Goal: Task Accomplishment & Management: Use online tool/utility

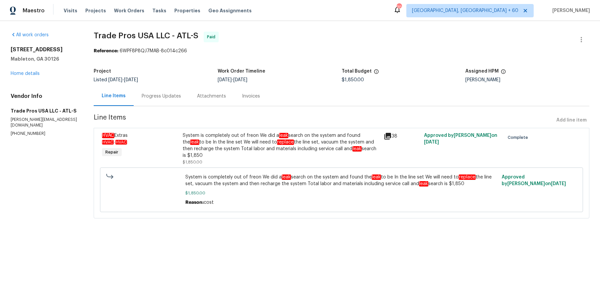
click at [158, 15] on div "Visits Projects Work Orders Tasks Properties Geo Assignments" at bounding box center [162, 10] width 196 height 13
click at [155, 13] on div "Tasks" at bounding box center [159, 10] width 14 height 7
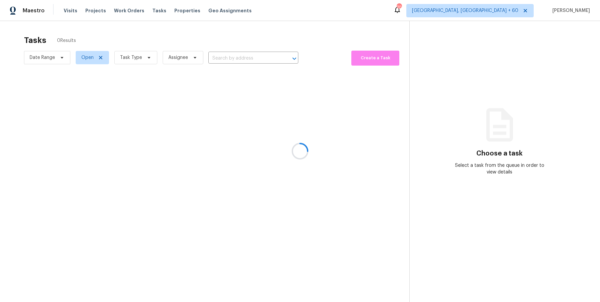
click at [231, 54] on div at bounding box center [300, 151] width 600 height 302
click at [231, 56] on div at bounding box center [300, 151] width 600 height 302
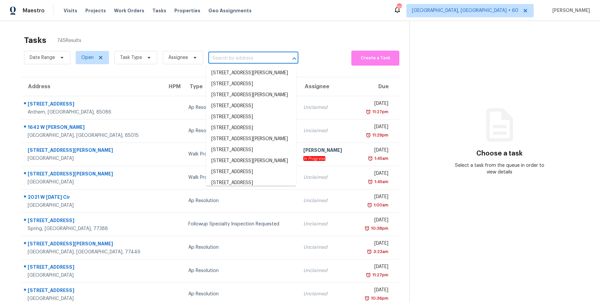
click at [231, 56] on input "text" at bounding box center [243, 58] width 71 height 10
paste input "5728 28th Ave S, Minneapolis, MN 55417"
type input "5728 28th Ave S, Minneapolis, MN 55417"
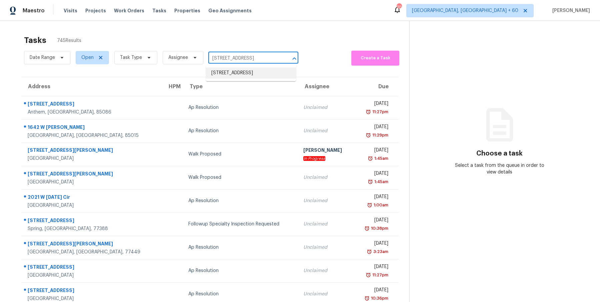
click at [230, 72] on li "5728 28th Ave S, Minneapolis, MN 55417" at bounding box center [251, 73] width 90 height 11
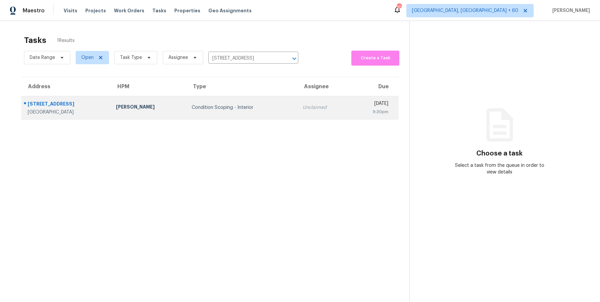
click at [303, 107] on div "Unclaimed" at bounding box center [324, 107] width 43 height 7
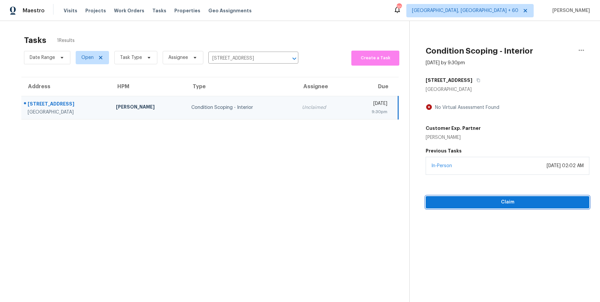
click at [474, 203] on span "Claim" at bounding box center [507, 202] width 153 height 8
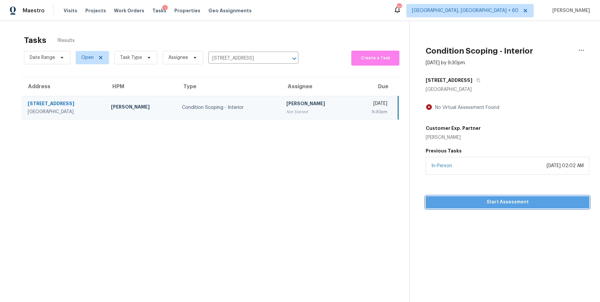
click at [528, 204] on span "Start Assessment" at bounding box center [507, 202] width 153 height 8
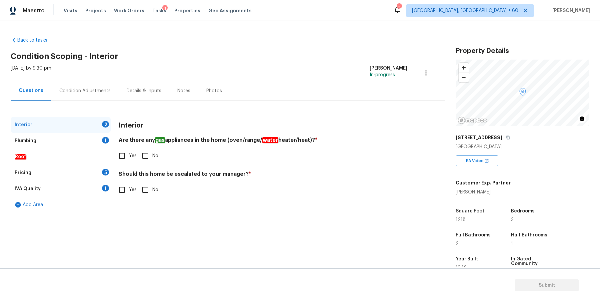
click at [122, 154] on input "Yes" at bounding box center [122, 156] width 14 height 14
checkbox input "true"
click at [147, 189] on input "No" at bounding box center [145, 190] width 14 height 14
checkbox input "true"
click at [62, 143] on div "Plumbing 1" at bounding box center [61, 141] width 100 height 16
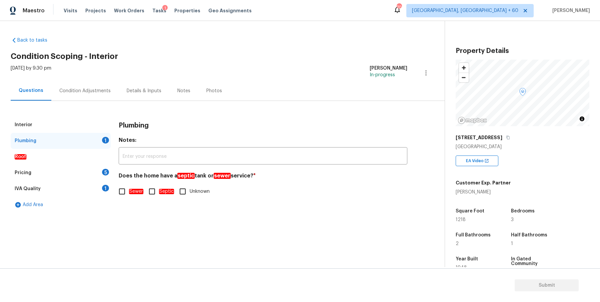
click at [124, 191] on input "Sewer" at bounding box center [122, 192] width 14 height 14
checkbox input "true"
click at [31, 154] on div "Roof" at bounding box center [61, 157] width 100 height 16
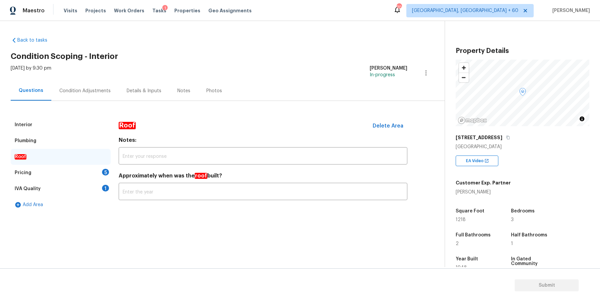
click at [29, 174] on div "Pricing" at bounding box center [23, 173] width 17 height 7
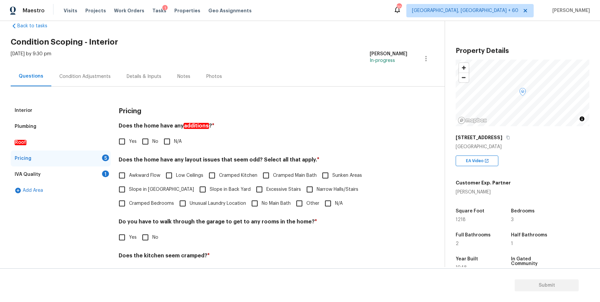
scroll to position [14, 0]
click at [144, 141] on input "No" at bounding box center [145, 142] width 14 height 14
checkbox input "true"
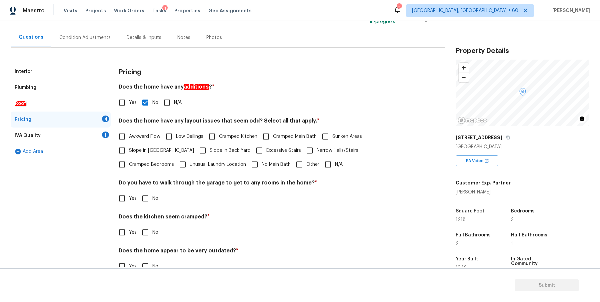
scroll to position [54, 0]
drag, startPoint x: 183, startPoint y: 121, endPoint x: 197, endPoint y: 121, distance: 14.0
click at [197, 121] on h4 "Does the home have any layout issues that seem odd? Select all that apply. *" at bounding box center [263, 121] width 289 height 9
drag, startPoint x: 182, startPoint y: 119, endPoint x: 198, endPoint y: 118, distance: 16.4
click at [198, 118] on h4 "Does the home have any layout issues that seem odd? Select all that apply. *" at bounding box center [263, 121] width 289 height 9
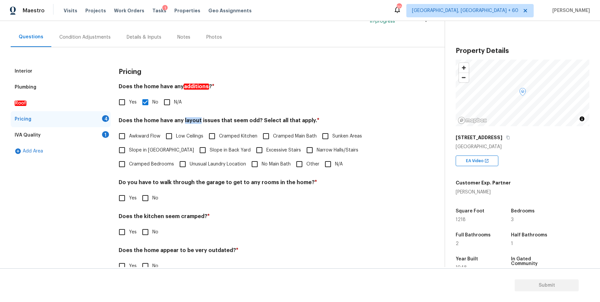
copy h4 "layout"
click at [321, 166] on input "N/A" at bounding box center [328, 164] width 14 height 14
checkbox input "true"
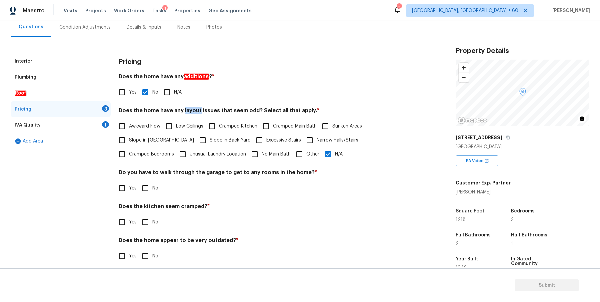
scroll to position [64, 0]
click at [145, 192] on input "No" at bounding box center [145, 188] width 14 height 14
checkbox input "true"
click at [146, 222] on input "No" at bounding box center [145, 222] width 14 height 14
checkbox input "true"
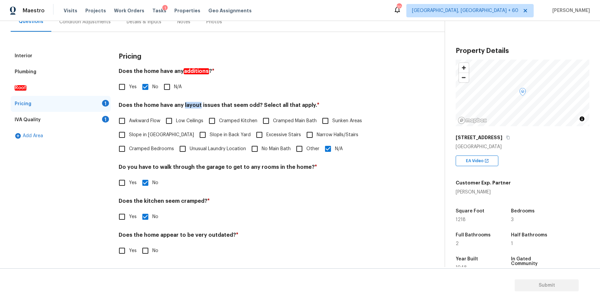
scroll to position [69, 0]
click at [147, 255] on input "No" at bounding box center [145, 251] width 14 height 14
checkbox input "true"
click at [57, 125] on div "IVA Quality 1" at bounding box center [61, 120] width 100 height 16
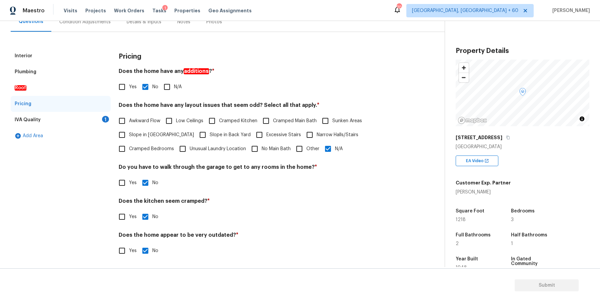
scroll to position [0, 0]
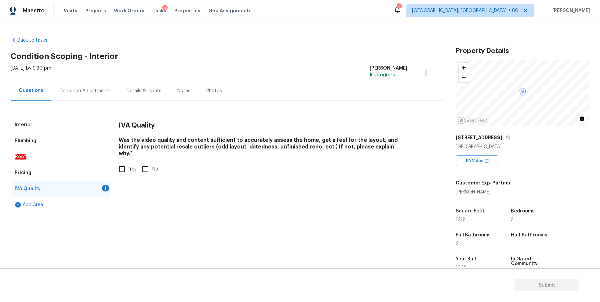
click at [126, 162] on input "Yes" at bounding box center [122, 169] width 14 height 14
checkbox input "true"
click at [109, 98] on div "Condition Adjustments" at bounding box center [84, 91] width 67 height 20
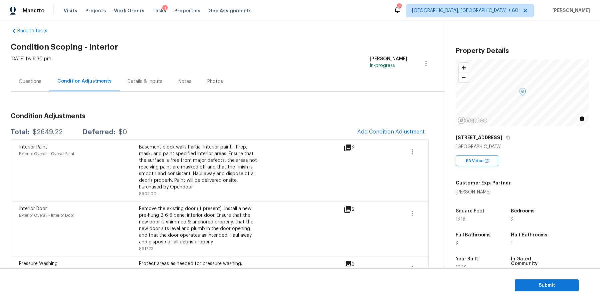
scroll to position [12, 0]
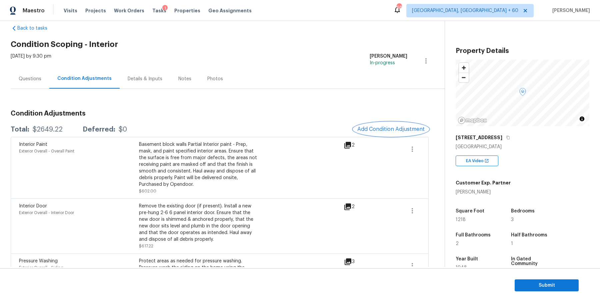
click at [387, 129] on span "Add Condition Adjustment" at bounding box center [390, 129] width 67 height 6
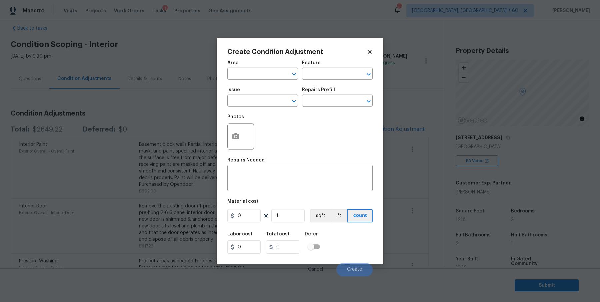
click at [363, 154] on div "Area ​ Feature ​ Issue ​ Repairs Prefill ​ Photos Repairs Needed x ​ Material c…" at bounding box center [299, 167] width 145 height 220
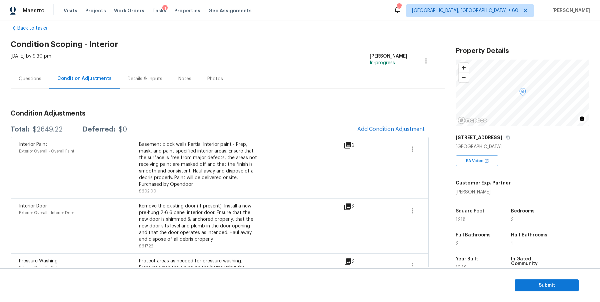
click at [529, 183] on body "Maestro Visits Projects Work Orders Tasks 1 Properties Geo Assignments 685 Albu…" at bounding box center [300, 151] width 600 height 302
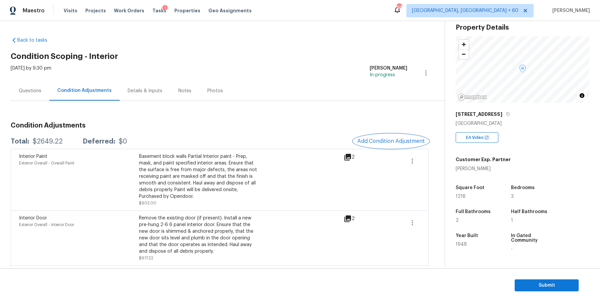
scroll to position [31, 0]
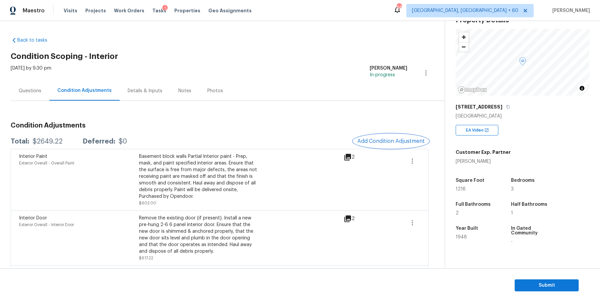
click at [395, 137] on button "Add Condition Adjustment" at bounding box center [390, 141] width 75 height 14
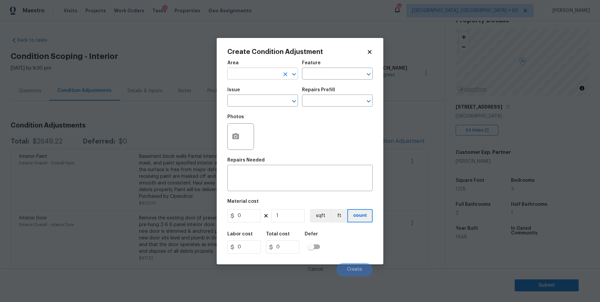
click at [248, 72] on input "text" at bounding box center [253, 74] width 52 height 10
click at [250, 97] on li "Interior Overall" at bounding box center [262, 100] width 71 height 11
type input "Interior Overall"
click at [320, 78] on input "text" at bounding box center [328, 74] width 52 height 10
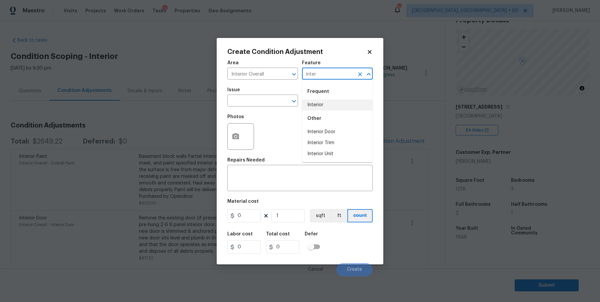
click at [328, 105] on li "Interior" at bounding box center [337, 105] width 71 height 11
type input "Interior"
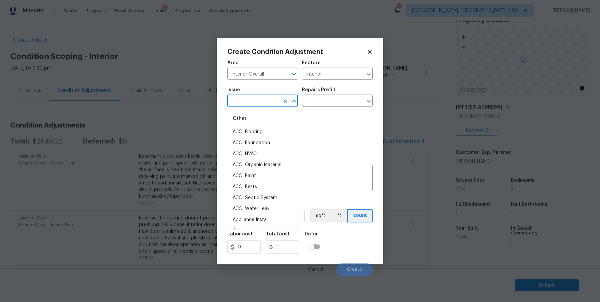
click at [276, 105] on input "text" at bounding box center [253, 101] width 52 height 10
click at [264, 131] on li "ACQ: Paint" at bounding box center [262, 132] width 71 height 11
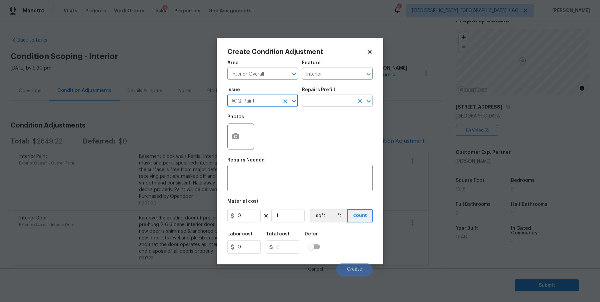
type input "ACQ: Paint"
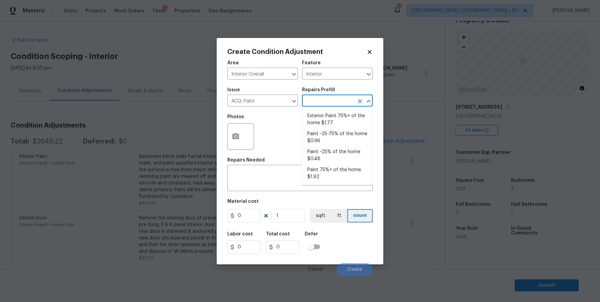
click at [335, 98] on input "text" at bounding box center [328, 101] width 52 height 10
type input "m"
click at [340, 171] on li "Paint 75%+ of the home $1.92" at bounding box center [337, 174] width 71 height 18
type input "Acquisition"
type textarea "Acquisition Scope: 75%+ of the home will likely require interior paint"
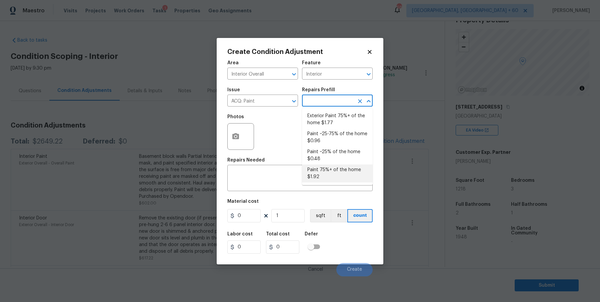
type input "1.92"
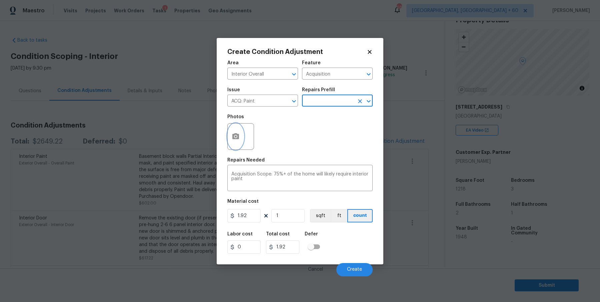
click at [235, 137] on circle "button" at bounding box center [236, 136] width 2 height 2
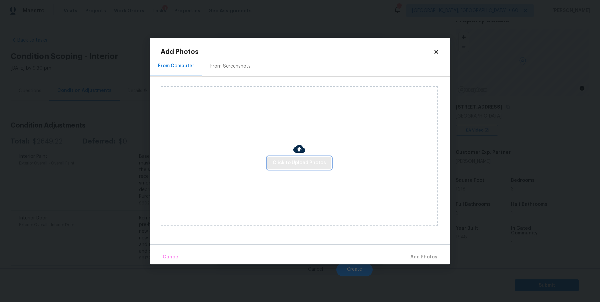
click at [283, 162] on span "Click to Upload Photos" at bounding box center [299, 163] width 53 height 8
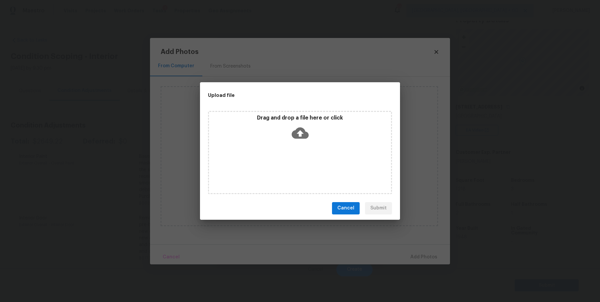
click at [302, 129] on icon at bounding box center [300, 132] width 17 height 11
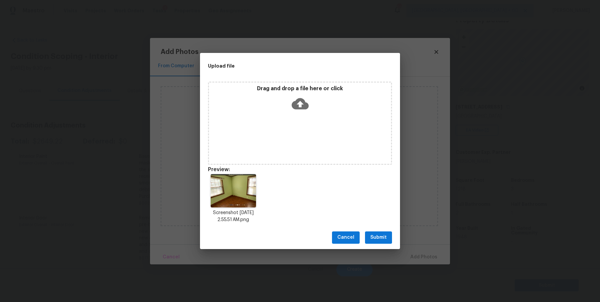
click at [302, 107] on icon at bounding box center [300, 103] width 17 height 11
click at [238, 192] on img at bounding box center [233, 190] width 45 height 33
click at [263, 175] on icon "Delete" at bounding box center [259, 174] width 8 height 8
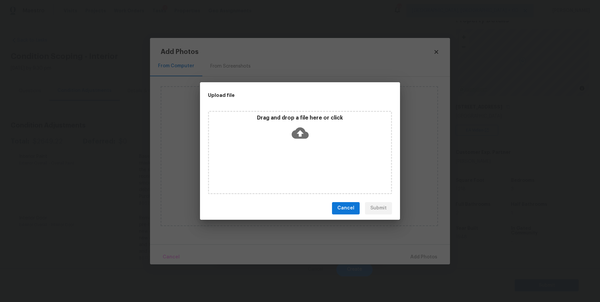
click at [304, 135] on icon at bounding box center [300, 132] width 17 height 11
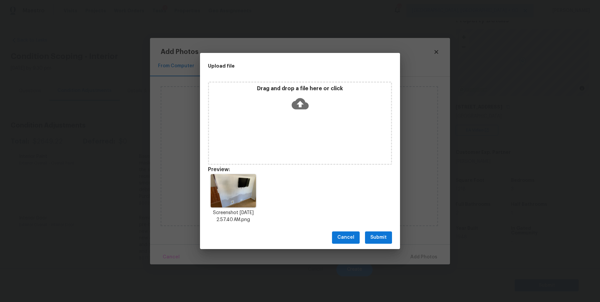
click at [304, 102] on icon at bounding box center [300, 103] width 17 height 11
click at [298, 108] on icon at bounding box center [300, 103] width 17 height 11
click at [294, 114] on div "Drag and drop a file here or click" at bounding box center [300, 99] width 182 height 29
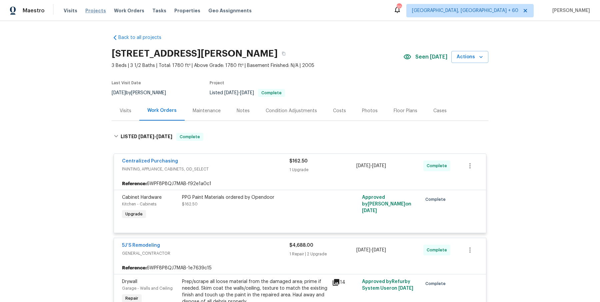
scroll to position [995, 0]
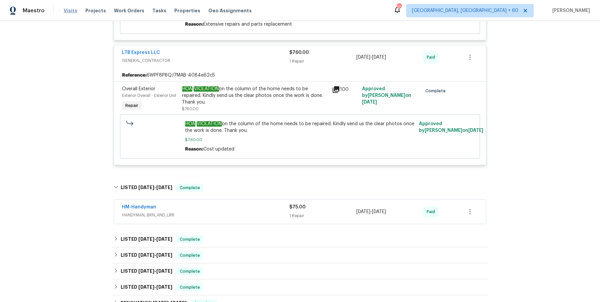
click at [71, 9] on span "Visits" at bounding box center [71, 10] width 14 height 7
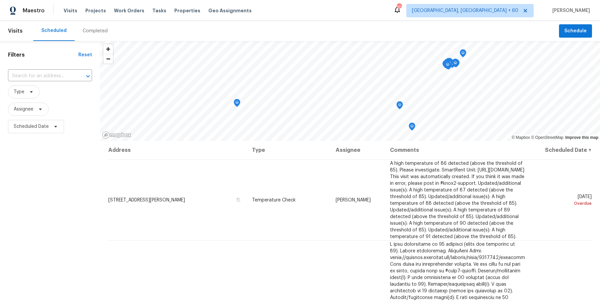
click at [64, 70] on div "​" at bounding box center [50, 76] width 84 height 14
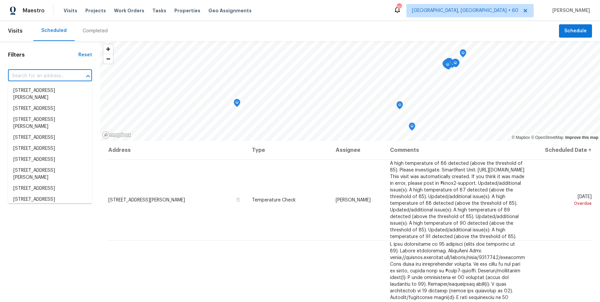
paste input "5728 28th Ave S, Minneapolis, MN 55417"
type input "5728 28th Ave S, Minneapolis, MN 55417"
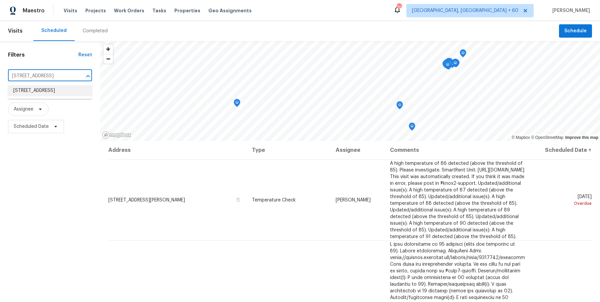
click at [60, 89] on li "5728 28th Ave S, Minneapolis, MN 55417" at bounding box center [50, 90] width 84 height 11
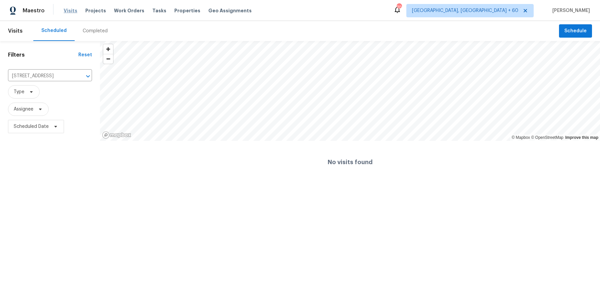
click at [73, 13] on span "Visits" at bounding box center [71, 10] width 14 height 7
click at [87, 32] on div "Completed" at bounding box center [95, 31] width 25 height 7
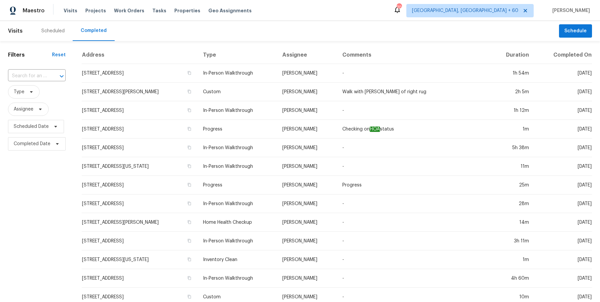
click at [51, 70] on div "​" at bounding box center [37, 76] width 58 height 14
click at [44, 76] on input "text" at bounding box center [27, 76] width 39 height 10
paste input "5728 28th Ave S, Minneapolis, MN 55417"
type input "5728 28th Ave S, Minneapolis, MN 55417"
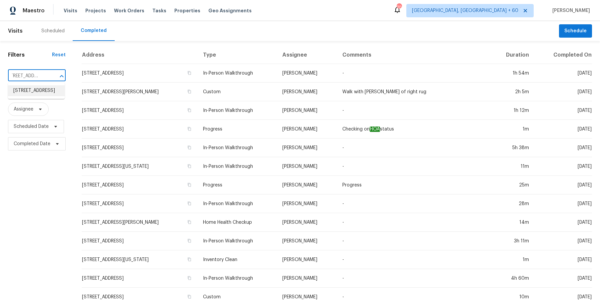
click at [37, 96] on li "5728 28th Ave S, Minneapolis, MN 55417" at bounding box center [36, 90] width 57 height 11
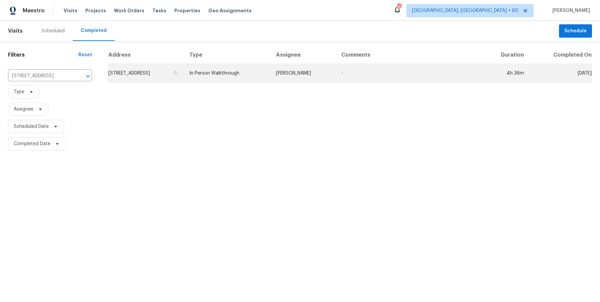
click at [184, 71] on td "5728 28th Ave S, Minneapolis, MN 55417" at bounding box center [146, 73] width 76 height 19
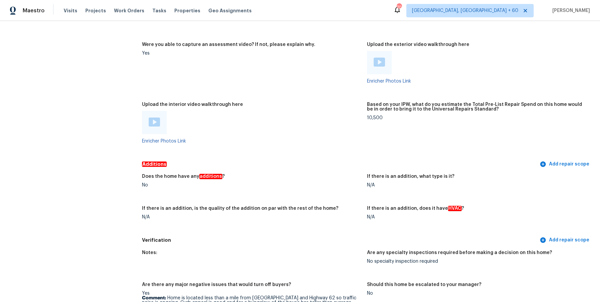
scroll to position [1432, 0]
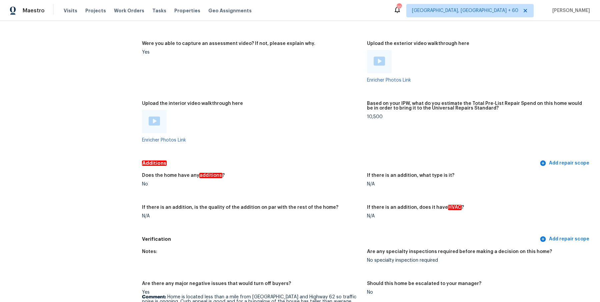
click at [156, 117] on img at bounding box center [154, 121] width 11 height 9
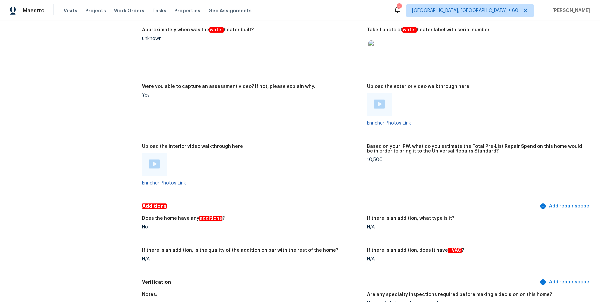
scroll to position [1405, 0]
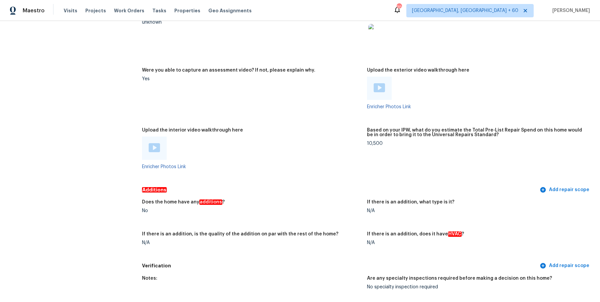
click at [257, 137] on div at bounding box center [252, 148] width 220 height 23
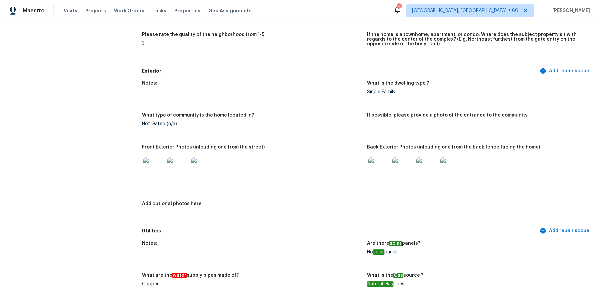
scroll to position [0, 0]
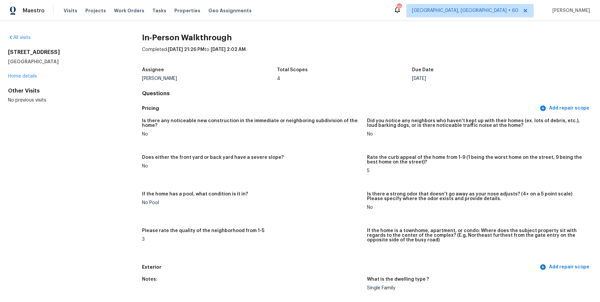
drag, startPoint x: 5, startPoint y: 51, endPoint x: 70, endPoint y: 62, distance: 65.5
click at [70, 62] on div "All visits 5728 28th Ave S Minneapolis, MN 55417 Home details Other Visits No p…" at bounding box center [300, 161] width 600 height 281
copy div "5728 28th Ave S Minneapolis, MN 55417"
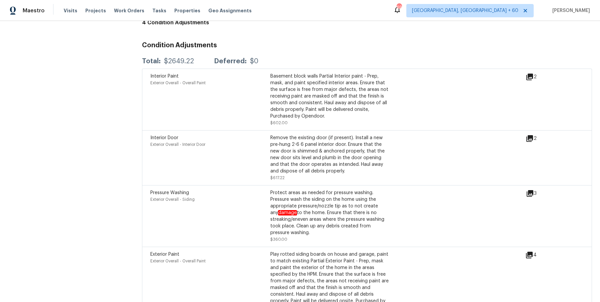
scroll to position [1822, 0]
click at [336, 135] on div "Remove the existing door (if present). Install a new pre-hung 2-6 6 panel inter…" at bounding box center [330, 155] width 120 height 40
click at [531, 136] on icon at bounding box center [529, 139] width 7 height 7
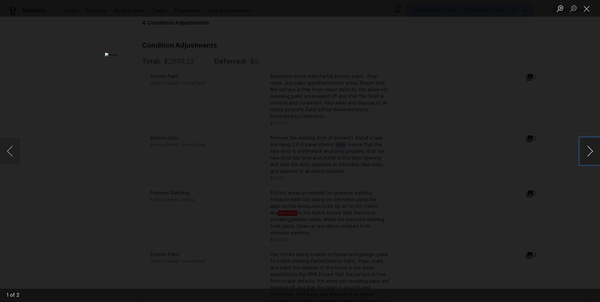
click at [590, 152] on button "Next image" at bounding box center [590, 151] width 20 height 27
click at [587, 8] on button "Close lightbox" at bounding box center [586, 9] width 13 height 12
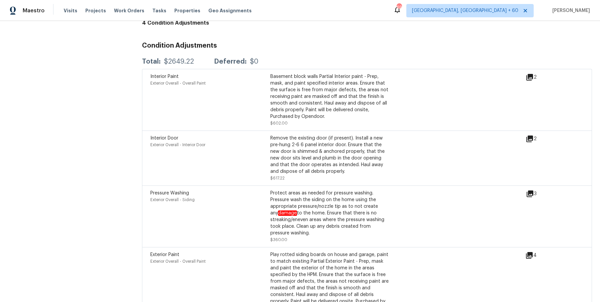
click at [330, 147] on div "Remove the existing door (if present). Install a new pre-hung 2-6 6 panel inter…" at bounding box center [330, 155] width 120 height 40
click at [532, 136] on icon at bounding box center [529, 139] width 7 height 7
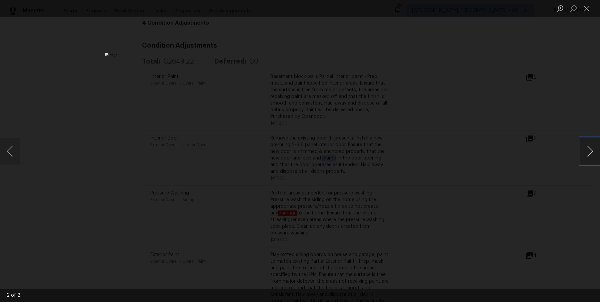
click at [585, 149] on button "Next image" at bounding box center [590, 151] width 20 height 27
click at [579, 109] on div "Lightbox" at bounding box center [300, 151] width 600 height 302
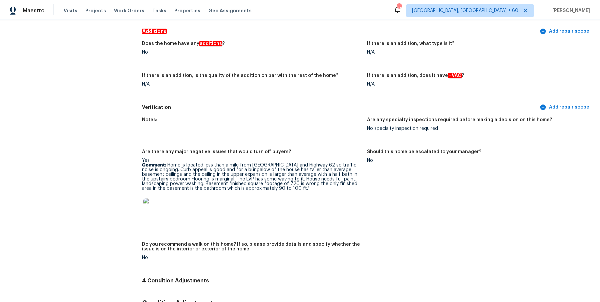
scroll to position [1539, 0]
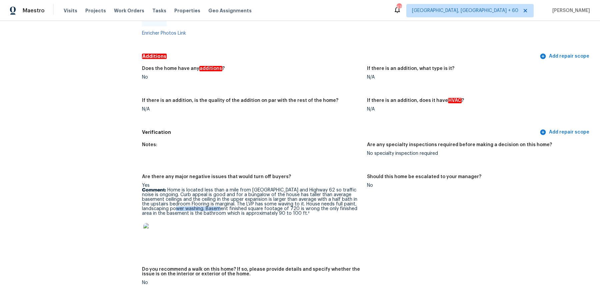
drag, startPoint x: 156, startPoint y: 199, endPoint x: 202, endPoint y: 200, distance: 45.3
click at [202, 200] on p "Comment: Home is located less than a mile from MSP International Airport and Hi…" at bounding box center [252, 202] width 220 height 28
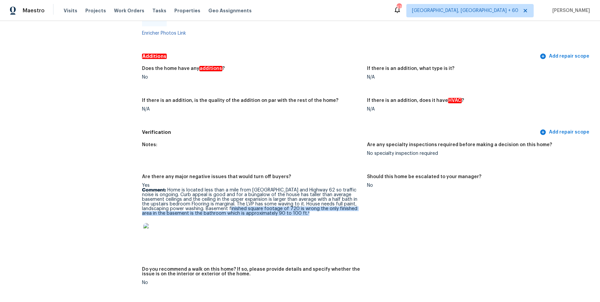
drag, startPoint x: 211, startPoint y: 200, endPoint x: 289, endPoint y: 201, distance: 78.7
click at [290, 201] on p "Comment: Home is located less than a mile from MSP International Airport and Hi…" at bounding box center [252, 202] width 220 height 28
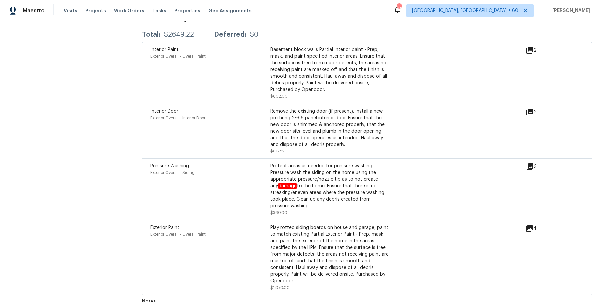
click at [337, 225] on div "Play rotted siding boards on house and garage, paint to match existing Partial …" at bounding box center [330, 255] width 120 height 60
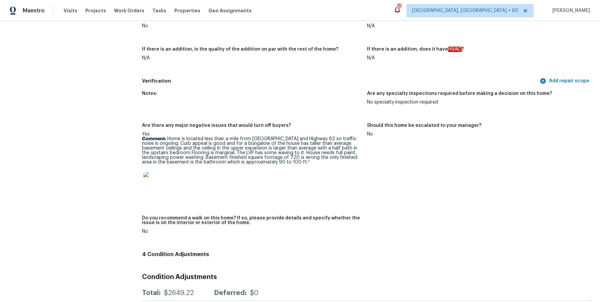
scroll to position [1545, 0]
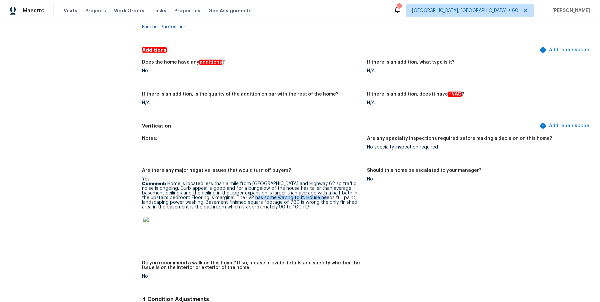
drag, startPoint x: 236, startPoint y: 188, endPoint x: 304, endPoint y: 188, distance: 67.3
click at [304, 188] on p "Comment: Home is located less than a mile from MSP International Airport and Hi…" at bounding box center [252, 196] width 220 height 28
click at [301, 269] on figure "Do you recommend a walk on this home? If so, please provide details and specify…" at bounding box center [254, 275] width 225 height 29
copy p "The LVP has some waving to it."
drag, startPoint x: 236, startPoint y: 187, endPoint x: 302, endPoint y: 186, distance: 66.0
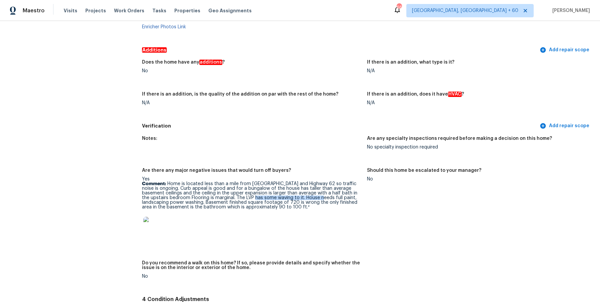
click at [302, 186] on p "Comment: Home is located less than a mile from MSP International Airport and Hi…" at bounding box center [252, 196] width 220 height 28
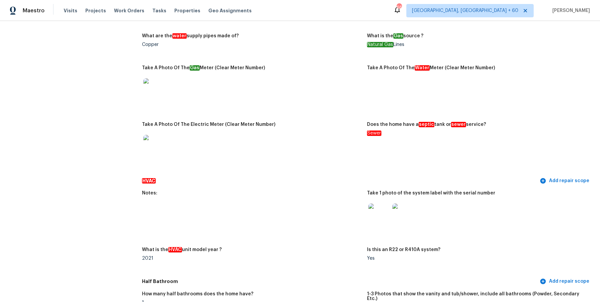
scroll to position [0, 0]
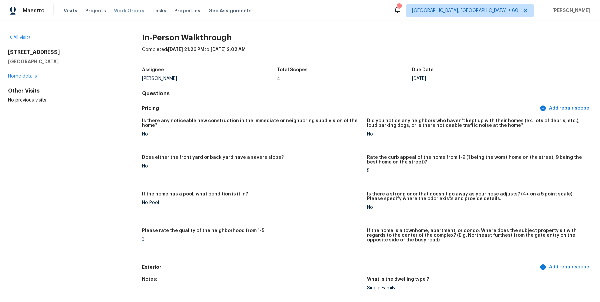
click at [120, 12] on span "Work Orders" at bounding box center [129, 10] width 30 height 7
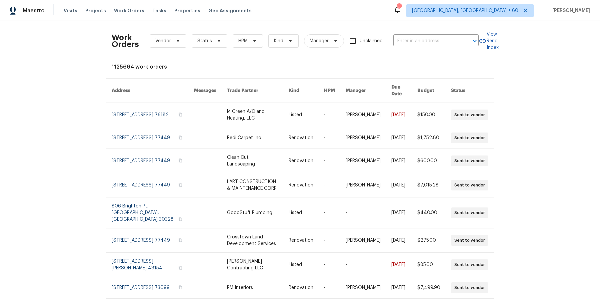
click at [153, 13] on div "Tasks" at bounding box center [159, 10] width 14 height 7
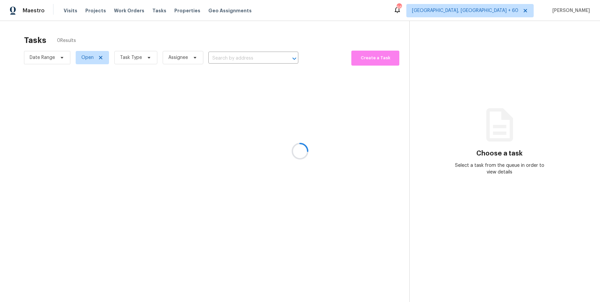
click at [273, 60] on div at bounding box center [300, 151] width 600 height 302
click at [262, 55] on div at bounding box center [300, 151] width 600 height 302
click at [260, 60] on div at bounding box center [300, 151] width 600 height 302
click at [233, 57] on div at bounding box center [300, 151] width 600 height 302
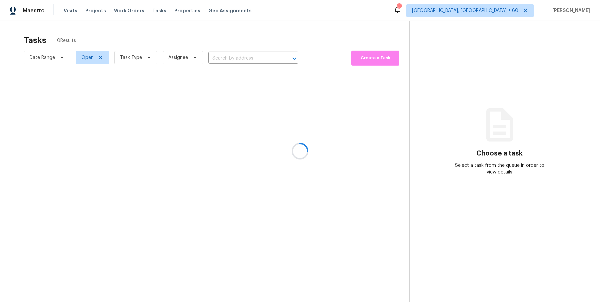
click at [233, 57] on div at bounding box center [300, 151] width 600 height 302
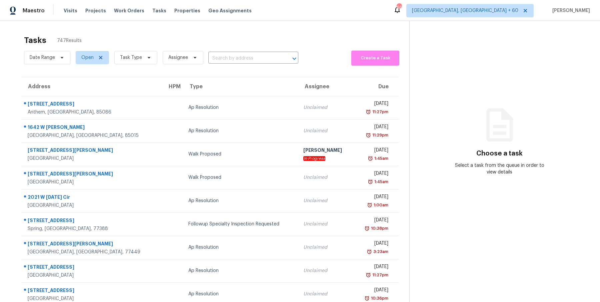
click at [233, 57] on input "text" at bounding box center [243, 58] width 71 height 10
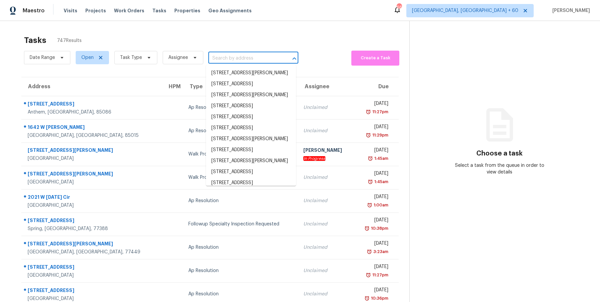
paste input "1328 E Palmdale Dr, Tempe, AZ 85282"
type input "1328 E Palmdale Dr, Tempe, AZ 85282"
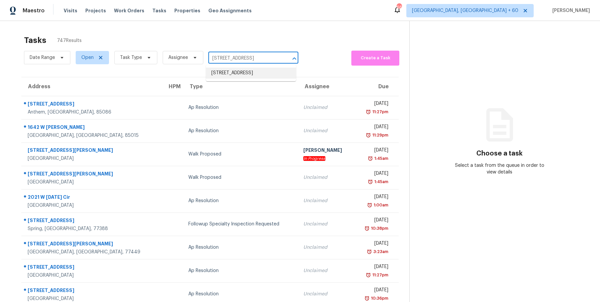
click at [245, 77] on li "1328 E Palmdale Dr, Tempe, AZ 85282" at bounding box center [251, 73] width 90 height 11
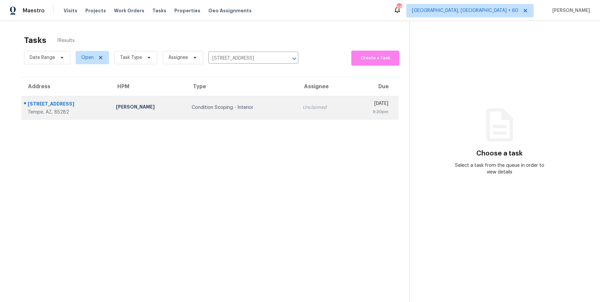
click at [226, 106] on div "Condition Scoping - Interior" at bounding box center [242, 107] width 100 height 7
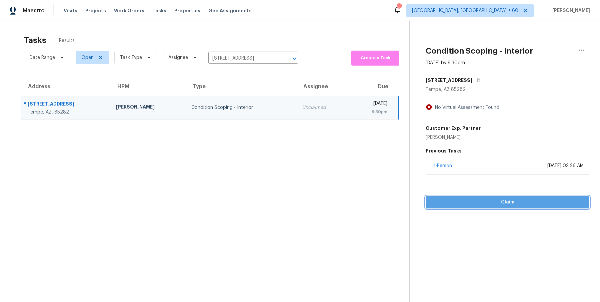
click at [510, 202] on span "Claim" at bounding box center [507, 202] width 153 height 8
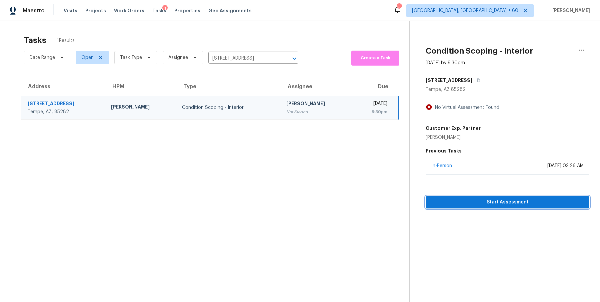
click at [538, 201] on span "Start Assessment" at bounding box center [507, 202] width 153 height 8
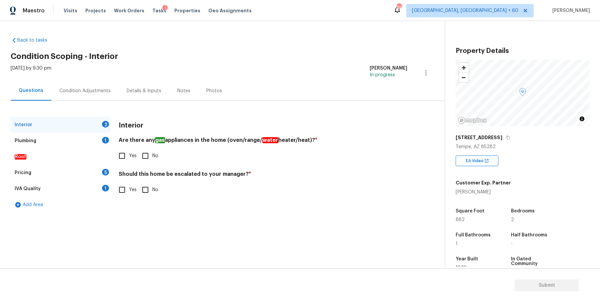
click at [146, 157] on input "No" at bounding box center [145, 156] width 14 height 14
checkbox input "true"
click at [146, 188] on input "No" at bounding box center [145, 190] width 14 height 14
checkbox input "true"
click at [22, 141] on div "Plumbing" at bounding box center [26, 141] width 22 height 7
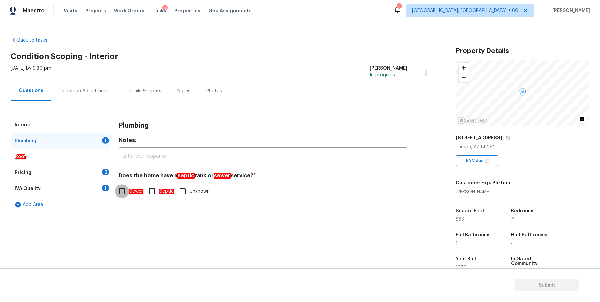
click at [120, 193] on input "Sewer" at bounding box center [122, 192] width 14 height 14
checkbox input "true"
click at [284, 205] on div "Plumbing Notes: ​ Does the home have a septic tank or sewer service? * Sewer Se…" at bounding box center [263, 162] width 289 height 90
click at [67, 159] on div "Roof" at bounding box center [61, 157] width 100 height 16
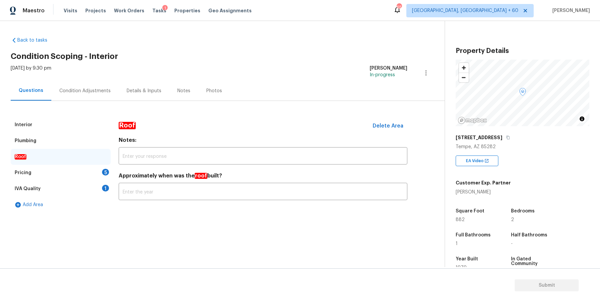
click at [62, 174] on div "Pricing 5" at bounding box center [61, 173] width 100 height 16
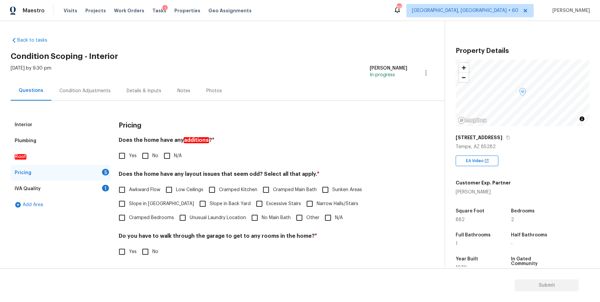
click at [64, 158] on div "Roof" at bounding box center [61, 157] width 100 height 16
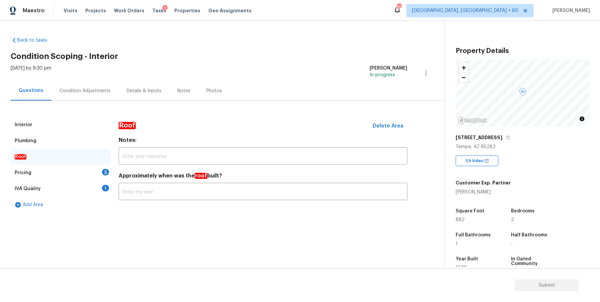
click at [43, 178] on div "Pricing 5" at bounding box center [61, 173] width 100 height 16
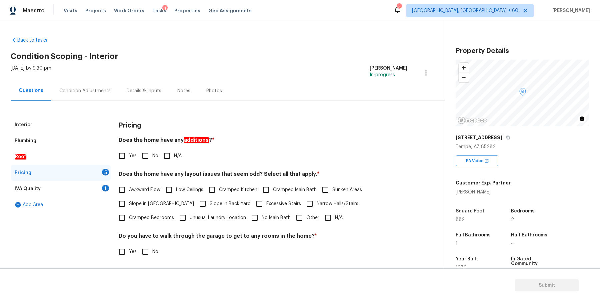
click at [147, 157] on input "No" at bounding box center [145, 156] width 14 height 14
checkbox input "true"
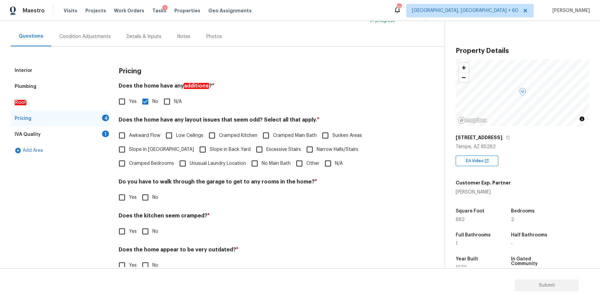
scroll to position [55, 0]
drag, startPoint x: 183, startPoint y: 117, endPoint x: 197, endPoint y: 117, distance: 14.3
click at [197, 117] on h4 "Does the home have any layout issues that seem odd? Select all that apply. *" at bounding box center [263, 120] width 289 height 9
copy h4 "layout"
click at [321, 161] on input "N/A" at bounding box center [328, 163] width 14 height 14
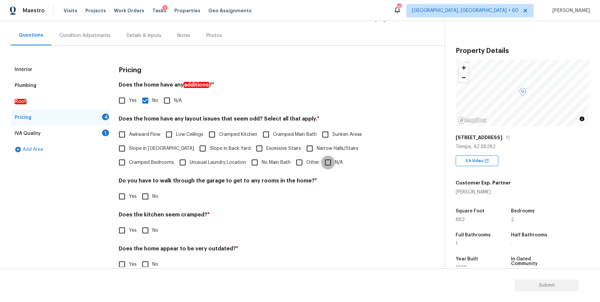
checkbox input "true"
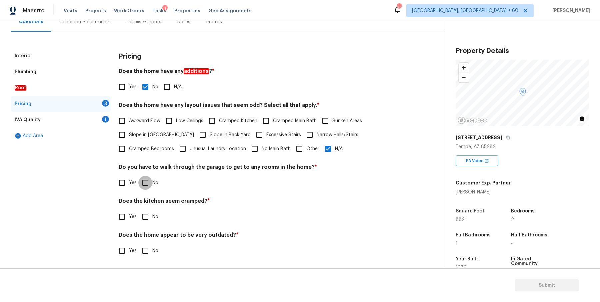
click at [148, 186] on input "No" at bounding box center [145, 183] width 14 height 14
checkbox input "true"
click at [150, 220] on input "No" at bounding box center [145, 217] width 14 height 14
checkbox input "true"
click at [146, 250] on input "No" at bounding box center [145, 251] width 14 height 14
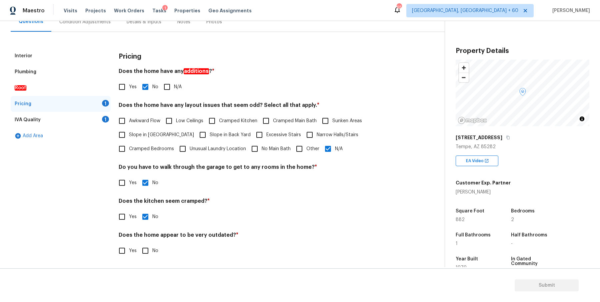
checkbox input "true"
click at [50, 122] on div "IVA Quality 1" at bounding box center [61, 120] width 100 height 16
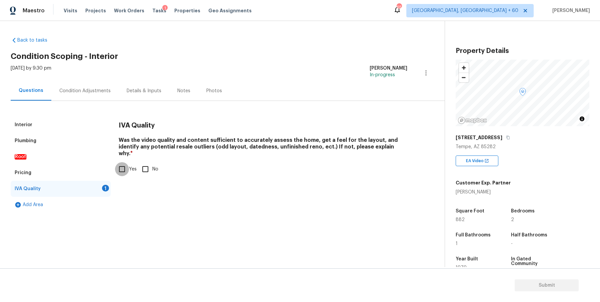
click at [123, 166] on input "Yes" at bounding box center [122, 169] width 14 height 14
checkbox input "true"
click at [60, 206] on div "Add Area" at bounding box center [61, 205] width 100 height 16
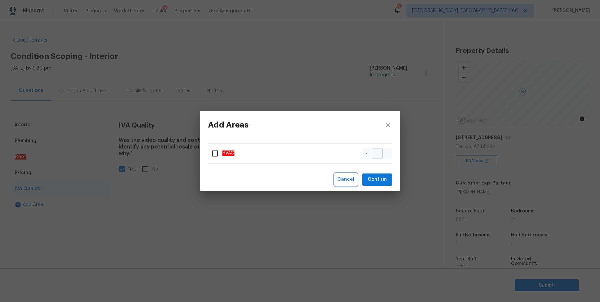
click at [342, 179] on span "Cancel" at bounding box center [345, 180] width 17 height 8
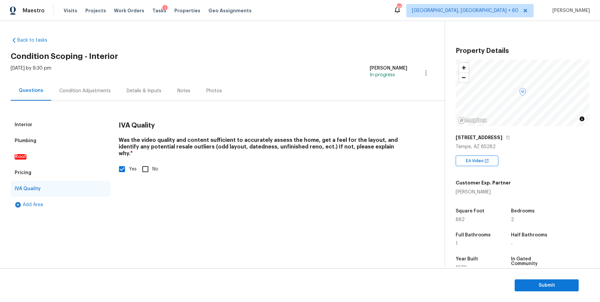
click at [63, 202] on div "Add Area" at bounding box center [61, 205] width 100 height 16
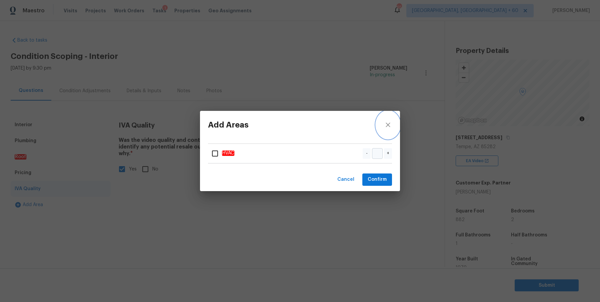
click at [387, 122] on icon "close" at bounding box center [388, 125] width 8 height 8
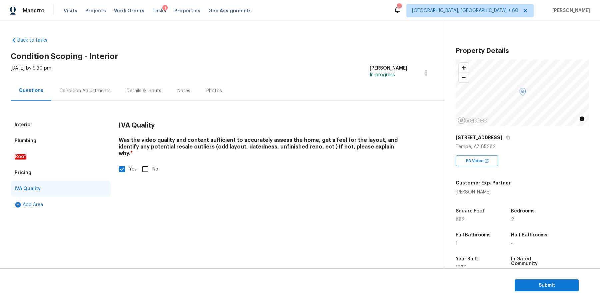
click at [59, 199] on div "Add Area" at bounding box center [61, 205] width 100 height 16
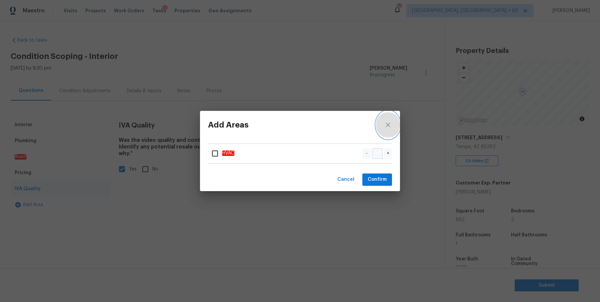
click at [388, 129] on icon "close" at bounding box center [388, 125] width 8 height 8
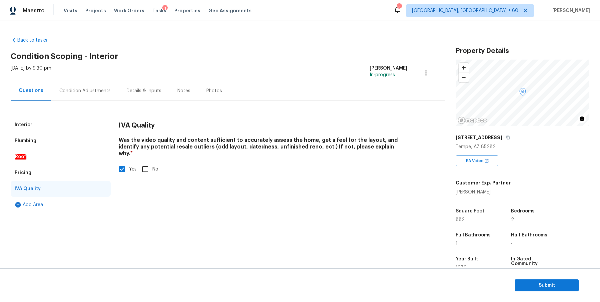
click at [91, 85] on div "Condition Adjustments" at bounding box center [84, 91] width 67 height 20
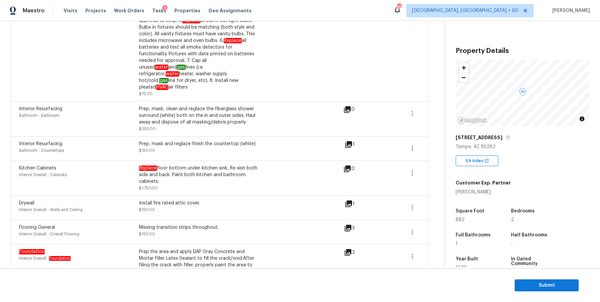
scroll to position [407, 0]
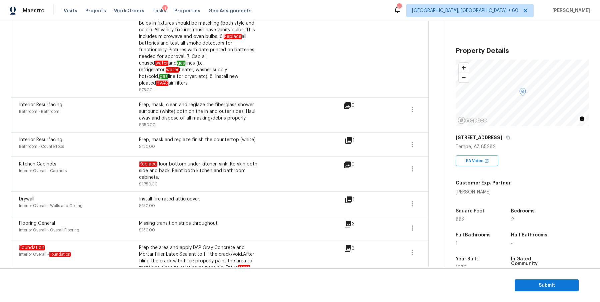
click at [210, 140] on div "Prep, mask and reglaze finish the countertop (white) $150.00" at bounding box center [199, 145] width 120 height 16
click at [213, 137] on div "Prep, mask and reglaze finish the countertop (white) $150.00" at bounding box center [199, 145] width 120 height 16
click at [219, 137] on div "Prep, mask and reglaze finish the countertop (white)" at bounding box center [199, 140] width 120 height 7
click at [353, 137] on div "1" at bounding box center [360, 141] width 31 height 8
click at [351, 137] on icon at bounding box center [348, 140] width 7 height 7
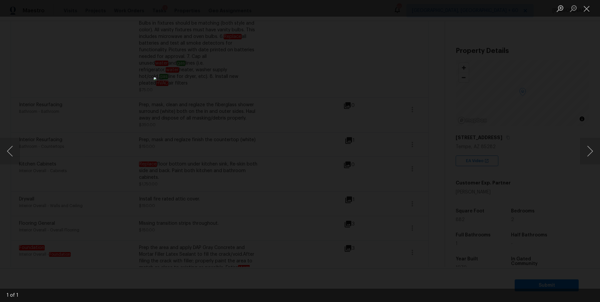
click at [542, 80] on div "Lightbox" at bounding box center [300, 151] width 600 height 302
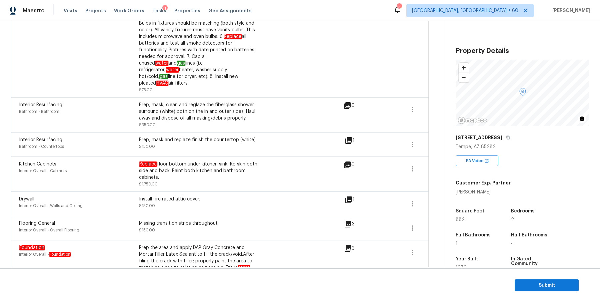
click at [218, 110] on div "Prep, mask, clean and reglaze the fiberglass shower surround (white) both on th…" at bounding box center [199, 112] width 120 height 20
click at [221, 102] on div "Prep, mask, clean and reglaze the fiberglass shower surround (white) both on th…" at bounding box center [199, 112] width 120 height 20
click at [166, 111] on div "Prep, mask, clean and reglaze the fiberglass shower surround (white) both on th…" at bounding box center [199, 112] width 120 height 20
click at [345, 137] on icon at bounding box center [349, 141] width 8 height 8
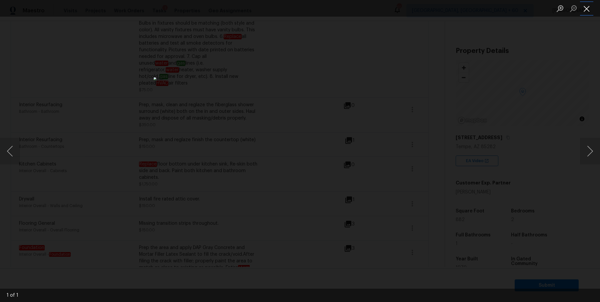
click at [587, 11] on button "Close lightbox" at bounding box center [586, 9] width 13 height 12
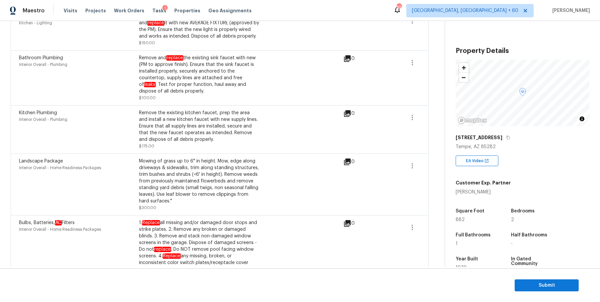
scroll to position [0, 0]
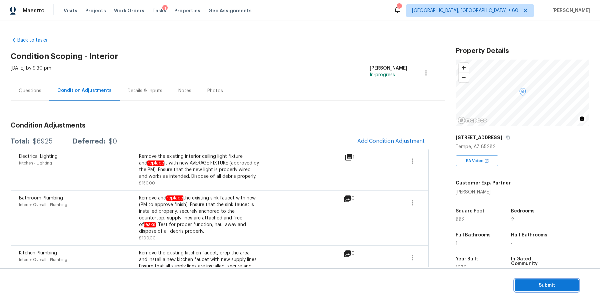
click at [559, 288] on span "Submit" at bounding box center [546, 286] width 53 height 8
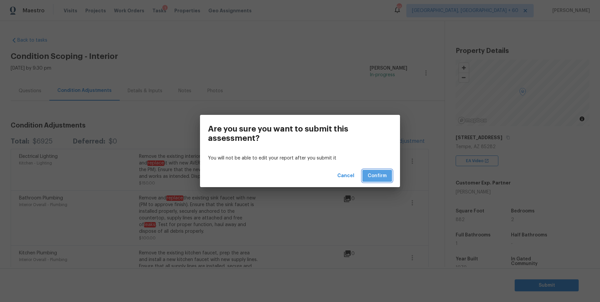
click at [386, 179] on span "Confirm" at bounding box center [377, 176] width 19 height 8
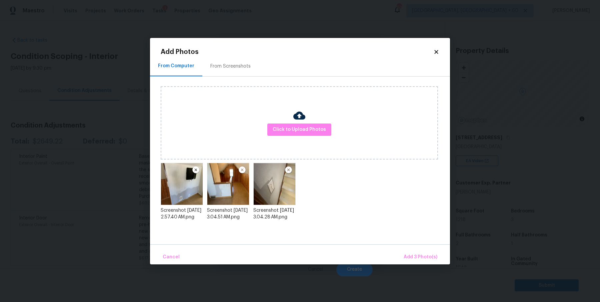
scroll to position [31, 0]
click at [408, 260] on span "Add 3 Photo(s)" at bounding box center [421, 257] width 34 height 8
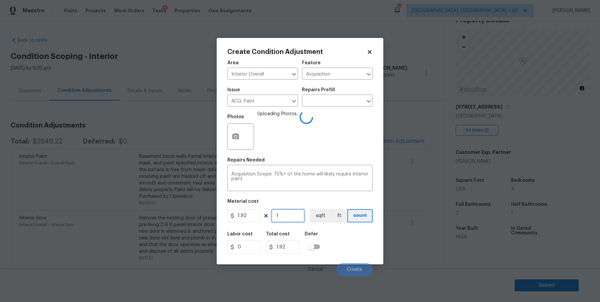
click at [287, 219] on input "1" at bounding box center [287, 215] width 33 height 13
type input "12"
type input "23.04"
type input "121"
type input "232.32"
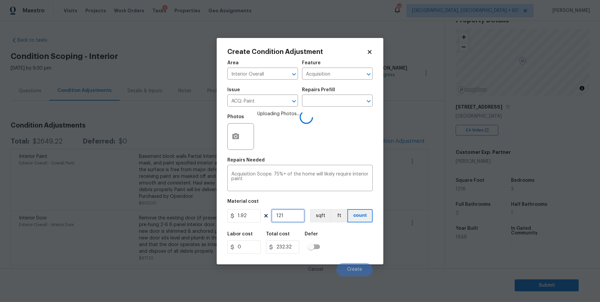
type input "12"
type input "23.04"
type input "1"
type input "1.92"
type input "0"
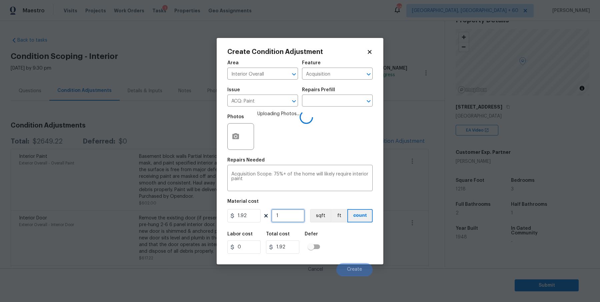
type input "0"
type input "1"
type input "1.92"
type input "12"
type input "23.04"
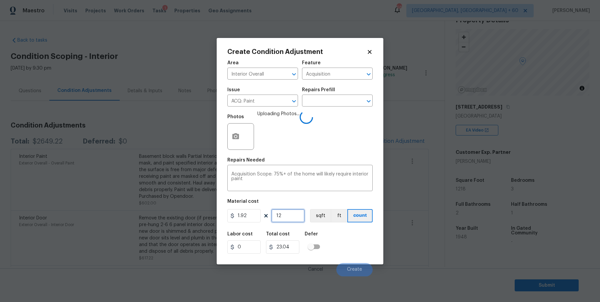
type input "121"
type input "232.32"
type input "1218"
type input "2338.56"
type input "1218"
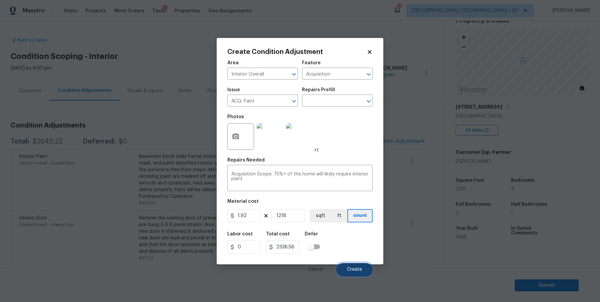
click at [357, 270] on span "Create" at bounding box center [354, 269] width 15 height 5
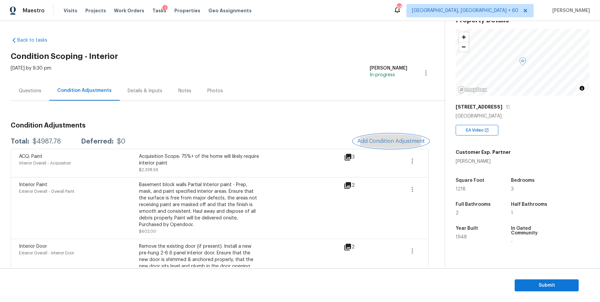
click at [372, 140] on span "Add Condition Adjustment" at bounding box center [390, 141] width 67 height 6
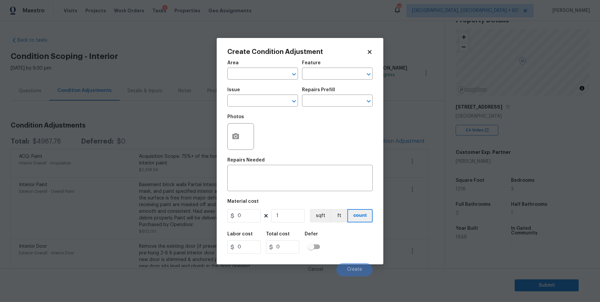
click at [256, 67] on div "Area" at bounding box center [262, 65] width 71 height 9
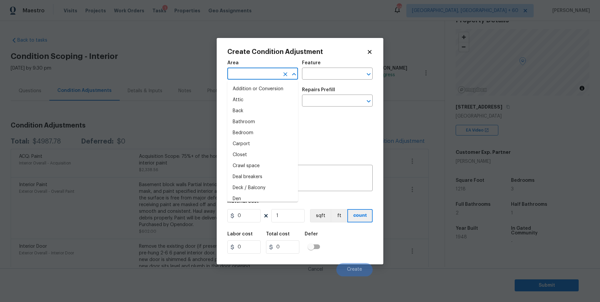
click at [256, 74] on input "text" at bounding box center [253, 74] width 52 height 10
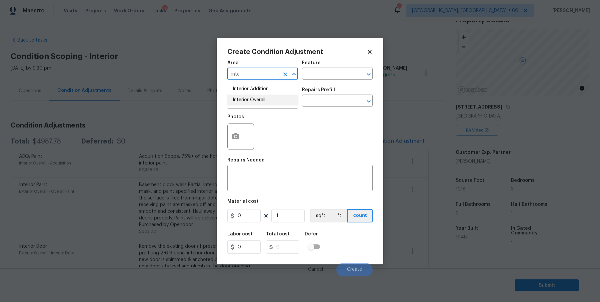
click at [259, 102] on li "Interior Overall" at bounding box center [262, 100] width 71 height 11
type input "Interior Overall"
click at [326, 76] on input "text" at bounding box center [328, 74] width 52 height 10
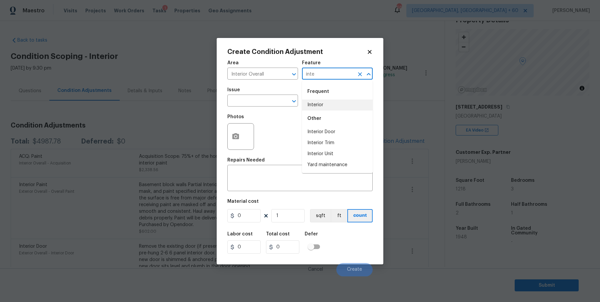
click at [332, 108] on li "Interior" at bounding box center [337, 105] width 71 height 11
click at [282, 99] on icon "Clear" at bounding box center [285, 101] width 7 height 7
type input "Interior"
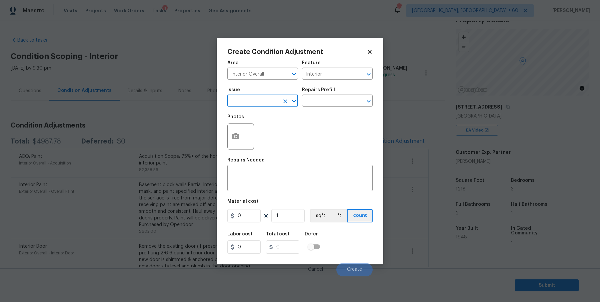
click at [262, 101] on input "text" at bounding box center [253, 101] width 52 height 10
click at [259, 131] on li "ACQ: Flooring" at bounding box center [262, 132] width 71 height 11
type input "ACQ: Flooring"
click at [321, 104] on input "text" at bounding box center [328, 101] width 52 height 10
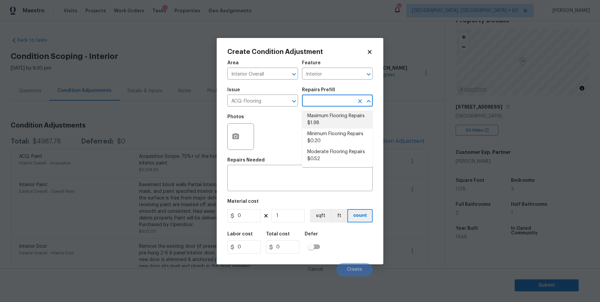
click at [332, 119] on li "Maximum Flooring Repairs $1.98" at bounding box center [337, 120] width 71 height 18
type input "Acquisition"
type textarea "Acquisition Scope: Maximum flooring repairs"
type input "1.98"
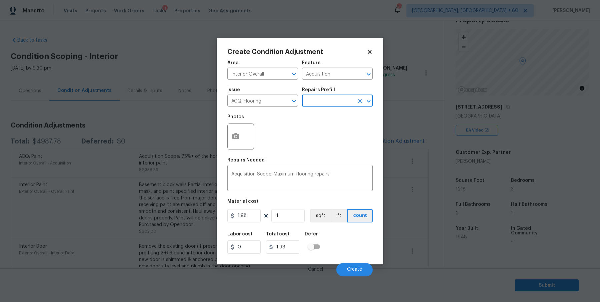
click at [329, 105] on input "text" at bounding box center [328, 101] width 52 height 10
click at [329, 135] on li "Minimum Flooring Repairs $0.20" at bounding box center [337, 138] width 71 height 18
type textarea "Acquisition Scope: Minimum flooring repairs"
type input "0.2"
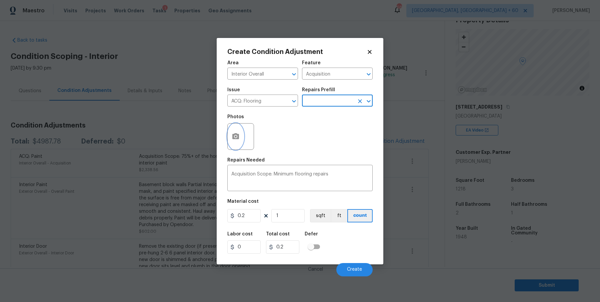
click at [239, 138] on icon "button" at bounding box center [235, 136] width 7 height 6
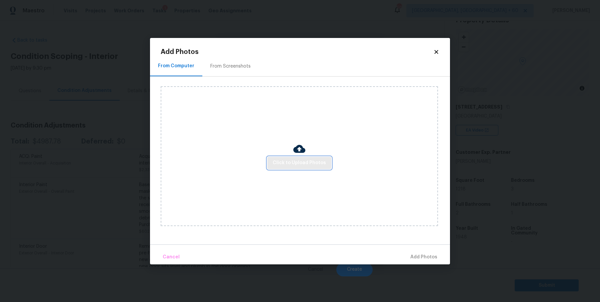
click at [282, 160] on span "Click to Upload Photos" at bounding box center [299, 163] width 53 height 8
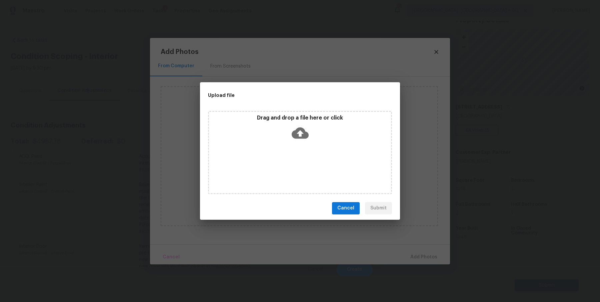
click at [304, 134] on icon at bounding box center [300, 132] width 17 height 11
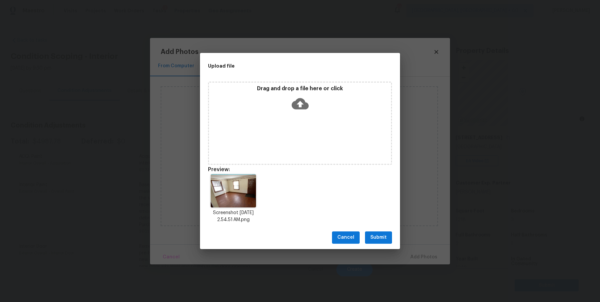
scroll to position [31, 0]
click at [301, 107] on icon at bounding box center [300, 103] width 17 height 11
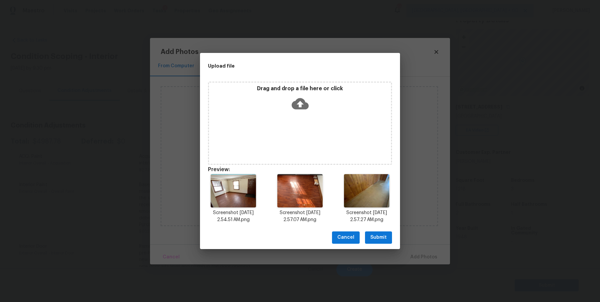
click at [370, 235] on button "Submit" at bounding box center [378, 238] width 27 height 12
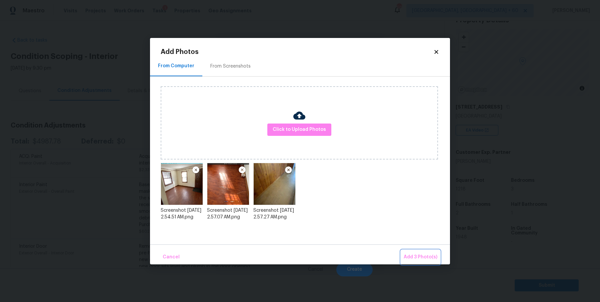
click at [431, 257] on span "Add 3 Photo(s)" at bounding box center [421, 257] width 34 height 8
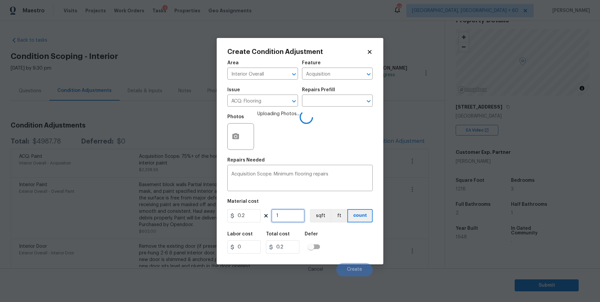
click at [289, 211] on input "1" at bounding box center [287, 215] width 33 height 13
type input "12"
type input "2.4"
type input "121"
type input "24.2"
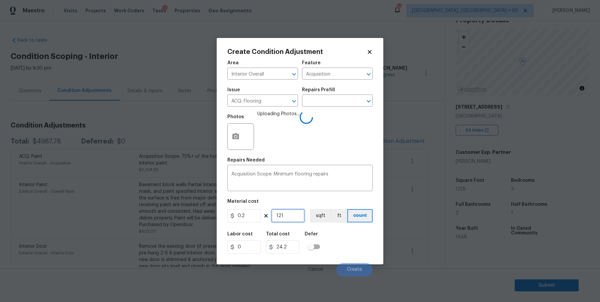
type input "1218"
type input "243.6"
type input "1218"
click at [347, 272] on span "Create" at bounding box center [354, 269] width 15 height 5
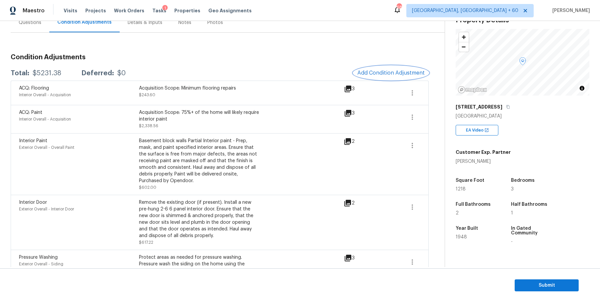
scroll to position [66, 0]
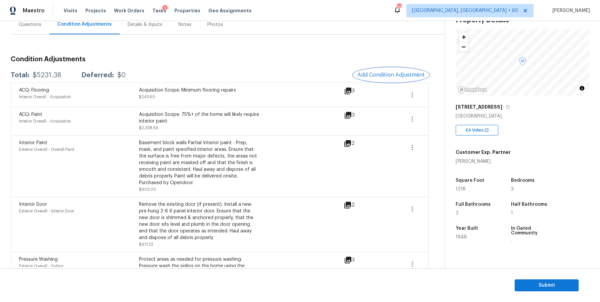
click at [385, 70] on button "Add Condition Adjustment" at bounding box center [390, 75] width 75 height 14
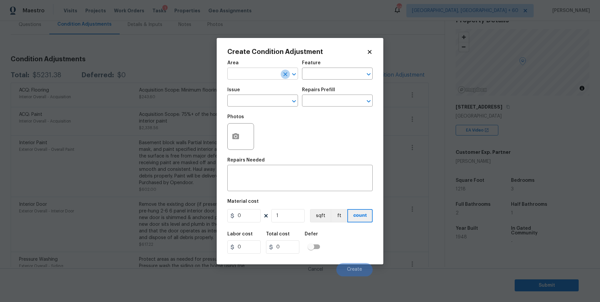
click at [283, 76] on icon "Clear" at bounding box center [285, 74] width 4 height 4
click at [274, 99] on li "Interior Overall" at bounding box center [262, 100] width 71 height 11
type input "Interior Overall"
click at [329, 75] on input "text" at bounding box center [328, 74] width 52 height 10
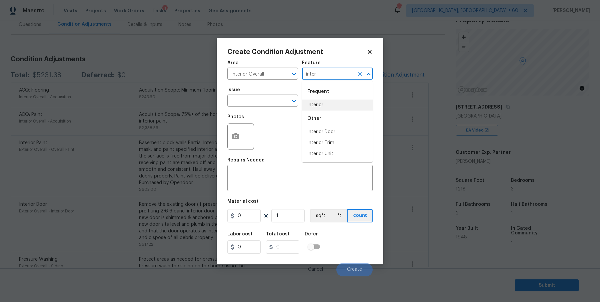
click at [333, 104] on li "Interior" at bounding box center [337, 105] width 71 height 11
type input "Interior"
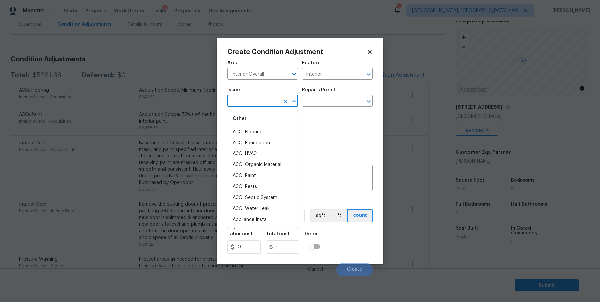
click at [270, 101] on input "text" at bounding box center [253, 101] width 52 height 10
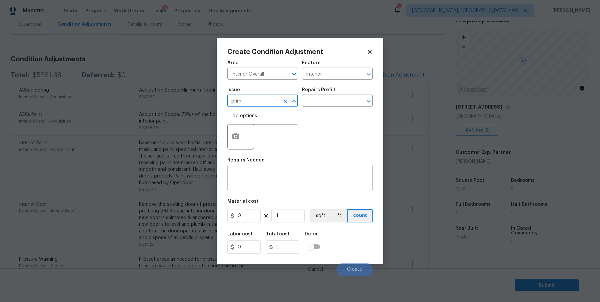
type input "prim"
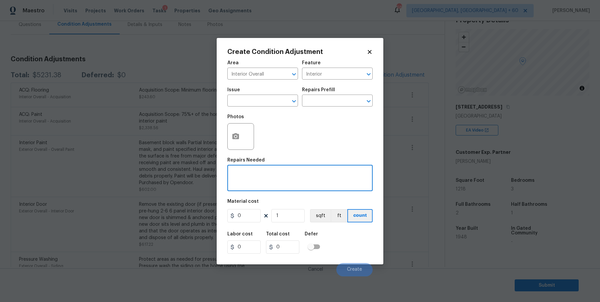
click at [253, 178] on textarea at bounding box center [299, 179] width 137 height 14
type textarea "P"
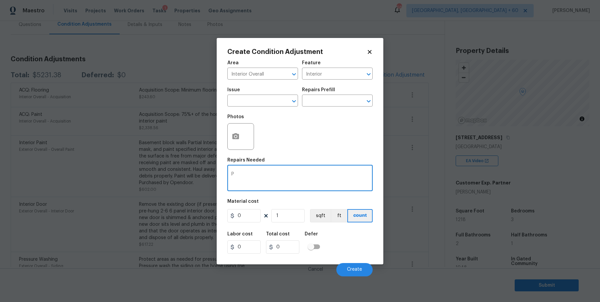
scroll to position [31, 0]
type textarea "Primer"
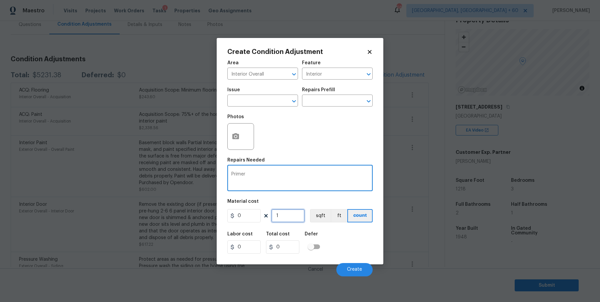
click at [289, 218] on input "1" at bounding box center [287, 215] width 33 height 13
type input "1218"
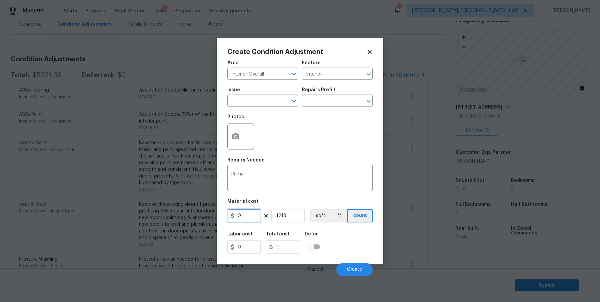
click at [246, 216] on input "0" at bounding box center [243, 215] width 33 height 13
type input "600"
type input "730800"
click at [335, 242] on div "Labor cost 0 Total cost 730800 Defer" at bounding box center [299, 243] width 145 height 30
click at [281, 215] on input "1218" at bounding box center [287, 215] width 33 height 13
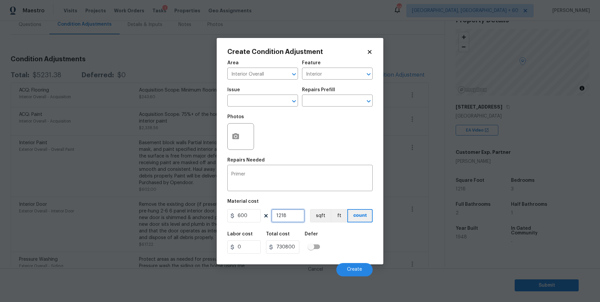
click at [281, 215] on input "1218" at bounding box center [287, 215] width 33 height 13
type input "0"
type input "1"
type input "600"
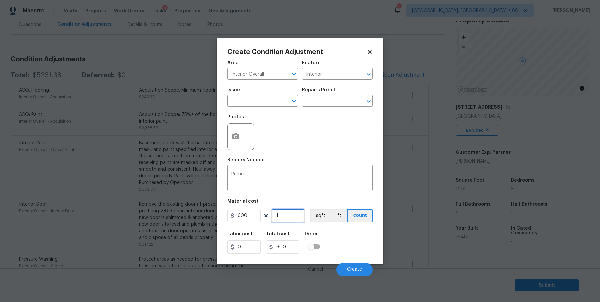
type input "1"
click at [351, 243] on div "Labor cost 0 Total cost 600 Defer" at bounding box center [299, 243] width 145 height 30
click at [239, 135] on icon "button" at bounding box center [236, 137] width 8 height 8
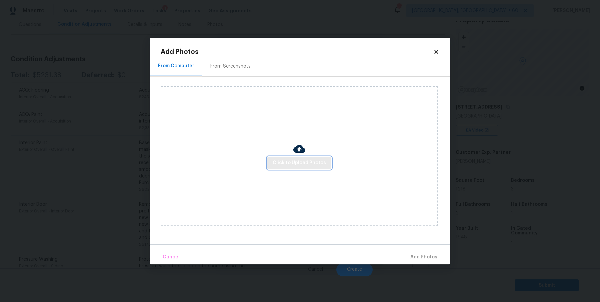
click at [282, 163] on span "Click to Upload Photos" at bounding box center [299, 163] width 53 height 8
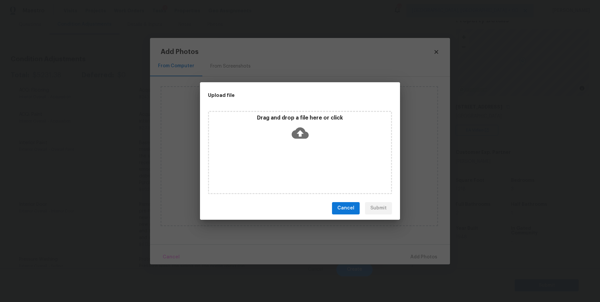
click at [298, 127] on icon at bounding box center [300, 133] width 17 height 17
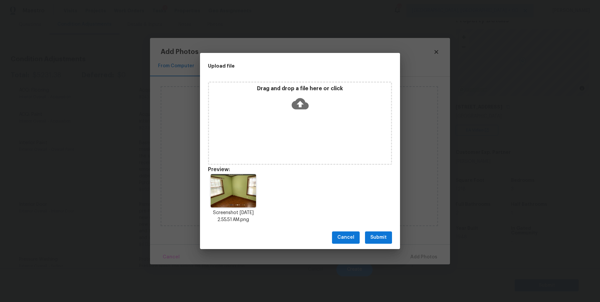
click at [302, 110] on icon at bounding box center [300, 103] width 17 height 17
click at [303, 105] on icon at bounding box center [300, 103] width 17 height 11
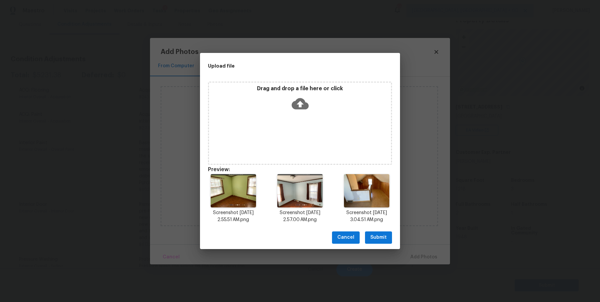
click at [390, 235] on button "Submit" at bounding box center [378, 238] width 27 height 12
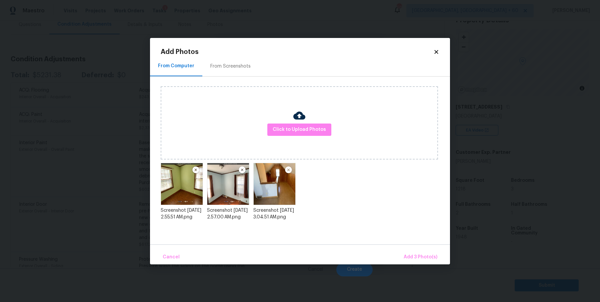
click at [289, 171] on img at bounding box center [288, 170] width 8 height 8
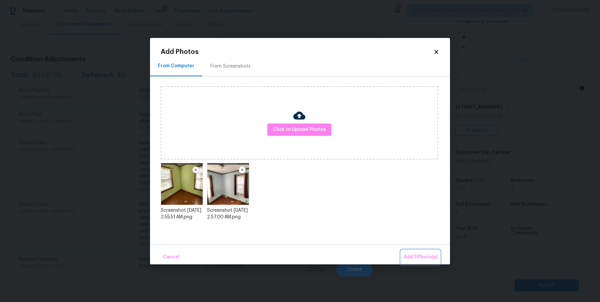
click at [413, 254] on span "Add 3 Photo(s)" at bounding box center [421, 257] width 34 height 8
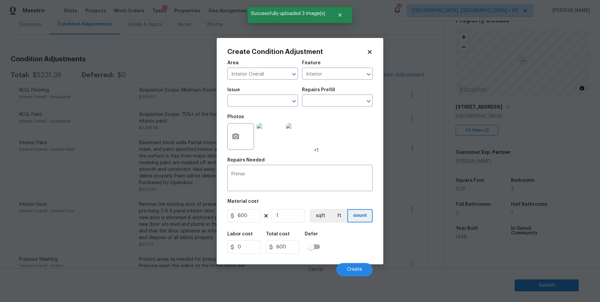
click at [304, 145] on img at bounding box center [299, 136] width 27 height 27
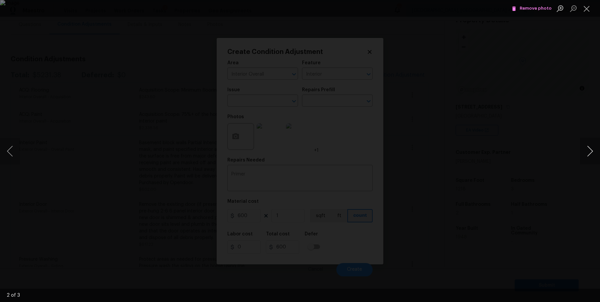
click at [591, 156] on button "Next image" at bounding box center [590, 151] width 20 height 27
click at [544, 10] on span "Remove photo" at bounding box center [532, 9] width 40 height 8
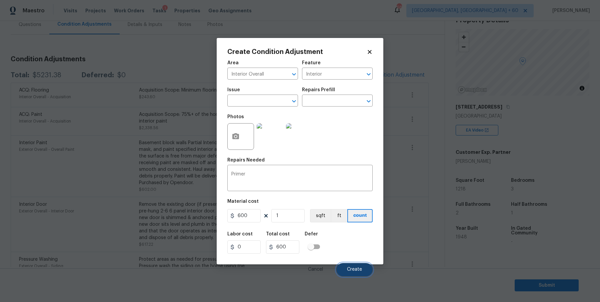
click at [358, 274] on button "Create" at bounding box center [354, 269] width 36 height 13
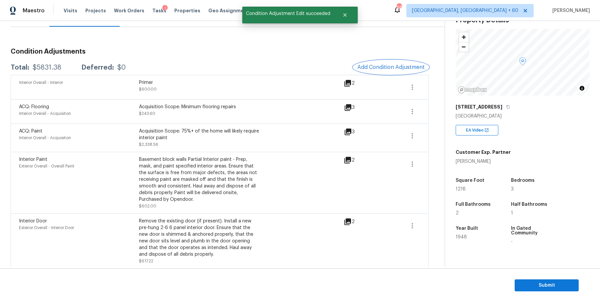
scroll to position [77, 0]
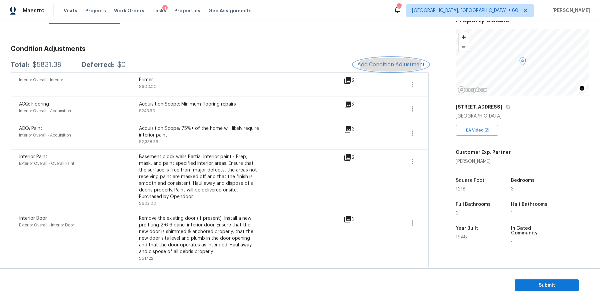
click at [391, 62] on span "Add Condition Adjustment" at bounding box center [390, 65] width 67 height 6
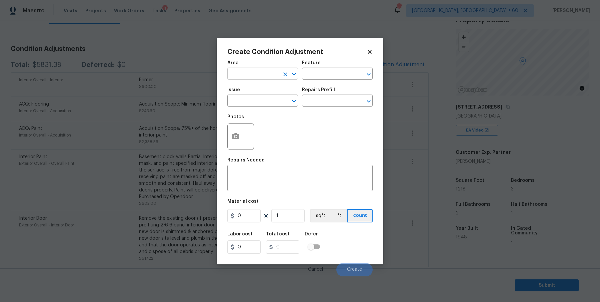
click at [267, 71] on input "text" at bounding box center [253, 74] width 52 height 10
click at [260, 103] on li "Interior Overall" at bounding box center [262, 100] width 71 height 11
type input "Interior Overall"
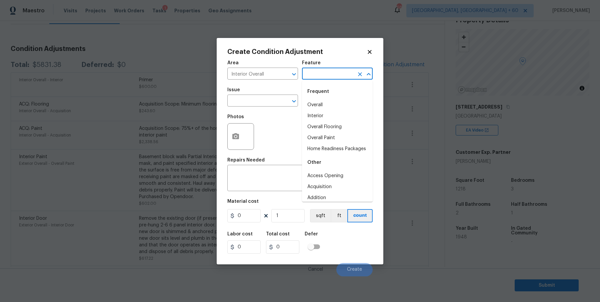
click at [330, 78] on input "text" at bounding box center [328, 74] width 52 height 10
click at [335, 106] on li "Interior" at bounding box center [337, 105] width 71 height 11
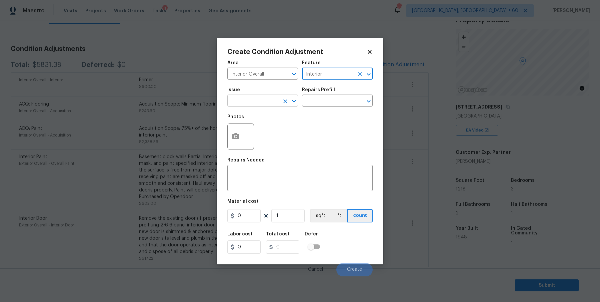
click at [282, 103] on icon "Clear" at bounding box center [285, 101] width 7 height 7
type input "Interior"
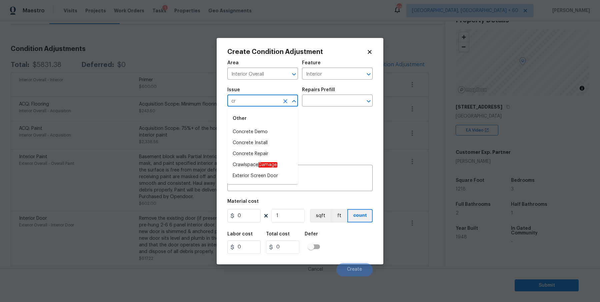
type input "c"
type input "m"
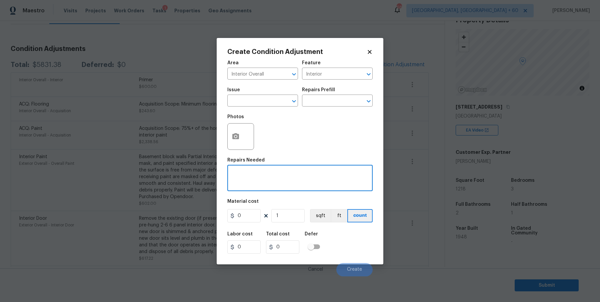
click at [319, 179] on textarea at bounding box center [299, 179] width 137 height 14
type textarea "Crown Mold"
click at [247, 216] on input "0" at bounding box center [243, 215] width 33 height 13
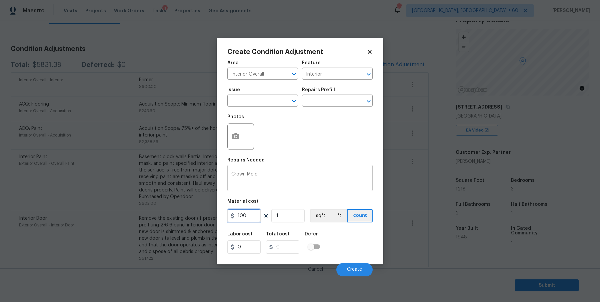
type input "100"
click at [277, 178] on textarea "Crown Mold" at bounding box center [299, 179] width 137 height 14
click at [244, 132] on div at bounding box center [240, 136] width 27 height 27
click at [239, 136] on button "button" at bounding box center [236, 137] width 16 height 26
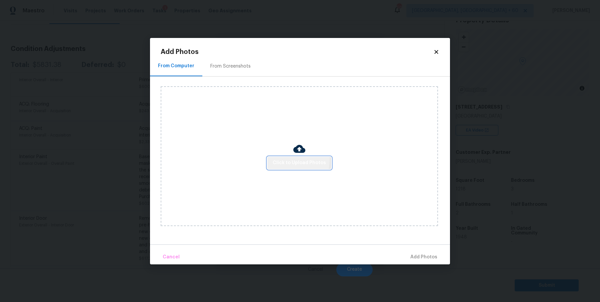
click at [282, 159] on span "Click to Upload Photos" at bounding box center [299, 163] width 53 height 8
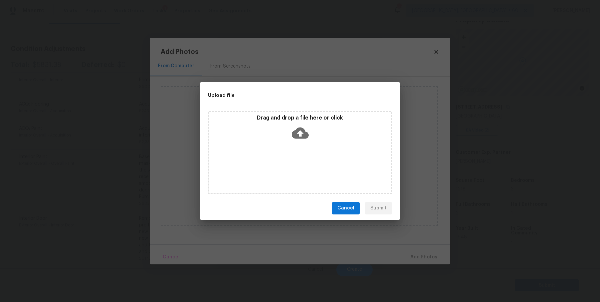
click at [306, 135] on icon at bounding box center [300, 132] width 17 height 11
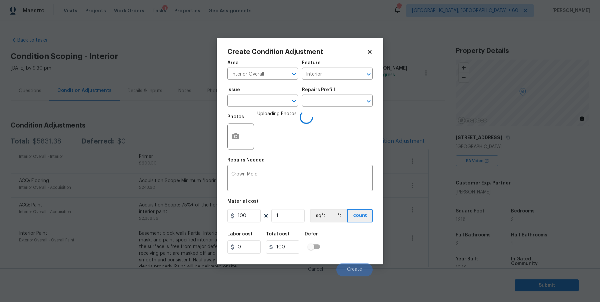
scroll to position [31, 0]
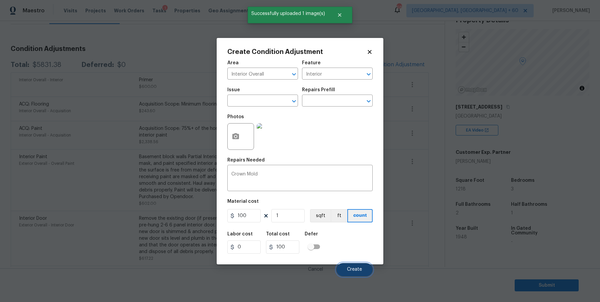
click at [358, 273] on button "Create" at bounding box center [354, 269] width 36 height 13
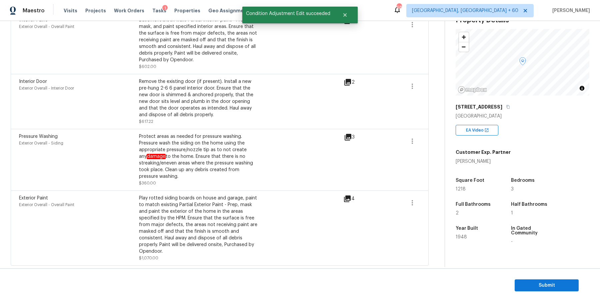
scroll to position [0, 0]
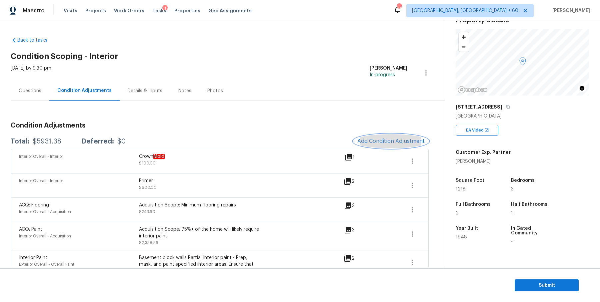
click at [390, 142] on span "Add Condition Adjustment" at bounding box center [390, 141] width 67 height 6
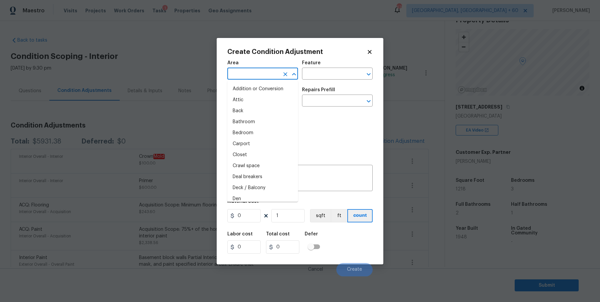
click at [245, 70] on input "text" at bounding box center [253, 74] width 52 height 10
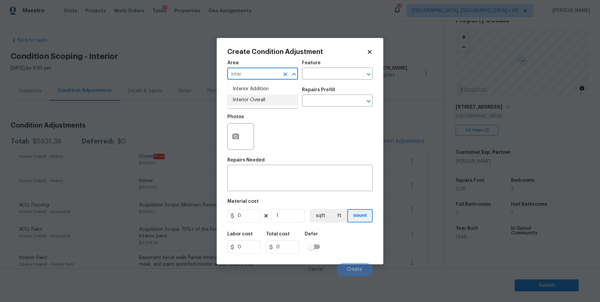
click at [244, 100] on li "Interior Overall" at bounding box center [262, 100] width 71 height 11
type input "Interior Overall"
click at [320, 75] on input "text" at bounding box center [328, 74] width 52 height 10
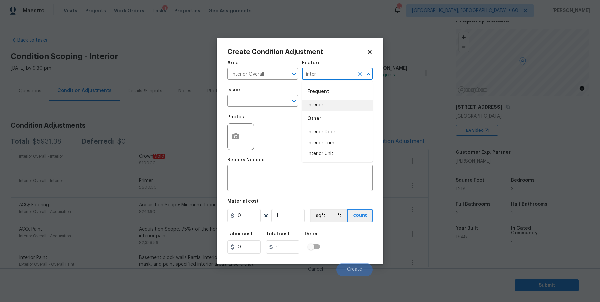
click at [325, 103] on li "Interior" at bounding box center [337, 105] width 71 height 11
type input "Interior"
click at [271, 98] on input "text" at bounding box center [253, 101] width 52 height 10
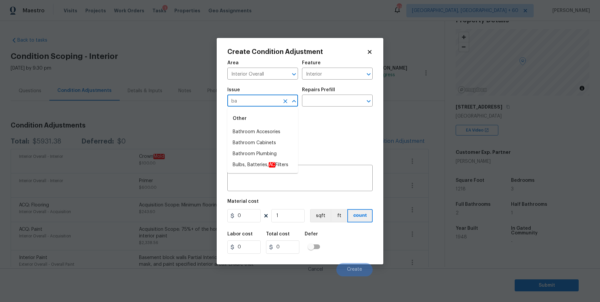
type input "b"
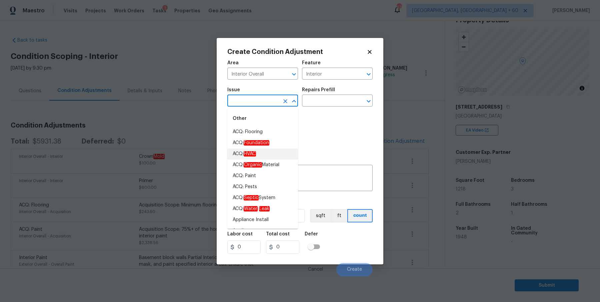
click at [332, 132] on div "Photos" at bounding box center [299, 132] width 145 height 43
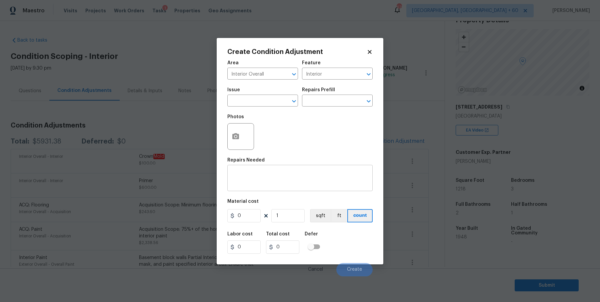
click at [261, 179] on textarea at bounding box center [299, 179] width 137 height 14
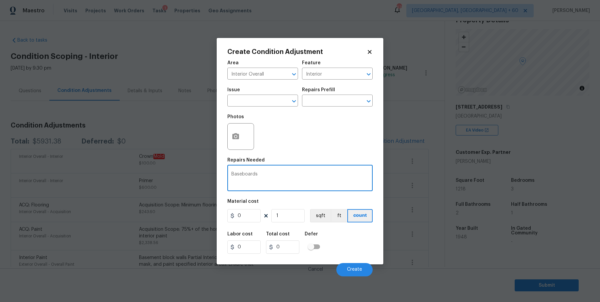
click at [251, 178] on textarea "Baseboards" at bounding box center [299, 179] width 137 height 14
type textarea "Baseboards"
click at [323, 185] on textarea "Baseboards" at bounding box center [299, 179] width 137 height 14
click at [251, 218] on input "0" at bounding box center [243, 215] width 33 height 13
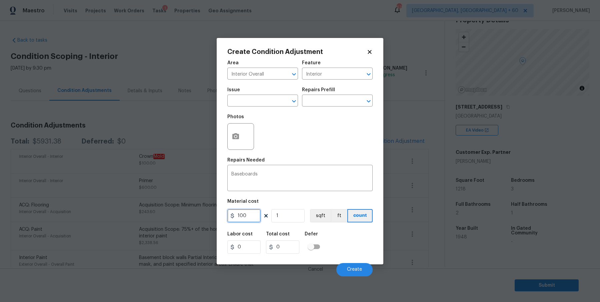
type input "100"
click at [239, 133] on button "button" at bounding box center [236, 137] width 16 height 26
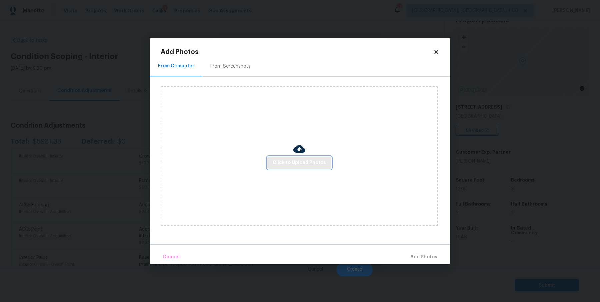
click at [297, 167] on span "Click to Upload Photos" at bounding box center [299, 163] width 53 height 8
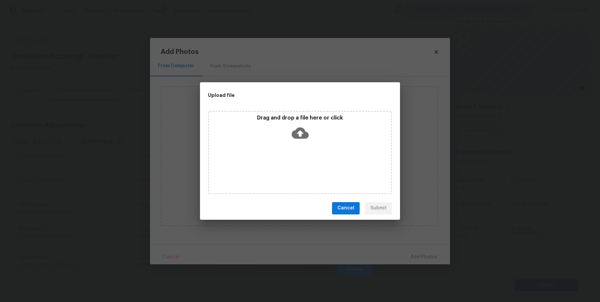
click at [300, 137] on icon at bounding box center [300, 132] width 17 height 11
click at [295, 132] on icon at bounding box center [300, 132] width 17 height 11
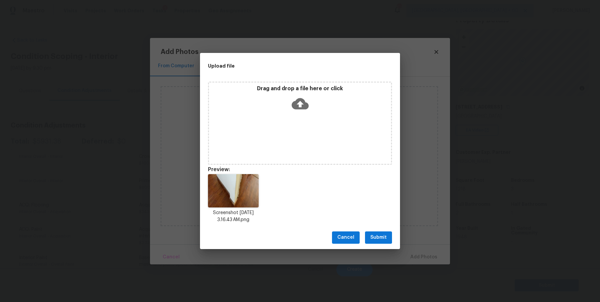
click at [375, 236] on span "Submit" at bounding box center [378, 238] width 16 height 8
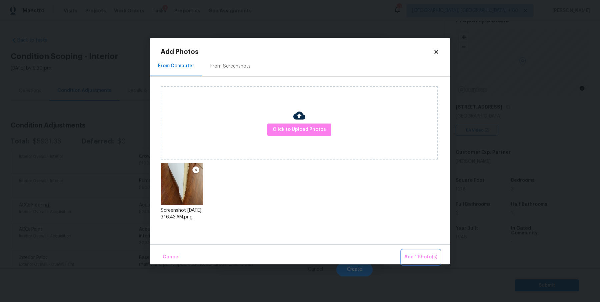
click at [429, 257] on span "Add 1 Photo(s)" at bounding box center [420, 257] width 33 height 8
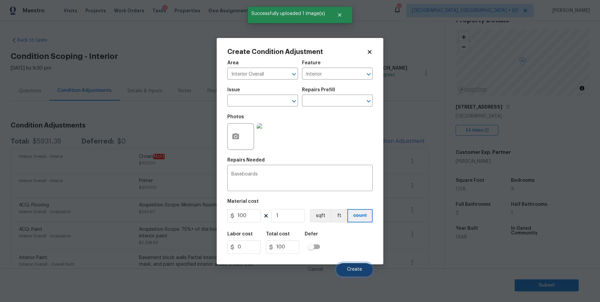
click at [365, 269] on button "Create" at bounding box center [354, 269] width 36 height 13
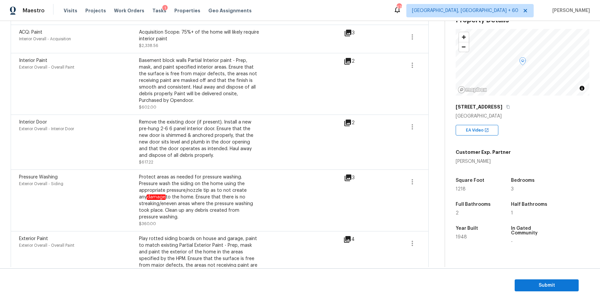
scroll to position [201, 0]
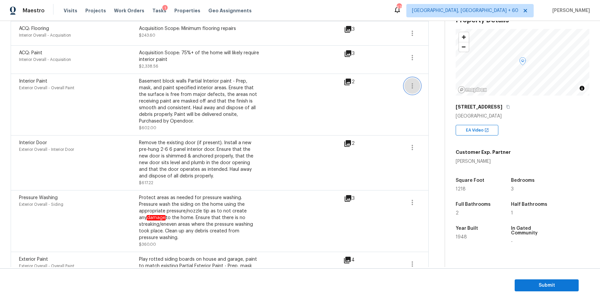
click at [413, 86] on icon "button" at bounding box center [412, 86] width 8 height 8
click at [434, 87] on div "Edit" at bounding box center [450, 84] width 52 height 7
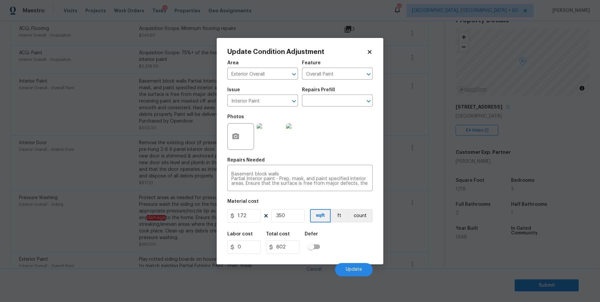
click at [370, 52] on icon at bounding box center [370, 52] width 4 height 4
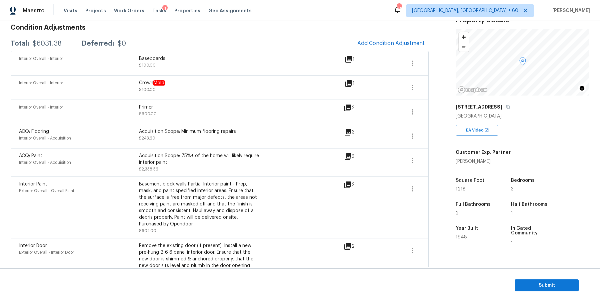
scroll to position [92, 0]
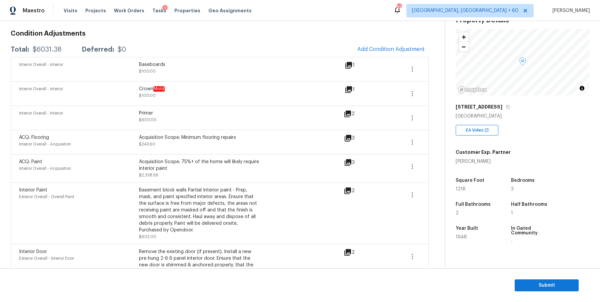
click at [215, 143] on div "Acquisition Scope: Minimum flooring repairs $243.60" at bounding box center [199, 142] width 120 height 16
click at [386, 51] on span "Add Condition Adjustment" at bounding box center [390, 49] width 67 height 6
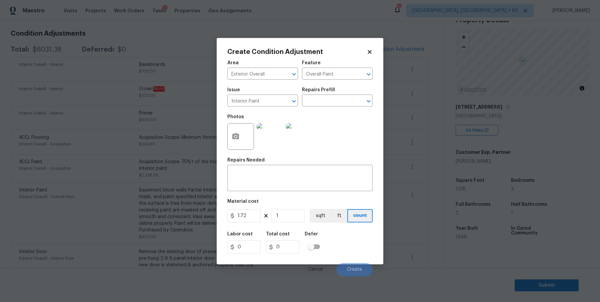
type input "0"
click at [237, 136] on icon "button" at bounding box center [235, 136] width 7 height 6
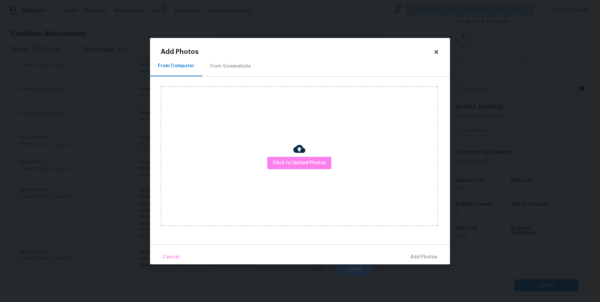
click at [296, 172] on div "Click to Upload Photos" at bounding box center [299, 156] width 277 height 140
click at [296, 170] on div "Click to Upload Photos" at bounding box center [299, 156] width 277 height 140
click at [296, 165] on span "Click to Upload Photos" at bounding box center [299, 163] width 53 height 8
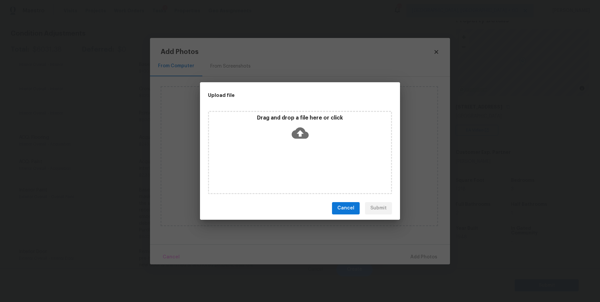
click at [297, 92] on h2 "Upload file" at bounding box center [285, 95] width 154 height 7
click at [297, 125] on icon at bounding box center [300, 133] width 17 height 17
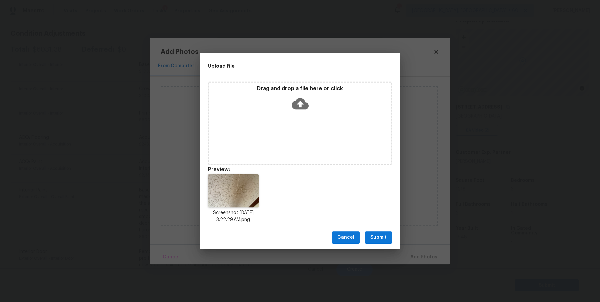
click at [383, 235] on span "Submit" at bounding box center [378, 238] width 16 height 8
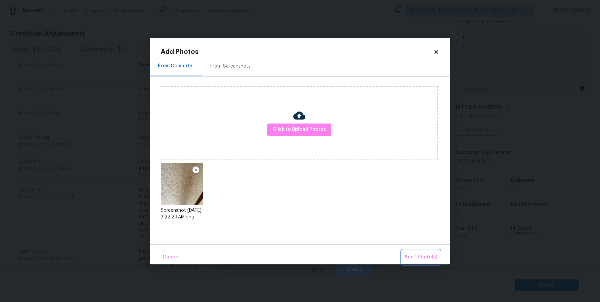
click at [421, 257] on span "Add 1 Photo(s)" at bounding box center [420, 257] width 33 height 8
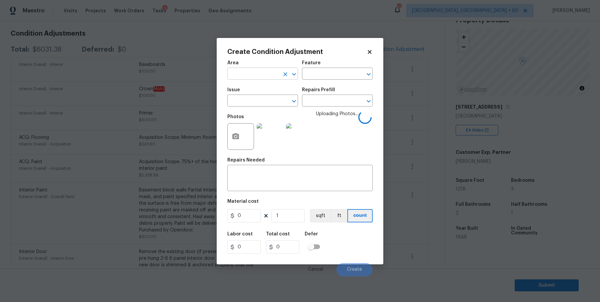
click at [231, 74] on input "text" at bounding box center [253, 74] width 52 height 10
click at [244, 98] on li "Interior Overall" at bounding box center [262, 100] width 71 height 11
type input "Interior Overall"
click at [246, 99] on input "text" at bounding box center [253, 101] width 52 height 10
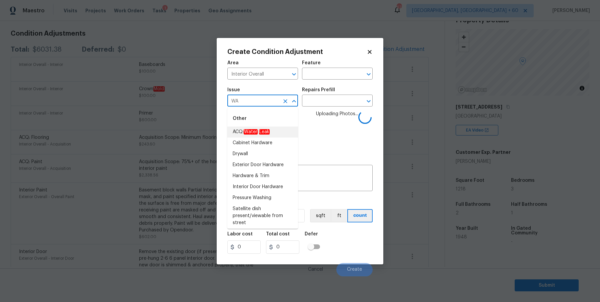
click at [259, 130] on span "ACQ: Water Leak" at bounding box center [251, 132] width 37 height 7
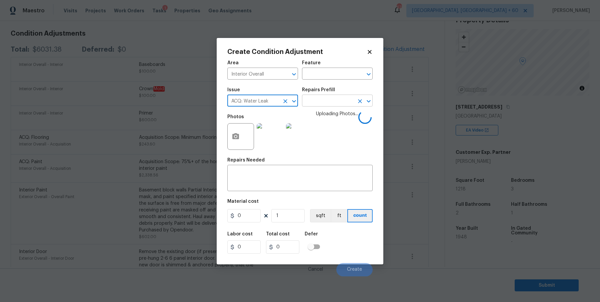
type input "ACQ: Water Leak"
click at [335, 104] on input "text" at bounding box center [328, 101] width 52 height 10
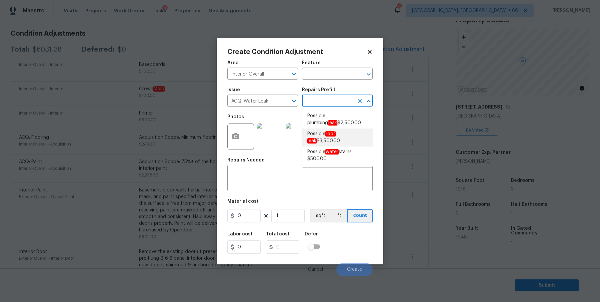
click at [335, 136] on em "roof" at bounding box center [330, 133] width 10 height 5
type input "Acquisition"
type textarea "Acquisition Scope: Possible roof leak"
type input "3500"
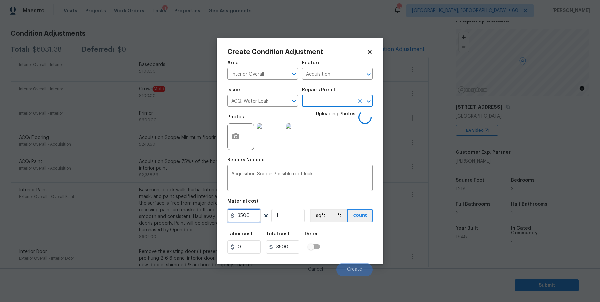
click at [251, 217] on input "3500" at bounding box center [243, 215] width 33 height 13
type input "2500"
click at [331, 101] on input "text" at bounding box center [328, 101] width 52 height 10
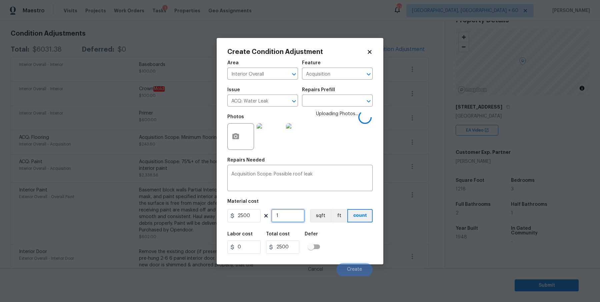
click at [283, 218] on input "1" at bounding box center [287, 215] width 33 height 13
click at [318, 172] on textarea "Acquisition Scope: Possible roof leak" at bounding box center [299, 179] width 137 height 14
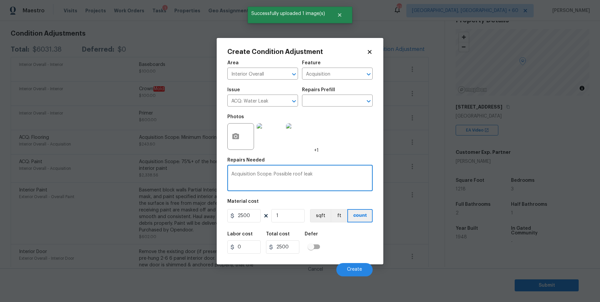
click at [322, 175] on textarea "Acquisition Scope: Possible roof leak" at bounding box center [299, 179] width 137 height 14
click at [358, 272] on span "Create" at bounding box center [354, 269] width 15 height 5
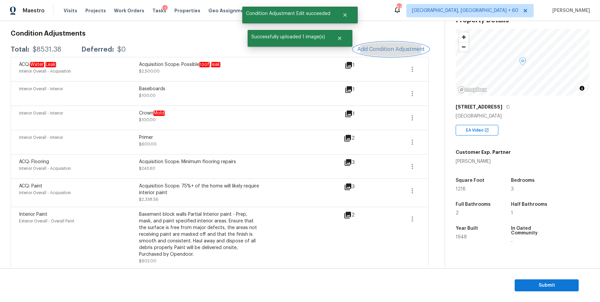
click at [386, 45] on button "Add Condition Adjustment" at bounding box center [390, 49] width 75 height 14
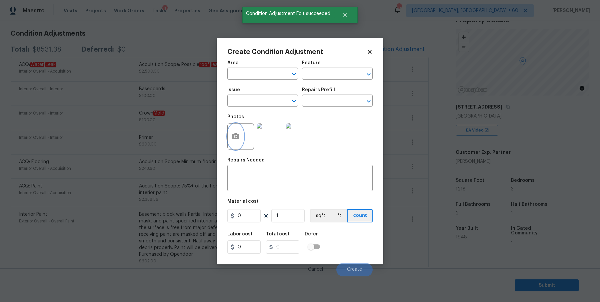
click at [236, 133] on icon "button" at bounding box center [235, 136] width 7 height 6
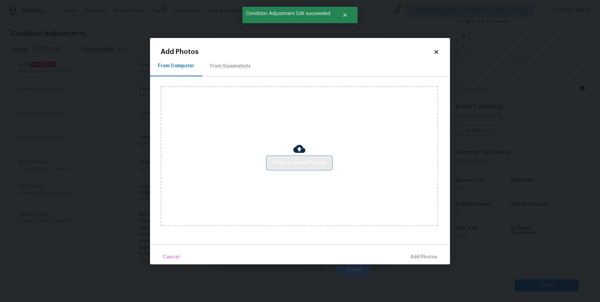
click at [276, 161] on span "Click to Upload Photos" at bounding box center [299, 163] width 53 height 8
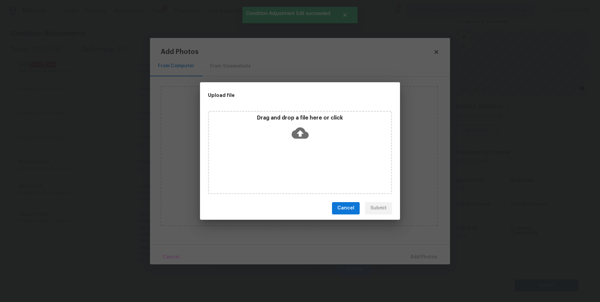
click at [304, 120] on p "Drag and drop a file here or click" at bounding box center [300, 118] width 182 height 7
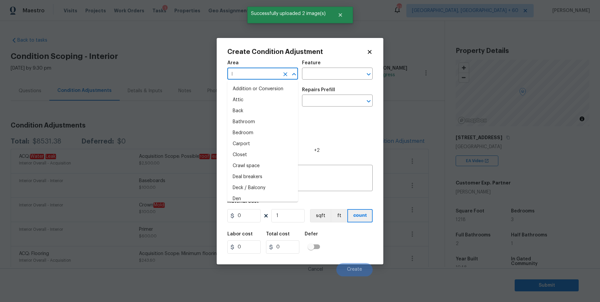
scroll to position [31, 0]
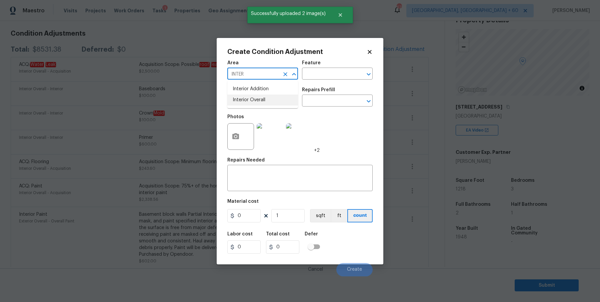
drag, startPoint x: 264, startPoint y: 98, endPoint x: 317, endPoint y: 93, distance: 53.8
click at [264, 98] on li "Interior Overall" at bounding box center [262, 100] width 71 height 11
type input "Interior Overall"
click at [349, 65] on div "Feature" at bounding box center [337, 65] width 71 height 9
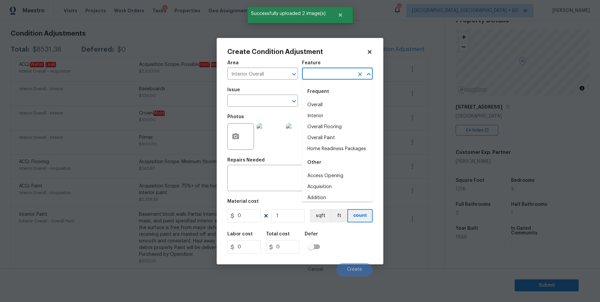
click at [338, 76] on input "text" at bounding box center [328, 74] width 52 height 10
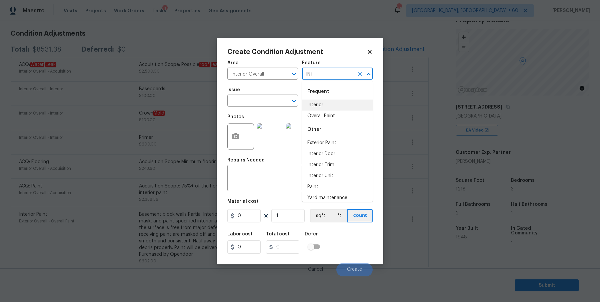
click at [335, 106] on li "Interior" at bounding box center [337, 105] width 71 height 11
type input "Interior"
click at [272, 93] on div "Issue" at bounding box center [262, 92] width 71 height 9
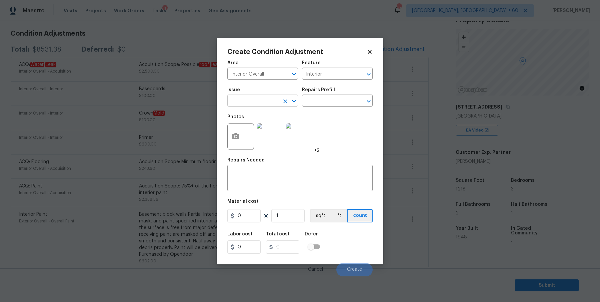
click at [263, 101] on input "text" at bounding box center [253, 101] width 52 height 10
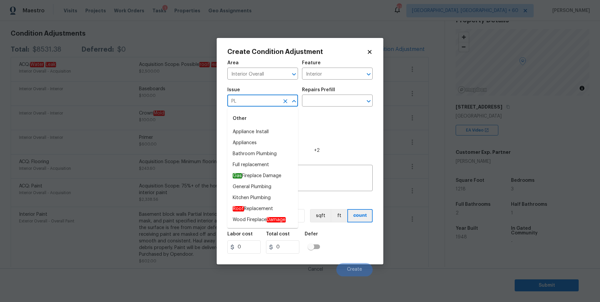
type input "P"
type input "L"
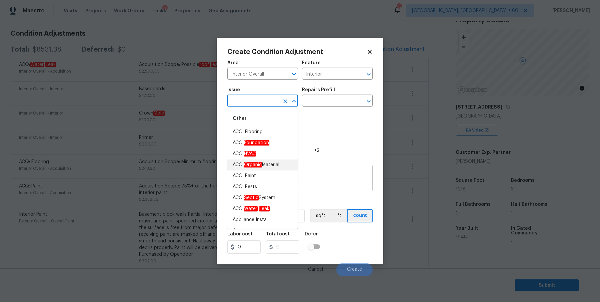
click at [309, 171] on div "x ​" at bounding box center [299, 179] width 145 height 25
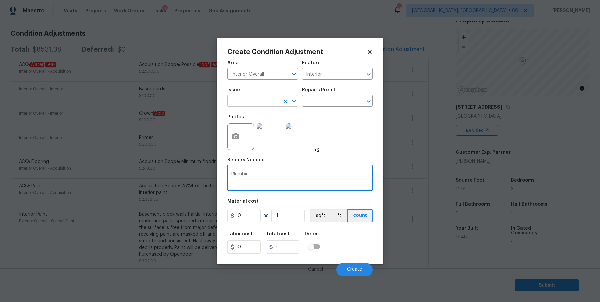
click at [283, 106] on div "​" at bounding box center [262, 101] width 71 height 10
type textarea "Plumbin"
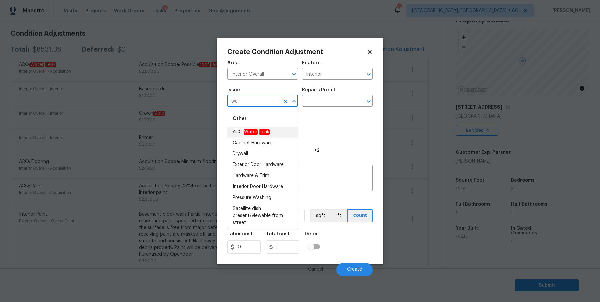
click at [275, 132] on li "ACQ: Water Leak" at bounding box center [262, 132] width 71 height 11
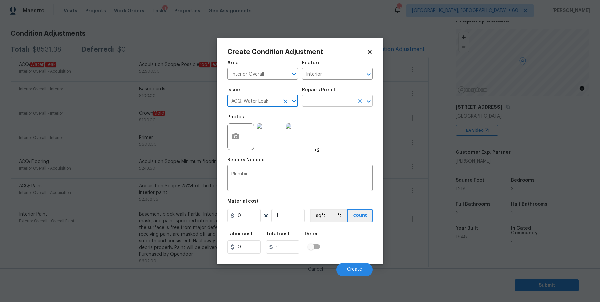
type input "ACQ: Water Leak"
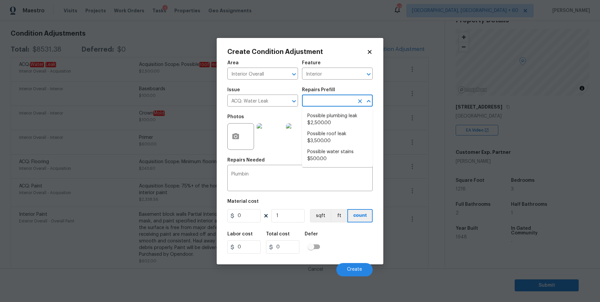
click at [326, 102] on input "text" at bounding box center [328, 101] width 52 height 10
type input "l"
click at [271, 174] on textarea "Plumbin" at bounding box center [299, 179] width 137 height 14
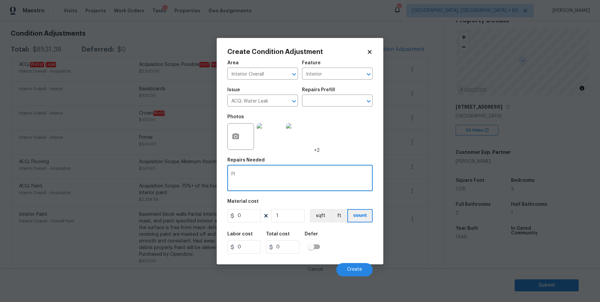
type textarea "P"
click at [320, 101] on input "text" at bounding box center [328, 101] width 52 height 10
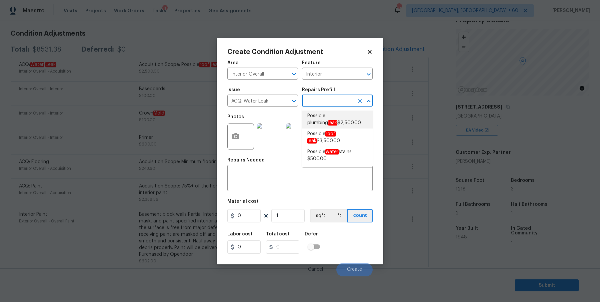
click at [323, 116] on span "Possible plumbing leak $2,500.00" at bounding box center [337, 120] width 60 height 14
type input "Acquisition"
type input "2500"
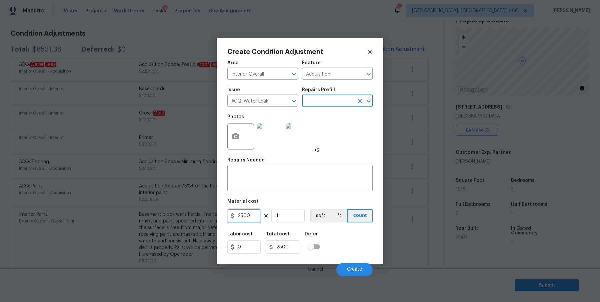
click at [239, 218] on input "2500" at bounding box center [243, 215] width 33 height 13
type input "2500"
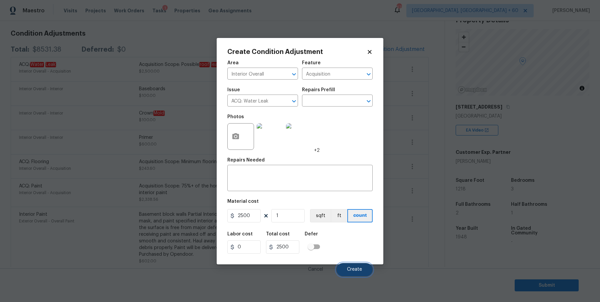
click at [366, 271] on button "Create" at bounding box center [354, 269] width 36 height 13
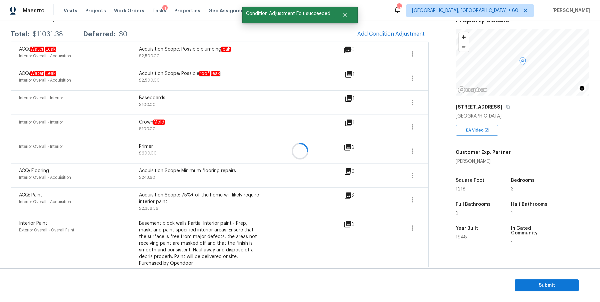
scroll to position [92, 0]
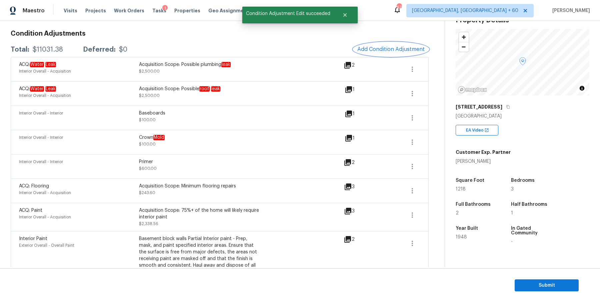
click at [370, 49] on span "Add Condition Adjustment" at bounding box center [390, 49] width 67 height 6
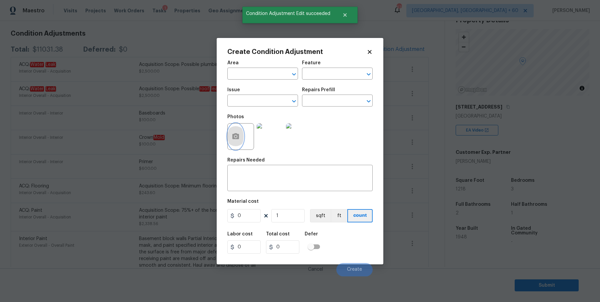
click at [233, 131] on button "button" at bounding box center [236, 137] width 16 height 26
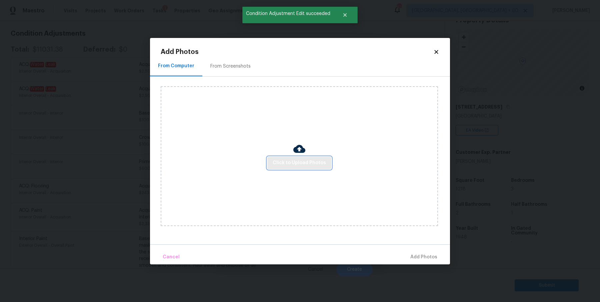
click at [296, 165] on span "Click to Upload Photos" at bounding box center [299, 163] width 53 height 8
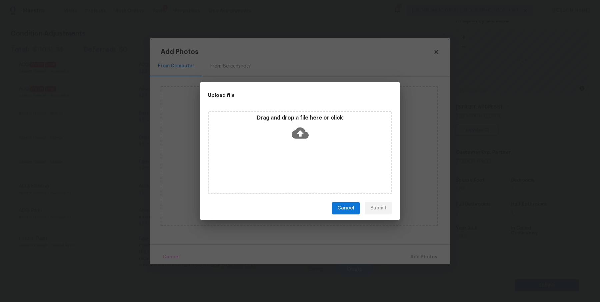
click at [297, 133] on icon at bounding box center [300, 133] width 17 height 17
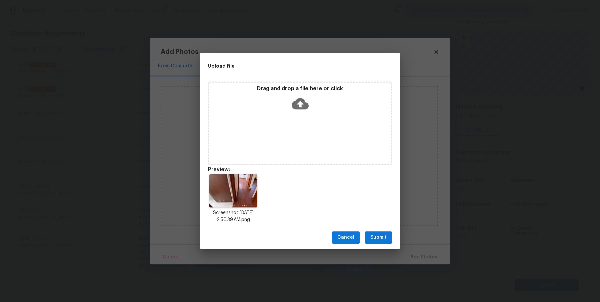
click at [382, 236] on span "Submit" at bounding box center [378, 238] width 16 height 8
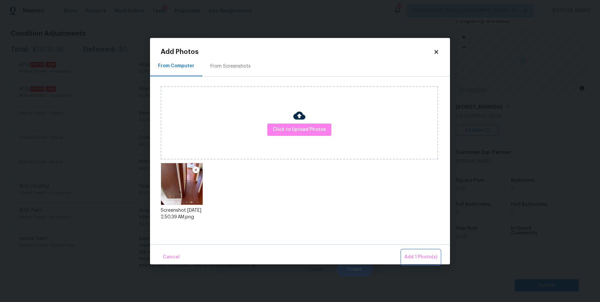
click at [407, 261] on span "Add 1 Photo(s)" at bounding box center [420, 257] width 33 height 8
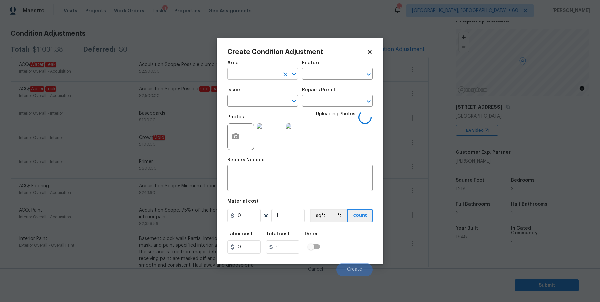
click at [247, 75] on input "text" at bounding box center [253, 74] width 52 height 10
click at [246, 99] on li "Interior Overall" at bounding box center [262, 100] width 71 height 11
type input "Interior Overall"
click at [252, 100] on input "text" at bounding box center [253, 101] width 52 height 10
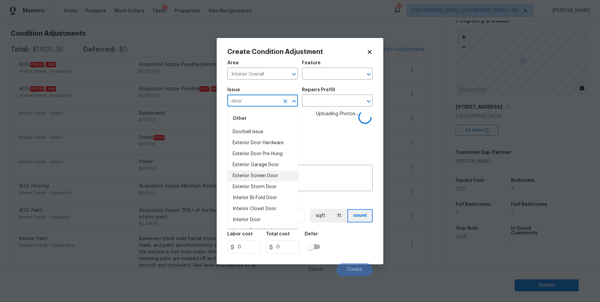
scroll to position [21, 0]
click at [257, 201] on li "Interior Door" at bounding box center [262, 199] width 71 height 11
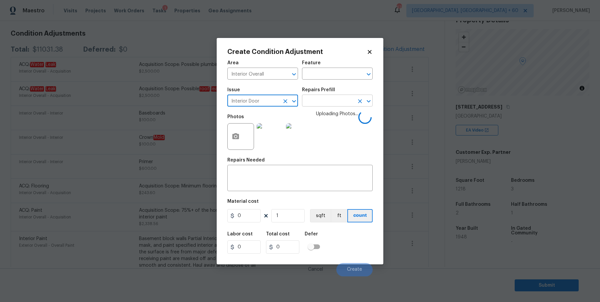
type input "Interior Door"
click at [322, 102] on input "text" at bounding box center [328, 101] width 52 height 10
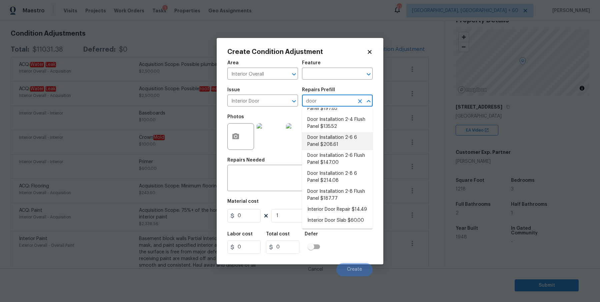
scroll to position [0, 0]
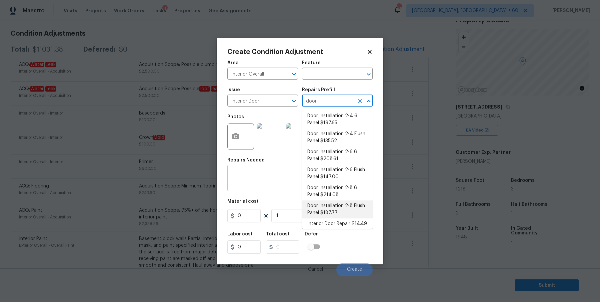
type input "door"
click at [261, 178] on textarea at bounding box center [299, 179] width 137 height 14
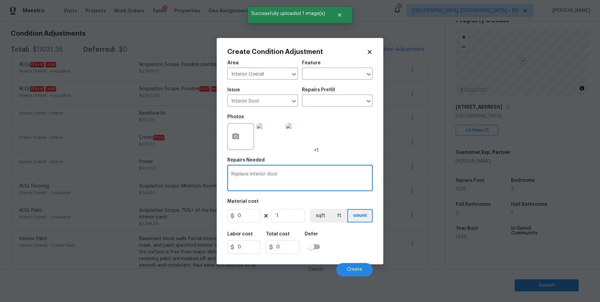
type textarea "Replace interior door"
click at [252, 216] on input "0" at bounding box center [243, 215] width 33 height 13
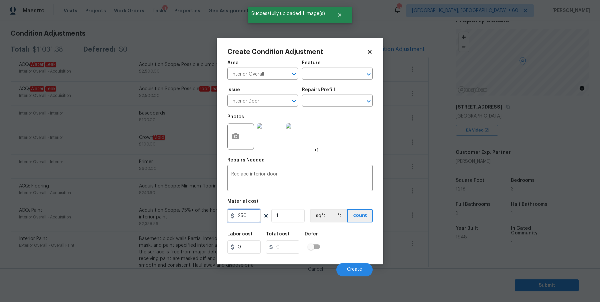
type input "250"
click at [347, 267] on button "Create" at bounding box center [354, 269] width 36 height 13
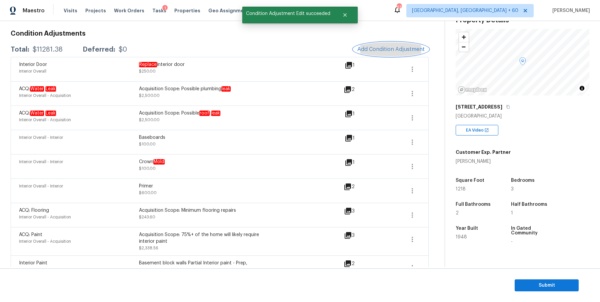
click at [383, 53] on button "Add Condition Adjustment" at bounding box center [390, 49] width 75 height 14
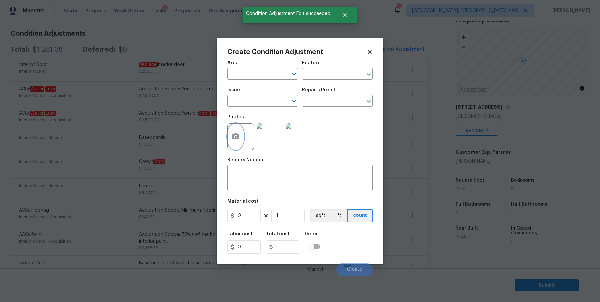
click at [232, 144] on button "button" at bounding box center [236, 137] width 16 height 26
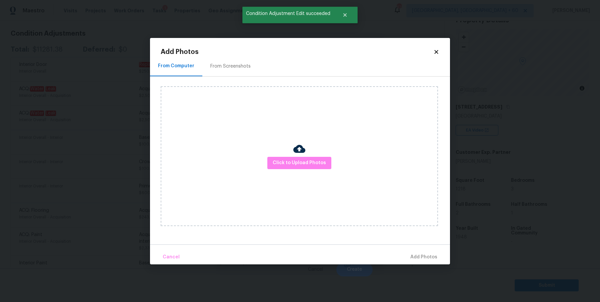
click at [282, 178] on div "Click to Upload Photos" at bounding box center [299, 156] width 277 height 140
click at [283, 170] on div "Click to Upload Photos" at bounding box center [299, 156] width 277 height 140
click at [296, 159] on span "Click to Upload Photos" at bounding box center [299, 163] width 53 height 8
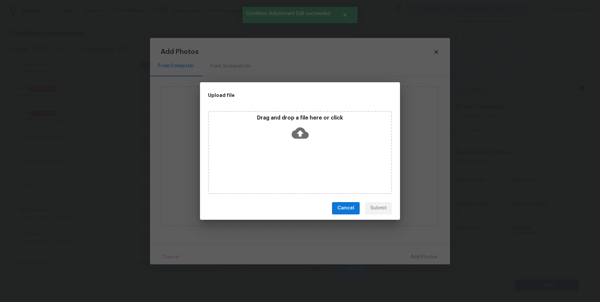
click at [297, 125] on icon at bounding box center [300, 133] width 17 height 17
click at [344, 208] on span "Cancel" at bounding box center [345, 208] width 17 height 8
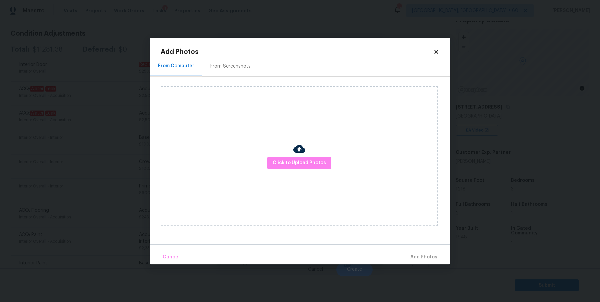
click at [436, 56] on div "Add Photos From Computer From Screenshots Click to Upload Photos Cancel Add Pho…" at bounding box center [300, 157] width 279 height 216
click at [438, 47] on div "Add Photos From Computer From Screenshots Click to Upload Photos Cancel Add Pho…" at bounding box center [300, 151] width 300 height 227
click at [438, 49] on icon at bounding box center [436, 52] width 6 height 6
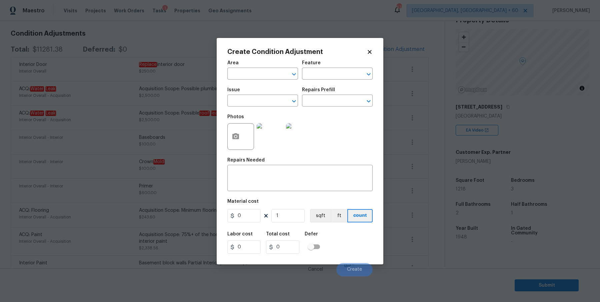
click at [368, 52] on icon at bounding box center [370, 52] width 6 height 6
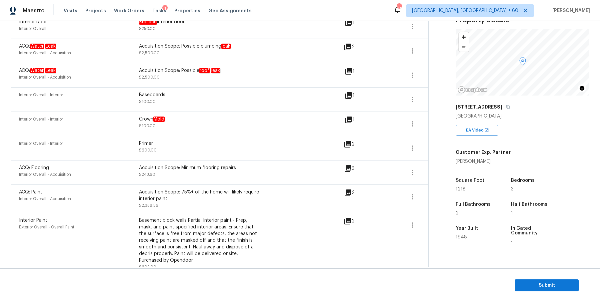
scroll to position [137, 0]
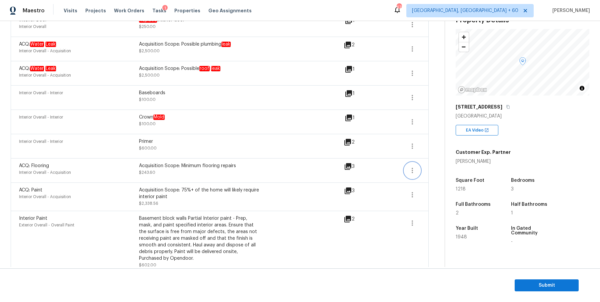
click at [415, 171] on icon "button" at bounding box center [412, 171] width 8 height 8
click at [432, 173] on link "Edit" at bounding box center [450, 168] width 57 height 10
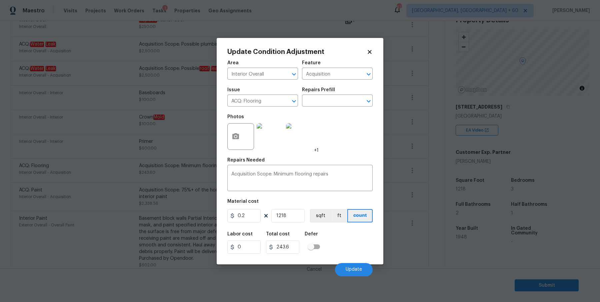
click at [333, 96] on div "Repairs Prefill" at bounding box center [337, 92] width 71 height 9
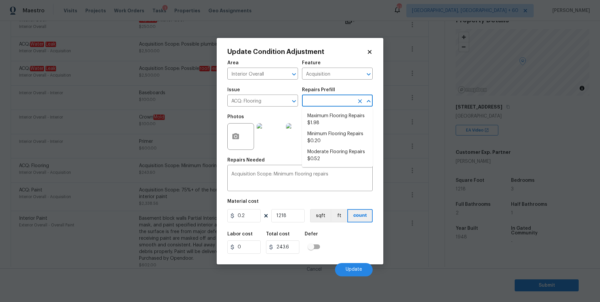
click at [333, 98] on input "text" at bounding box center [328, 101] width 52 height 10
click at [328, 123] on li "Maximum Flooring Repairs $1.98" at bounding box center [337, 120] width 71 height 18
type textarea "Acquisition Scope: Maximum flooring repairs"
type input "1.98"
type input "2411.64"
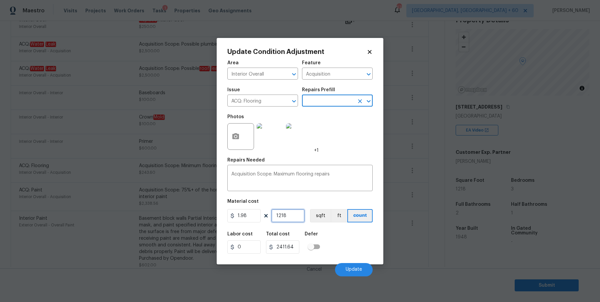
click at [295, 216] on input "1218" at bounding box center [287, 215] width 33 height 13
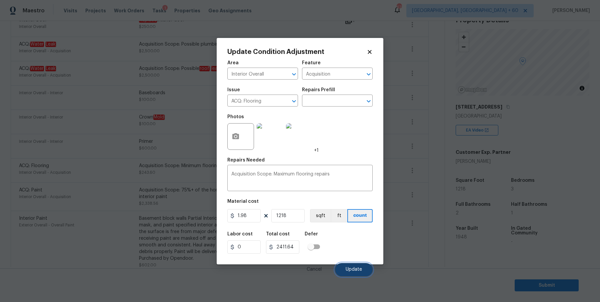
click at [359, 270] on span "Update" at bounding box center [354, 269] width 16 height 5
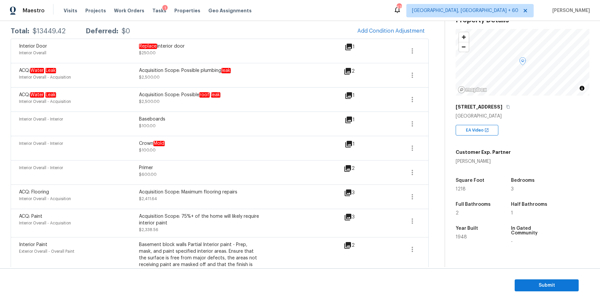
scroll to position [111, 0]
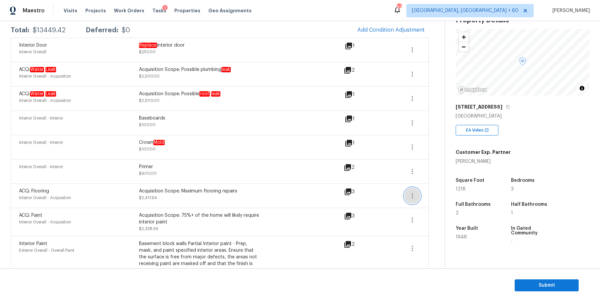
click at [415, 197] on icon "button" at bounding box center [412, 196] width 8 height 8
click at [434, 198] on link "Edit" at bounding box center [450, 193] width 57 height 10
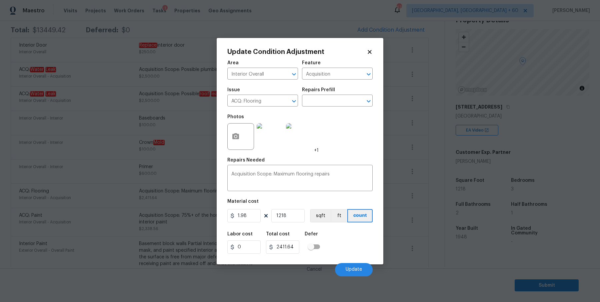
click at [434, 198] on body "Maestro Visits Projects Work Orders Tasks 1 Properties Geo Assignments 673 Albu…" at bounding box center [300, 151] width 600 height 302
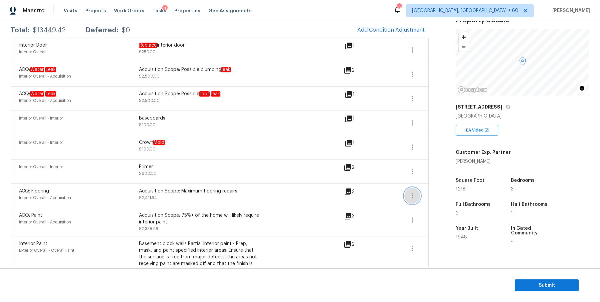
click at [418, 198] on button "button" at bounding box center [412, 196] width 16 height 16
click at [435, 196] on div "Edit" at bounding box center [450, 193] width 52 height 7
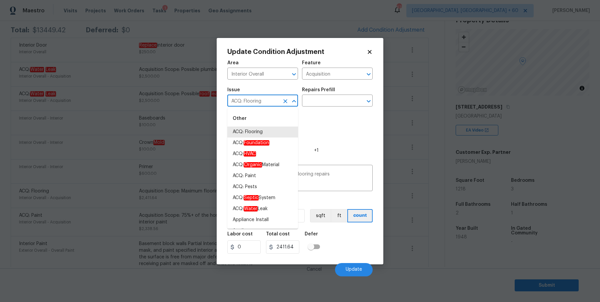
click at [261, 105] on input "ACQ: Flooring" at bounding box center [253, 101] width 52 height 10
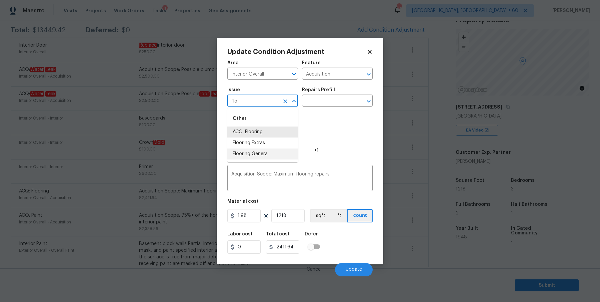
click at [274, 153] on li "Flooring General" at bounding box center [262, 154] width 71 height 11
click at [329, 101] on input "text" at bounding box center [328, 101] width 52 height 10
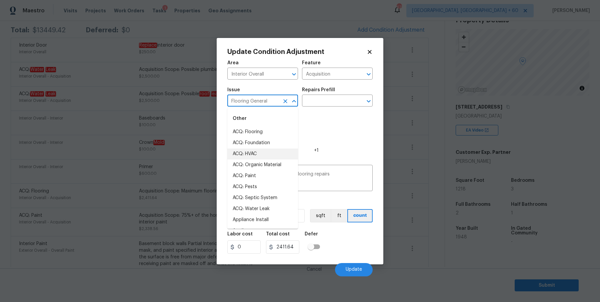
click at [275, 106] on body "Maestro Visits Projects Work Orders Tasks 1 Properties Geo Assignments 673 Albu…" at bounding box center [300, 151] width 600 height 302
click at [259, 104] on input "Flooring General" at bounding box center [253, 101] width 52 height 10
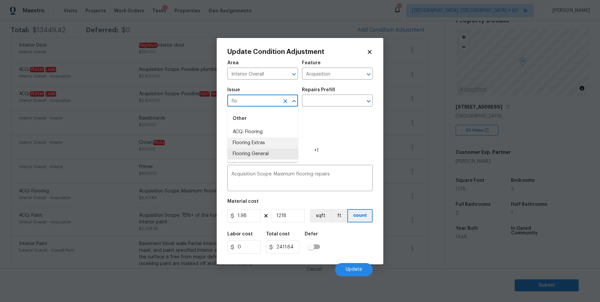
click at [260, 144] on li "Flooring Extras" at bounding box center [262, 143] width 71 height 11
type input "Flooring Extras"
click at [331, 101] on input "text" at bounding box center [328, 101] width 52 height 10
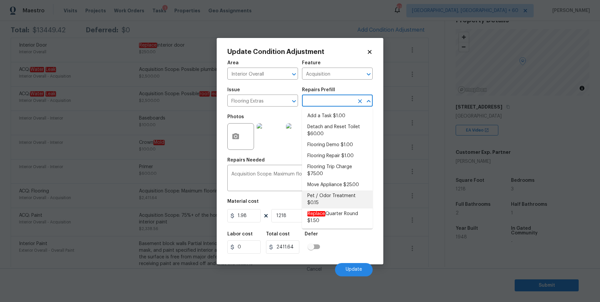
scroll to position [22, 0]
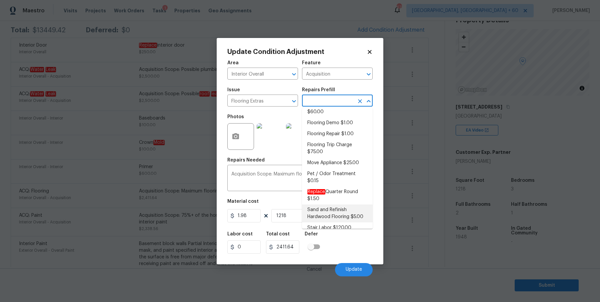
click at [352, 209] on li "Sand and Refinish Hardwood Flooring $5.00" at bounding box center [337, 214] width 71 height 18
type input "Overall Flooring"
type textarea "Sand and refinish the existing hardwood floors. PM to confirm color/sheen."
type input "5"
type input "6090"
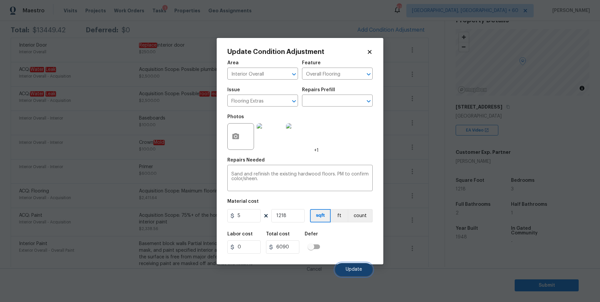
click at [345, 268] on button "Update" at bounding box center [354, 269] width 38 height 13
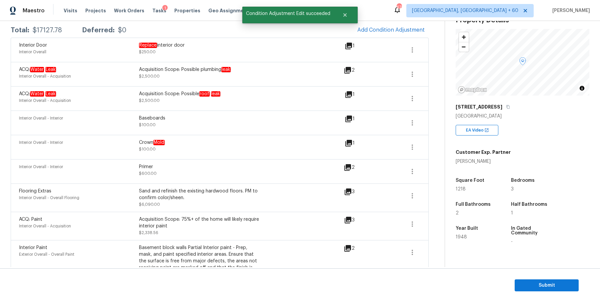
scroll to position [64, 0]
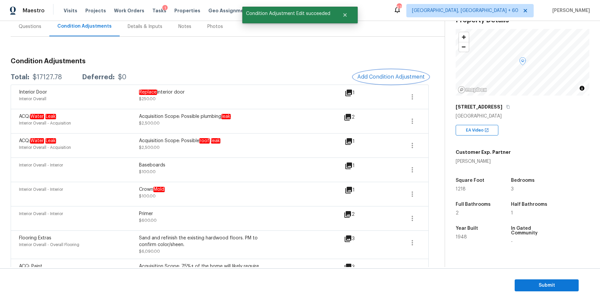
click at [373, 76] on span "Add Condition Adjustment" at bounding box center [390, 77] width 67 height 6
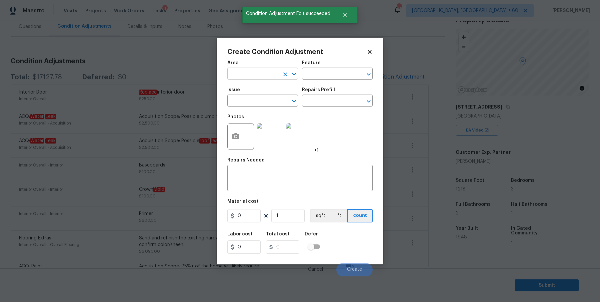
click at [244, 77] on input "text" at bounding box center [253, 74] width 52 height 10
click at [256, 101] on li "Interior Overall" at bounding box center [262, 100] width 71 height 11
type input "Interior Overall"
click at [256, 103] on input "text" at bounding box center [253, 101] width 52 height 10
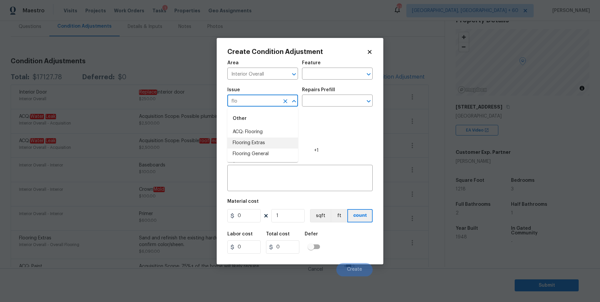
click at [259, 142] on li "Flooring Extras" at bounding box center [262, 143] width 71 height 11
type input "Flooring Extras"
click at [338, 98] on input "text" at bounding box center [328, 101] width 52 height 10
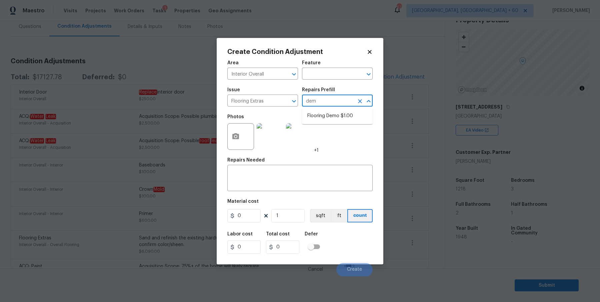
type input "demo"
click at [330, 118] on li "Flooring Demo $1.00" at bounding box center [337, 116] width 71 height 11
type input "Overall Flooring"
type textarea "Demo existing flooring."
type input "1"
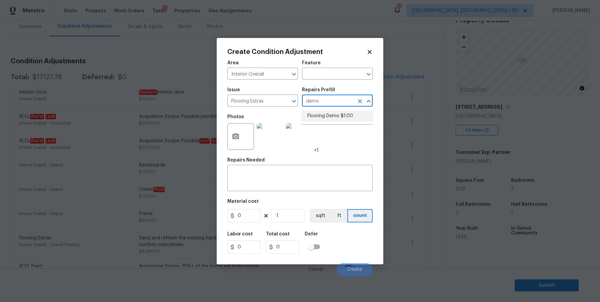
type input "1"
click at [278, 235] on h5 "Total cost" at bounding box center [278, 234] width 24 height 5
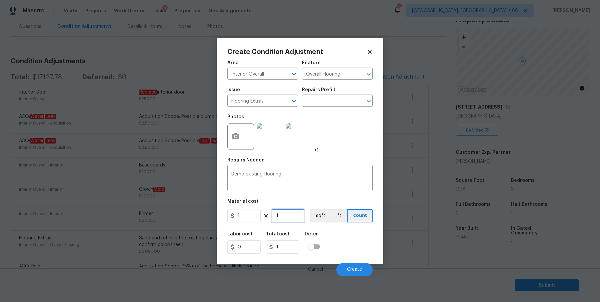
click at [290, 220] on input "1" at bounding box center [287, 215] width 33 height 13
type input "12"
type input "121"
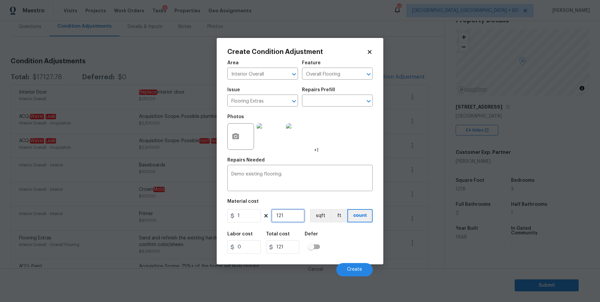
type input "1218"
click at [241, 218] on input "1" at bounding box center [243, 215] width 33 height 13
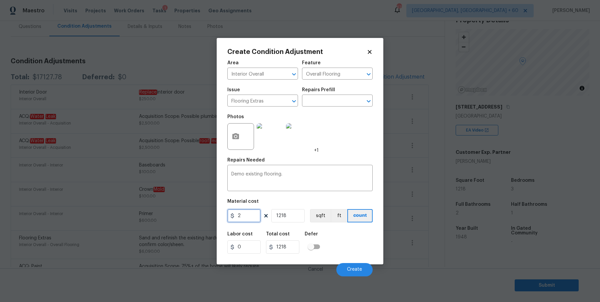
type input "2"
type input "2436"
click at [349, 269] on span "Create" at bounding box center [354, 269] width 15 height 5
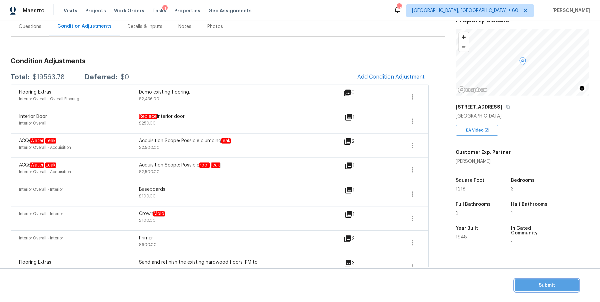
click at [521, 284] on span "Submit" at bounding box center [546, 286] width 53 height 8
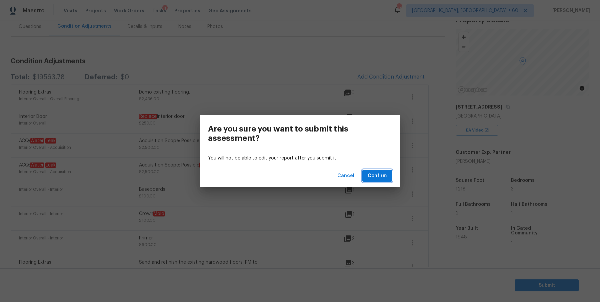
click at [384, 177] on span "Confirm" at bounding box center [377, 176] width 19 height 8
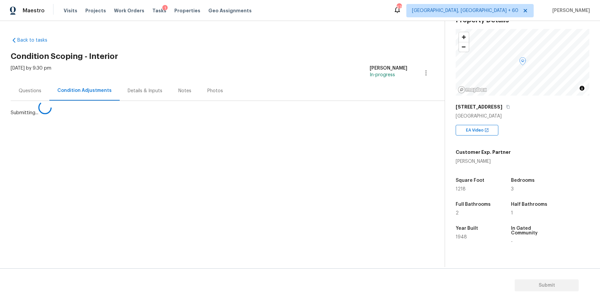
scroll to position [0, 0]
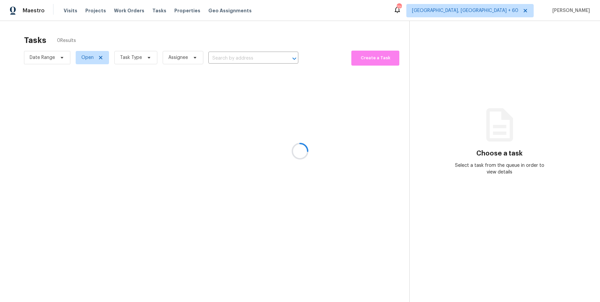
click at [69, 13] on div at bounding box center [300, 151] width 600 height 302
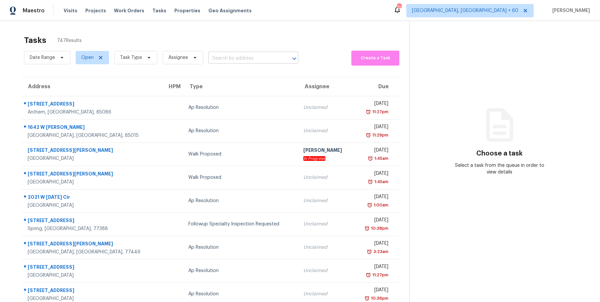
click at [232, 61] on input "text" at bounding box center [243, 58] width 71 height 10
click at [238, 62] on input "text" at bounding box center [243, 58] width 71 height 10
click at [128, 12] on span "Work Orders" at bounding box center [129, 10] width 30 height 7
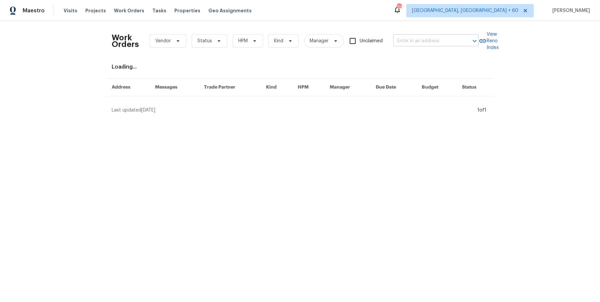
click at [444, 38] on input "text" at bounding box center [426, 41] width 67 height 10
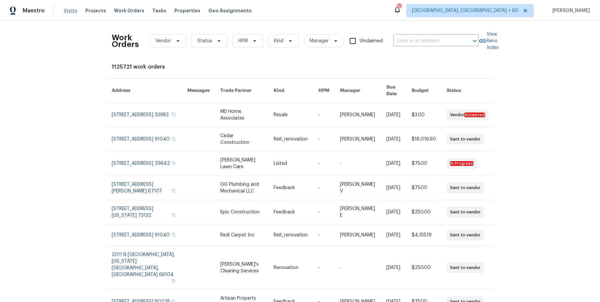
click at [72, 9] on span "Visits" at bounding box center [71, 10] width 14 height 7
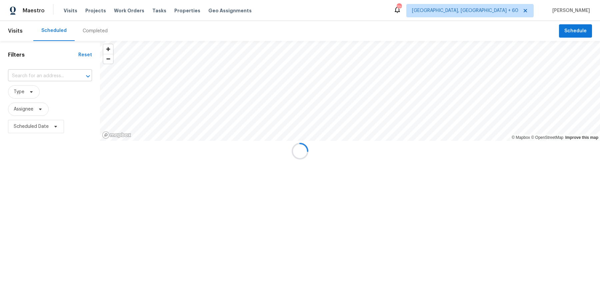
click at [43, 73] on input "text" at bounding box center [40, 76] width 65 height 10
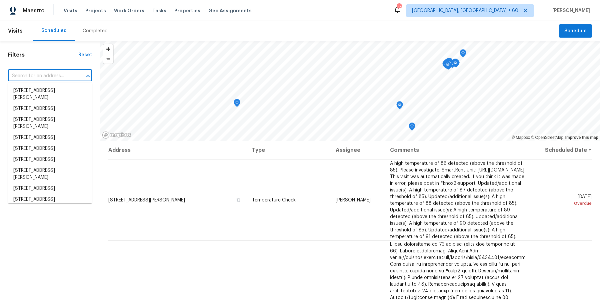
paste input "[STREET_ADDRESS]"
type input "[STREET_ADDRESS]"
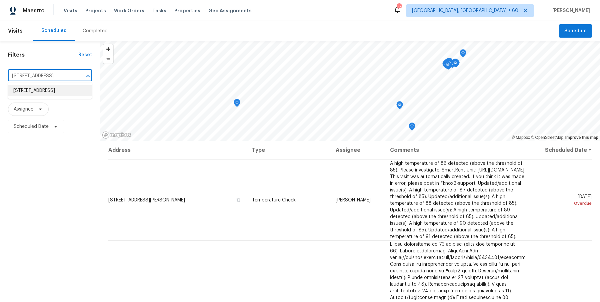
click at [45, 90] on li "[STREET_ADDRESS]" at bounding box center [50, 90] width 84 height 11
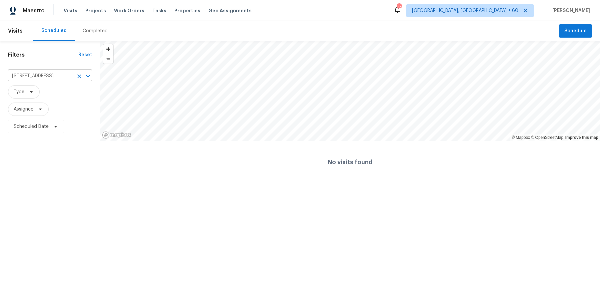
click at [58, 78] on input "[STREET_ADDRESS]" at bounding box center [40, 76] width 65 height 10
click at [49, 96] on li "[STREET_ADDRESS]" at bounding box center [50, 90] width 84 height 11
click at [96, 31] on div "Completed" at bounding box center [95, 31] width 25 height 7
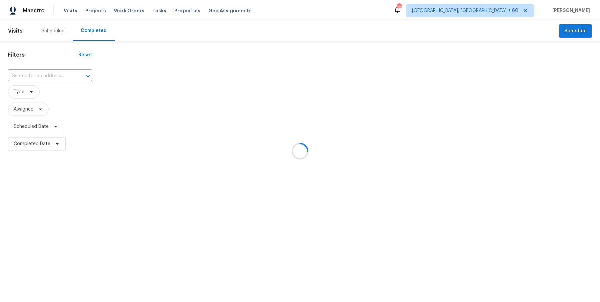
click at [17, 30] on div at bounding box center [300, 151] width 600 height 302
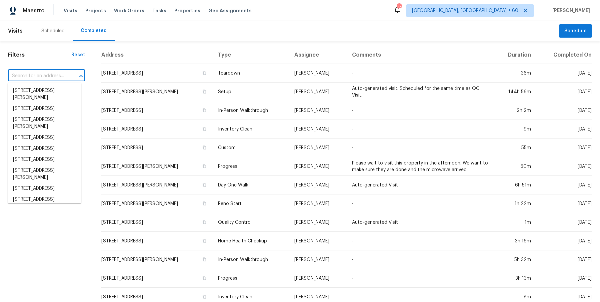
click at [35, 73] on input "text" at bounding box center [37, 76] width 58 height 10
paste input "[STREET_ADDRESS]"
type input "[STREET_ADDRESS]"
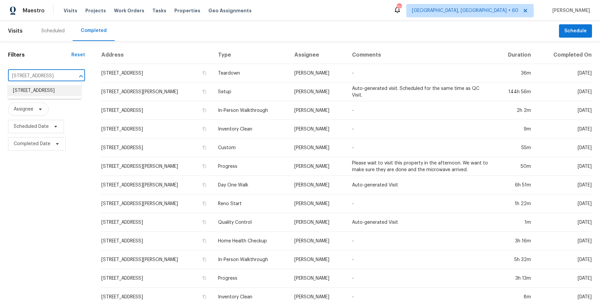
click at [38, 90] on li "[STREET_ADDRESS]" at bounding box center [45, 90] width 74 height 11
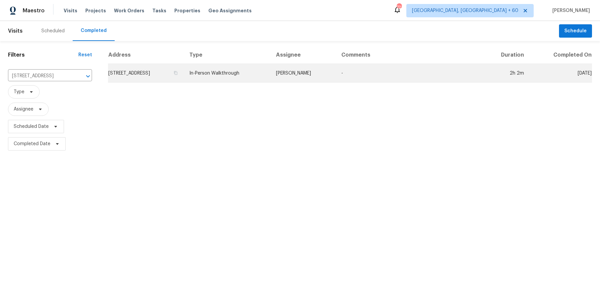
click at [184, 78] on td "[STREET_ADDRESS]" at bounding box center [146, 73] width 76 height 19
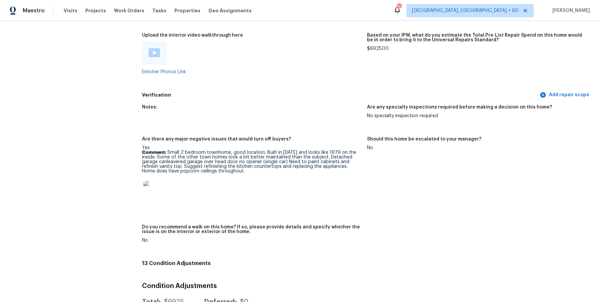
scroll to position [1218, 0]
click at [160, 59] on div at bounding box center [154, 52] width 25 height 23
click at [159, 56] on div at bounding box center [154, 53] width 11 height 10
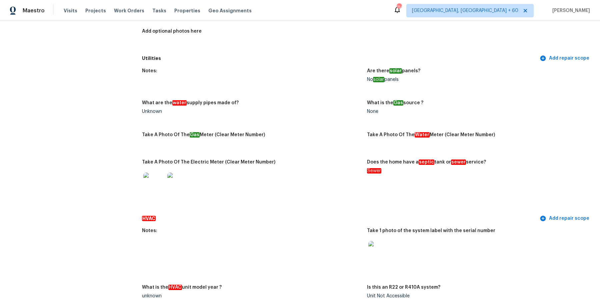
scroll to position [0, 0]
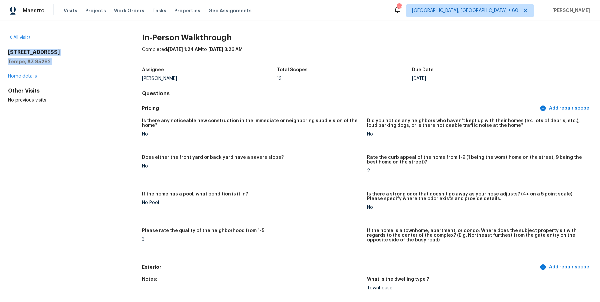
drag, startPoint x: 8, startPoint y: 53, endPoint x: 53, endPoint y: 66, distance: 46.1
click at [53, 66] on div "1328 E Palmdale Dr Tempe, AZ 85282 Home details" at bounding box center [64, 64] width 113 height 31
copy div "1328 E Palmdale Dr Tempe, AZ 85282"
drag, startPoint x: 8, startPoint y: 51, endPoint x: 56, endPoint y: 62, distance: 49.4
click at [56, 62] on div "1328 E Palmdale Dr Tempe, AZ 85282" at bounding box center [64, 57] width 113 height 16
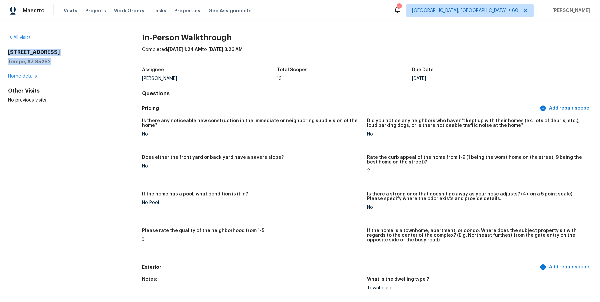
copy div "1328 E Palmdale Dr Tempe, AZ 85282"
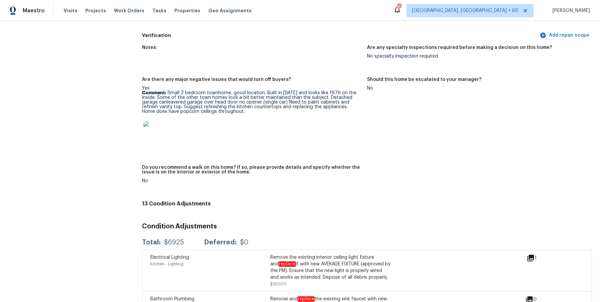
scroll to position [1262, 0]
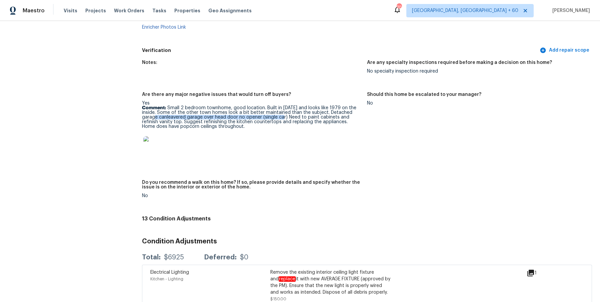
drag, startPoint x: 159, startPoint y: 119, endPoint x: 286, endPoint y: 117, distance: 126.7
click at [286, 117] on p "Comment: Small 2 bedroom townhome, good location. Built in 1979 and looks like …" at bounding box center [252, 117] width 220 height 23
copy p "canleavered garage over head door no opener (single car)"
drag, startPoint x: 141, startPoint y: 120, endPoint x: 183, endPoint y: 120, distance: 41.7
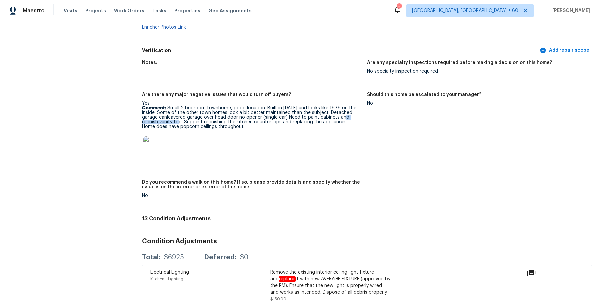
click at [151, 145] on img at bounding box center [153, 146] width 21 height 21
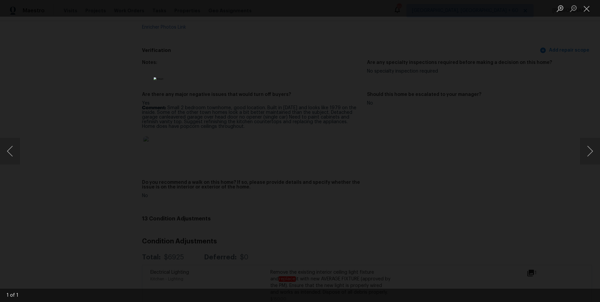
click at [556, 139] on div "Lightbox" at bounding box center [300, 151] width 600 height 302
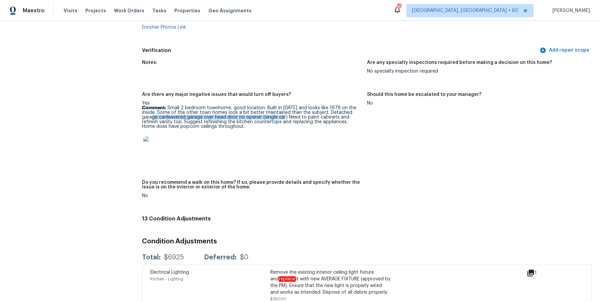
drag, startPoint x: 157, startPoint y: 117, endPoint x: 286, endPoint y: 115, distance: 128.4
click at [286, 115] on p "Comment: Small 2 bedroom townhome, good location. Built in 1979 and looks like …" at bounding box center [252, 117] width 220 height 23
click at [329, 121] on p "Comment: Small 2 bedroom townhome, good location. Built in 1979 and looks like …" at bounding box center [252, 117] width 220 height 23
drag, startPoint x: 288, startPoint y: 116, endPoint x: 329, endPoint y: 115, distance: 41.7
click at [330, 115] on p "Comment: Small 2 bedroom townhome, good location. Built in 1979 and looks like …" at bounding box center [252, 117] width 220 height 23
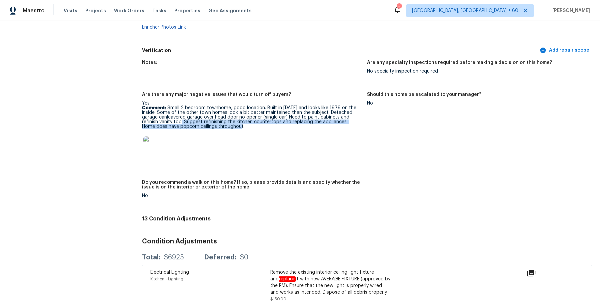
drag, startPoint x: 184, startPoint y: 123, endPoint x: 234, endPoint y: 125, distance: 50.1
click at [234, 125] on p "Comment: Small 2 bedroom townhome, good location. Built in 1979 and looks like …" at bounding box center [252, 117] width 220 height 23
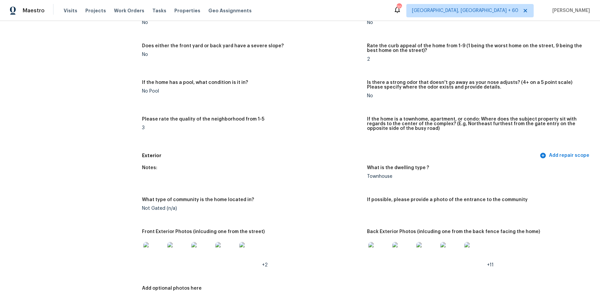
scroll to position [0, 0]
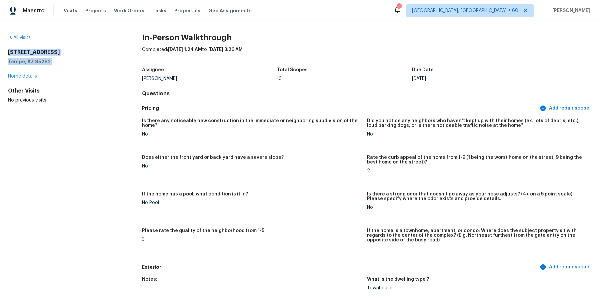
drag, startPoint x: 2, startPoint y: 52, endPoint x: 64, endPoint y: 71, distance: 65.4
click at [64, 71] on div "All visits 1328 E Palmdale Dr Tempe, AZ 85282 Home details Other Visits No prev…" at bounding box center [300, 161] width 600 height 281
copy div "1328 E Palmdale Dr Tempe, AZ 85282"
drag, startPoint x: 4, startPoint y: 53, endPoint x: 58, endPoint y: 71, distance: 57.5
click at [58, 71] on div "All visits 1328 E Palmdale Dr Tempe, AZ 85282 Home details Other Visits No prev…" at bounding box center [300, 161] width 600 height 281
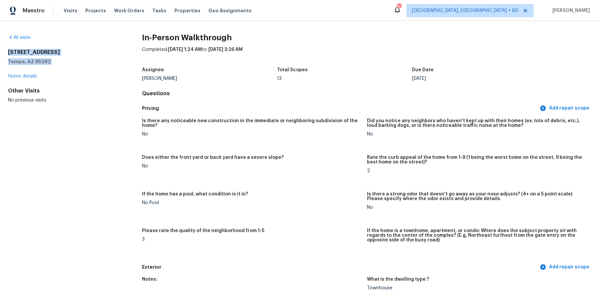
copy div "1328 E Palmdale Dr Tempe, AZ 85282"
click at [131, 13] on span "Work Orders" at bounding box center [129, 10] width 30 height 7
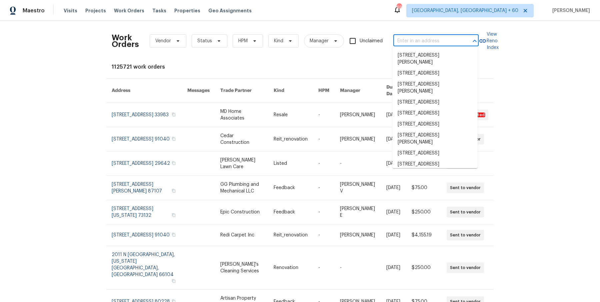
click at [401, 38] on input "text" at bounding box center [426, 41] width 67 height 10
paste input "512 Pointer Ln Clarksville, TN 37042"
type input "512 Pointer Ln Clarksville, TN 37042"
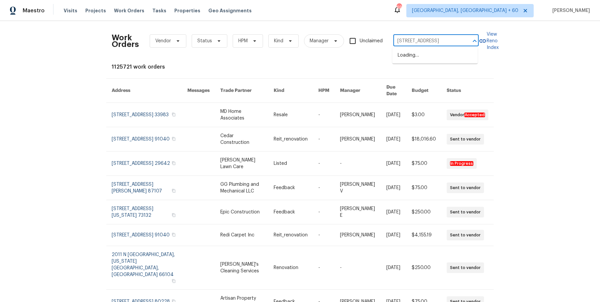
scroll to position [0, 14]
click at [418, 61] on li "512 Pointer Ln, Clarksville, TN 37042" at bounding box center [434, 55] width 85 height 11
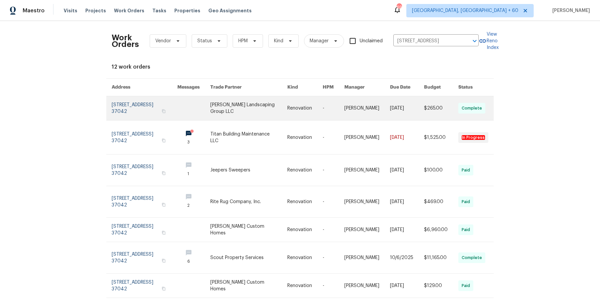
click at [344, 116] on link at bounding box center [334, 108] width 22 height 24
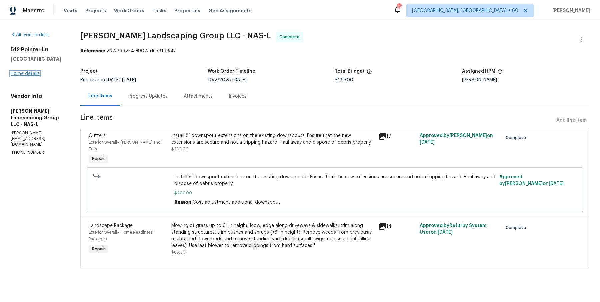
click at [25, 74] on link "Home details" at bounding box center [25, 73] width 29 height 5
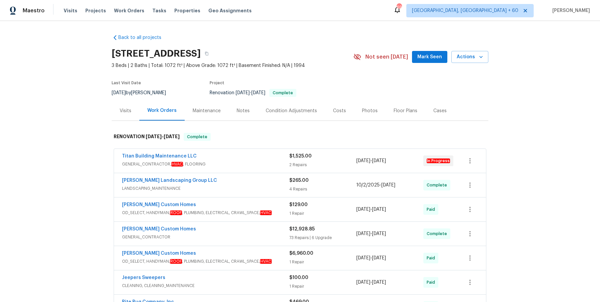
click at [249, 158] on div "Titan Building Maintenance LLC" at bounding box center [205, 157] width 167 height 8
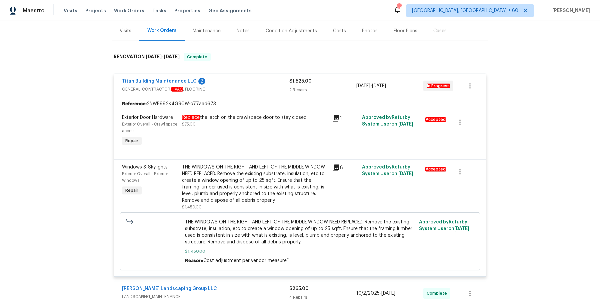
scroll to position [124, 0]
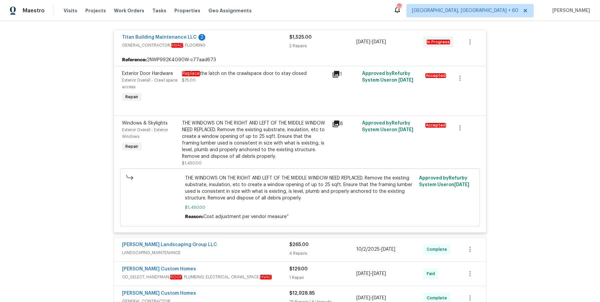
click at [240, 253] on span "LANDSCAPING_MAINTENANCE" at bounding box center [205, 253] width 167 height 7
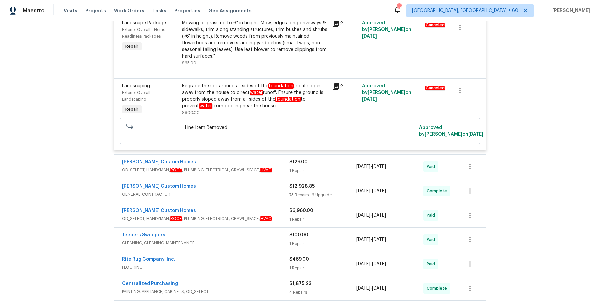
click at [250, 158] on div "Rappa Custom Homes OD_SELECT, HANDYMAN, ROOF , PLUMBING, ELECTRICAL, CRAWL_SPAC…" at bounding box center [300, 167] width 372 height 24
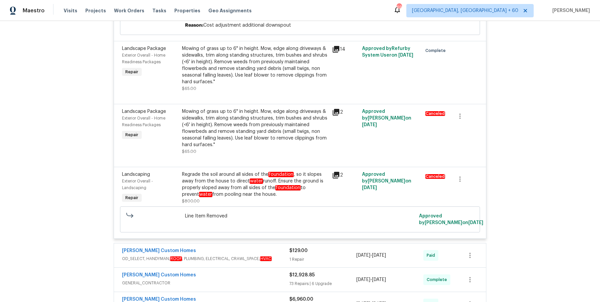
scroll to position [542, 0]
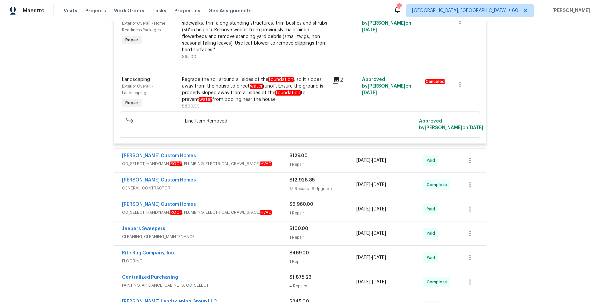
click at [267, 158] on div "Rappa Custom Homes" at bounding box center [205, 157] width 167 height 8
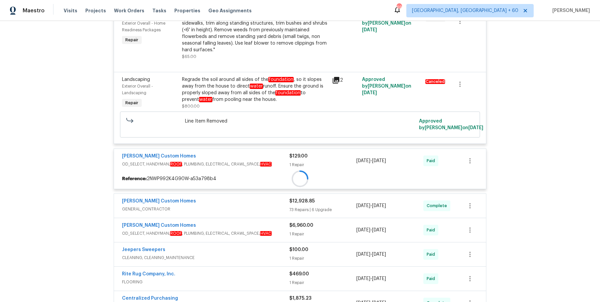
scroll to position [592, 0]
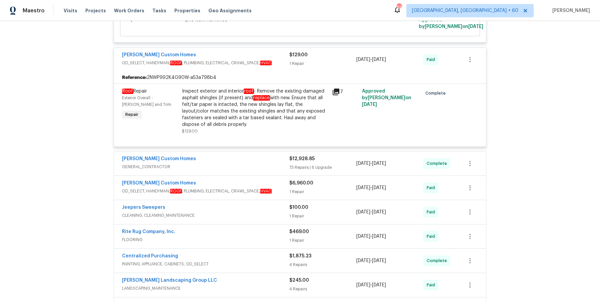
click at [256, 171] on div "Rappa Custom Homes GENERAL_CONTRACTOR $12,928.85 73 Repairs | 6 Upgrade 8/15/20…" at bounding box center [300, 164] width 372 height 24
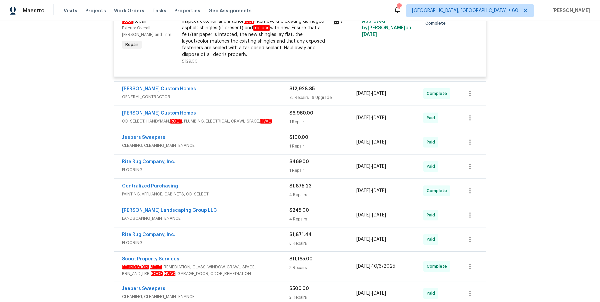
click at [279, 96] on span "GENERAL_CONTRACTOR" at bounding box center [205, 97] width 167 height 7
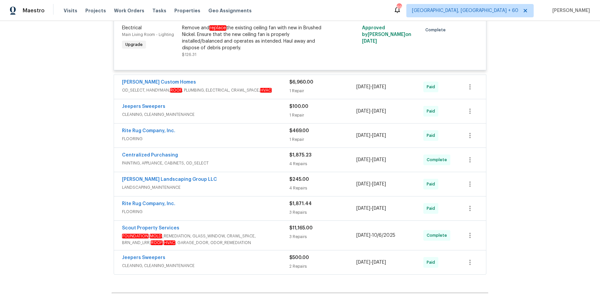
scroll to position [5059, 0]
click at [280, 75] on div "Rappa Custom Homes OD_SELECT, HANDYMAN, ROOF , PLUMBING, ELECTRICAL, CRAWL_SPAC…" at bounding box center [300, 87] width 372 height 24
click at [279, 87] on span "OD_SELECT, HANDYMAN, ROOF , PLUMBING, ELECTRICAL, CRAWL_SPACE, HVAC" at bounding box center [205, 90] width 167 height 7
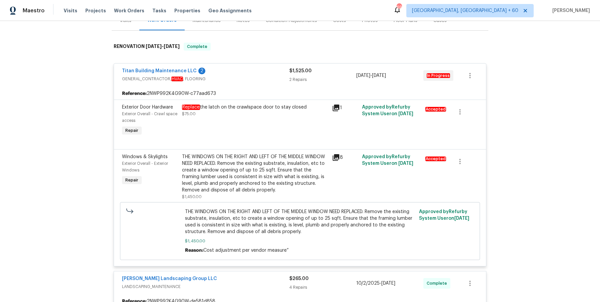
scroll to position [0, 0]
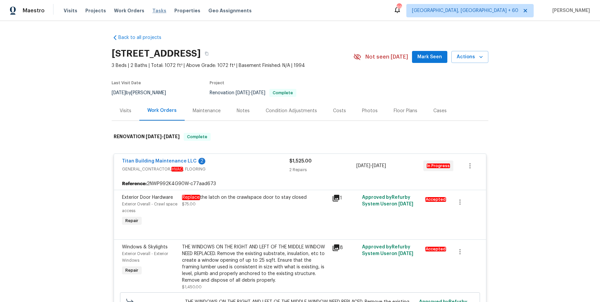
click at [152, 11] on span "Tasks" at bounding box center [159, 10] width 14 height 5
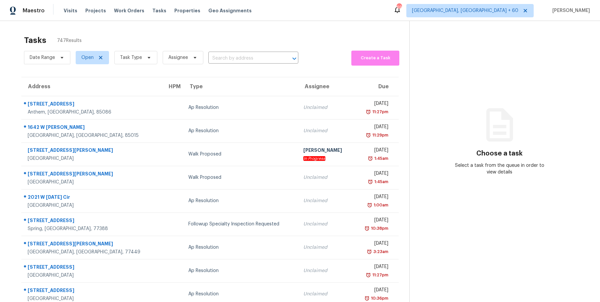
click at [234, 61] on input "text" at bounding box center [243, 58] width 71 height 10
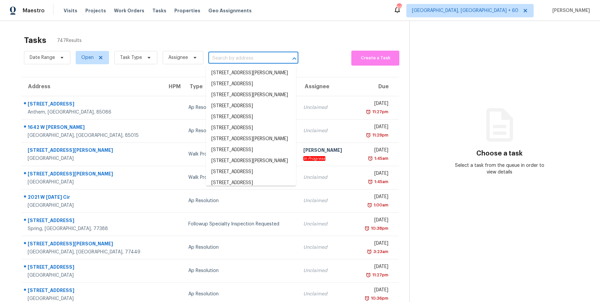
paste input "5728 28th Ave S, Minneapolis, MN 55417"
type input "5728 28th Ave S, Minneapolis, MN 55417"
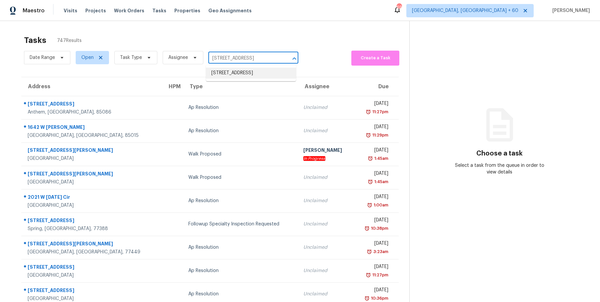
click at [233, 73] on li "5728 28th Ave S, Minneapolis, MN 55417" at bounding box center [251, 73] width 90 height 11
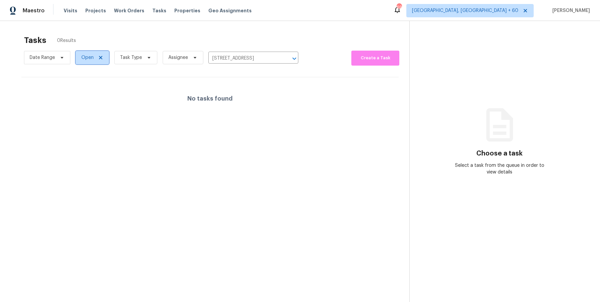
click at [85, 60] on span "Open" at bounding box center [87, 57] width 12 height 7
click at [93, 89] on label "Closed" at bounding box center [91, 86] width 24 height 7
click at [84, 87] on input "Closed" at bounding box center [81, 85] width 4 height 4
checkbox input "true"
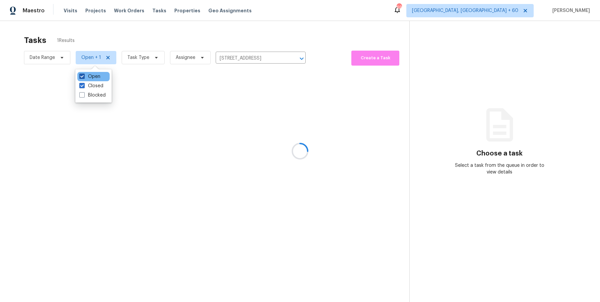
click at [94, 78] on label "Open" at bounding box center [89, 76] width 21 height 7
click at [84, 78] on input "Open" at bounding box center [81, 75] width 4 height 4
checkbox input "false"
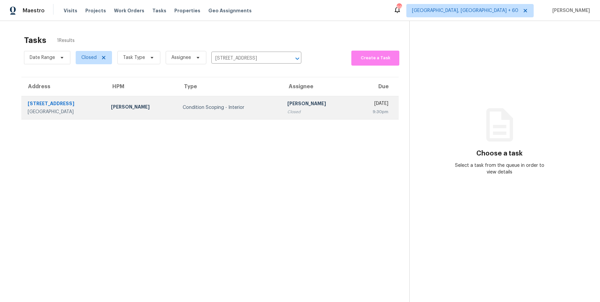
click at [287, 105] on div "[PERSON_NAME]" at bounding box center [317, 104] width 61 height 8
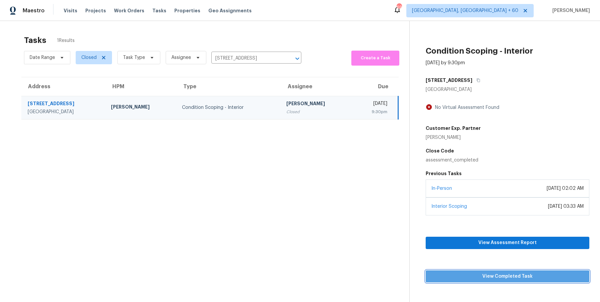
click at [519, 280] on button "View Completed Task" at bounding box center [508, 277] width 164 height 12
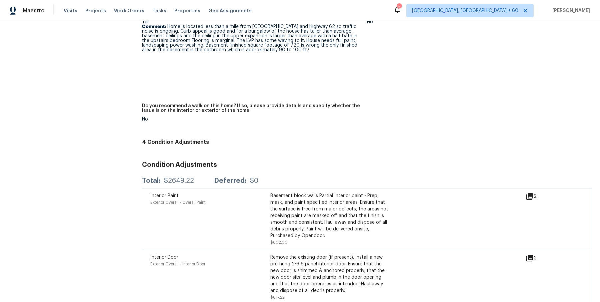
scroll to position [1849, 0]
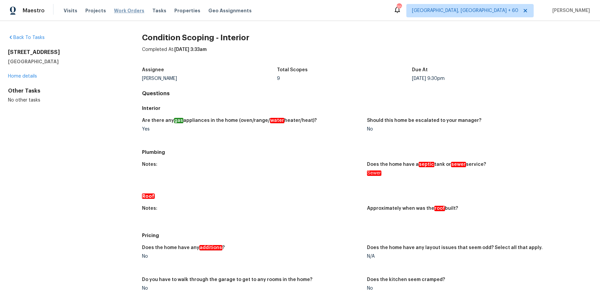
click at [121, 12] on span "Work Orders" at bounding box center [129, 10] width 30 height 7
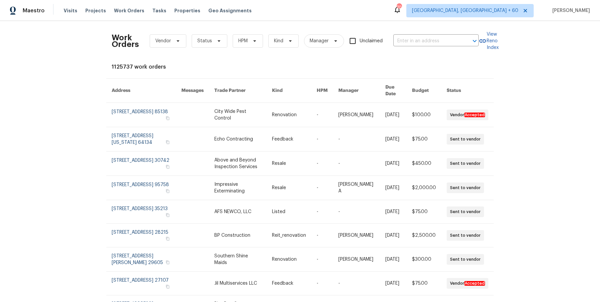
click at [69, 14] on div "Visits Projects Work Orders Tasks Properties Geo Assignments" at bounding box center [162, 10] width 196 height 13
click at [87, 14] on div "Visits Projects Work Orders Tasks Properties Geo Assignments" at bounding box center [162, 10] width 196 height 13
click at [88, 13] on span "Projects" at bounding box center [95, 10] width 21 height 7
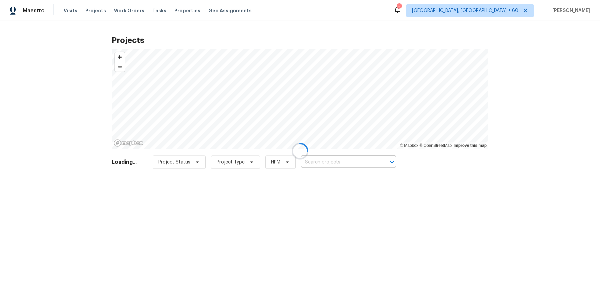
click at [74, 12] on div at bounding box center [300, 151] width 600 height 302
click at [69, 12] on div at bounding box center [300, 151] width 600 height 302
click at [135, 9] on div at bounding box center [300, 151] width 600 height 302
click at [129, 13] on div at bounding box center [300, 151] width 600 height 302
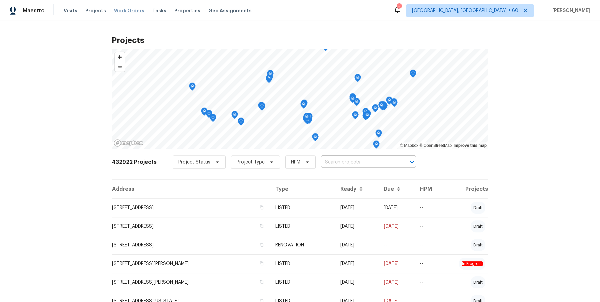
click at [124, 10] on span "Work Orders" at bounding box center [129, 10] width 30 height 7
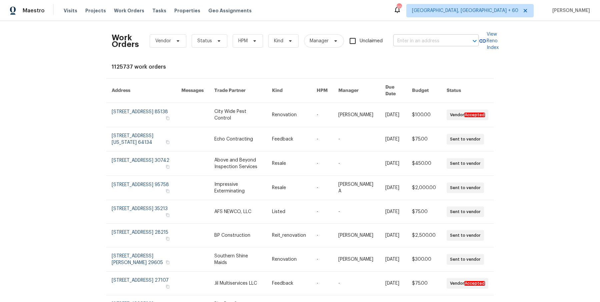
click at [427, 37] on input "text" at bounding box center [426, 41] width 67 height 10
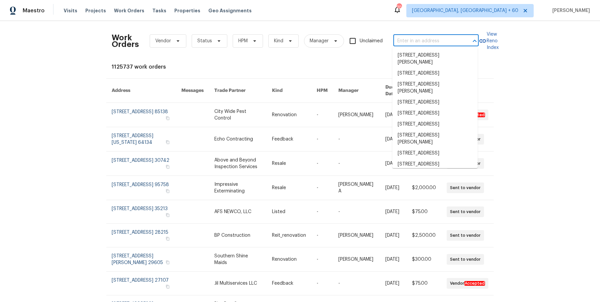
paste input "[STREET_ADDRESS]"
type input "[STREET_ADDRESS]"
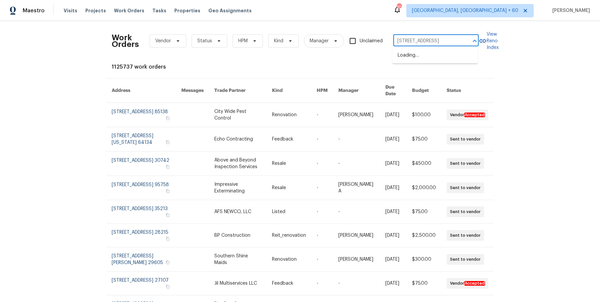
scroll to position [0, 24]
click at [426, 49] on ul "[STREET_ADDRESS]" at bounding box center [434, 55] width 85 height 16
click at [424, 58] on li "[STREET_ADDRESS]" at bounding box center [434, 55] width 85 height 11
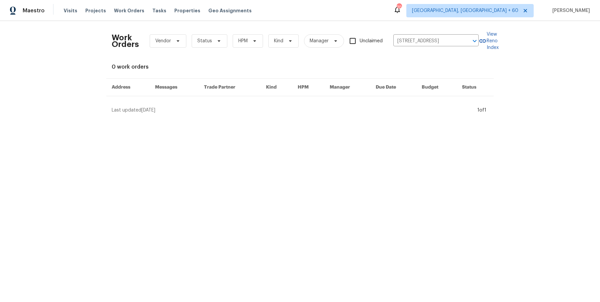
click at [186, 107] on div "Last updated [DATE]" at bounding box center [294, 110] width 364 height 7
click at [418, 42] on input "[STREET_ADDRESS]" at bounding box center [426, 41] width 67 height 10
click at [412, 61] on li "[STREET_ADDRESS]" at bounding box center [434, 55] width 85 height 11
click at [72, 12] on span "Visits" at bounding box center [71, 10] width 14 height 7
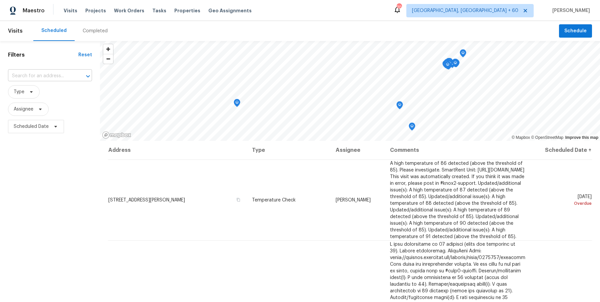
click at [65, 72] on input "text" at bounding box center [40, 76] width 65 height 10
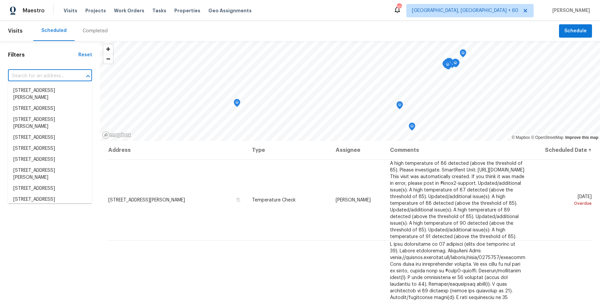
paste input "[STREET_ADDRESS]"
type input "[STREET_ADDRESS]"
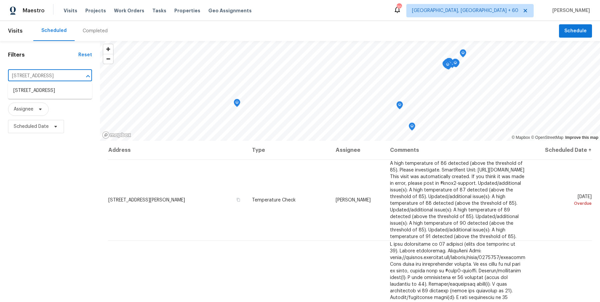
scroll to position [0, 26]
click at [53, 94] on li "[STREET_ADDRESS]" at bounding box center [50, 90] width 84 height 11
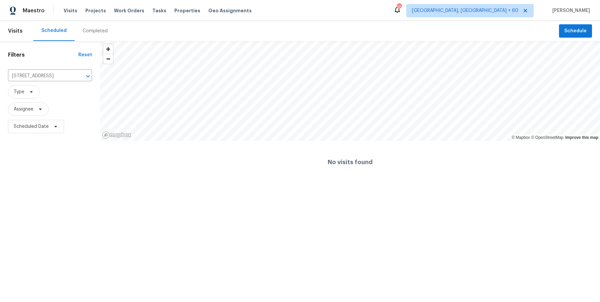
click at [21, 34] on span "Visits" at bounding box center [15, 31] width 15 height 15
click at [21, 83] on div "[STREET_ADDRESS] ​" at bounding box center [50, 76] width 84 height 14
click at [39, 90] on li "[STREET_ADDRESS]" at bounding box center [50, 90] width 84 height 11
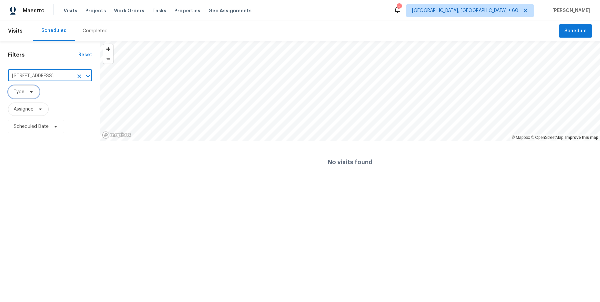
click at [39, 90] on span "Type" at bounding box center [24, 91] width 32 height 13
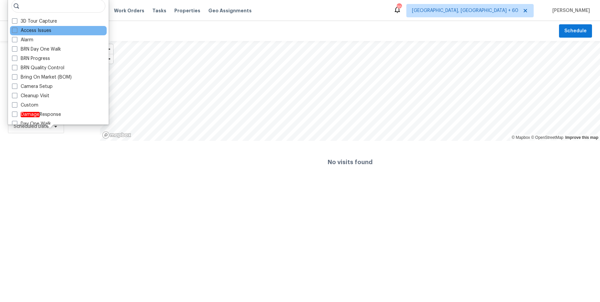
click at [98, 27] on div "3D Tour Capture Access Issues Alarm BRN Day One Walk BRN Progress BRN Quality C…" at bounding box center [58, 61] width 101 height 128
click at [144, 29] on div "Scheduled Completed" at bounding box center [296, 31] width 526 height 20
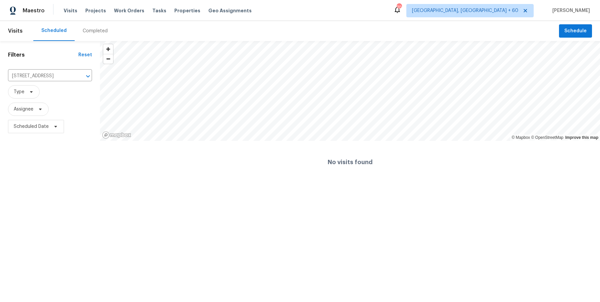
click at [103, 33] on div "Completed" at bounding box center [95, 31] width 25 height 7
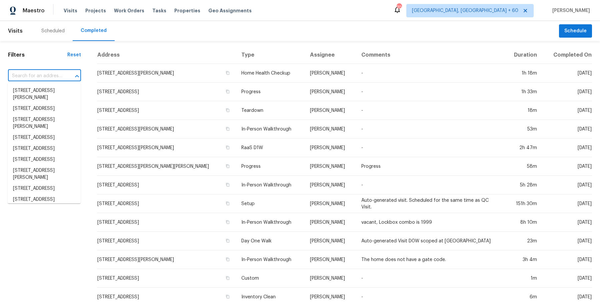
click at [52, 72] on input "text" at bounding box center [35, 76] width 54 height 10
paste input "[STREET_ADDRESS]"
type input "[STREET_ADDRESS]"
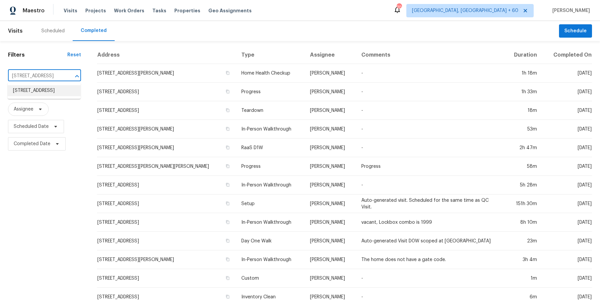
click at [44, 91] on li "[STREET_ADDRESS]" at bounding box center [44, 90] width 73 height 11
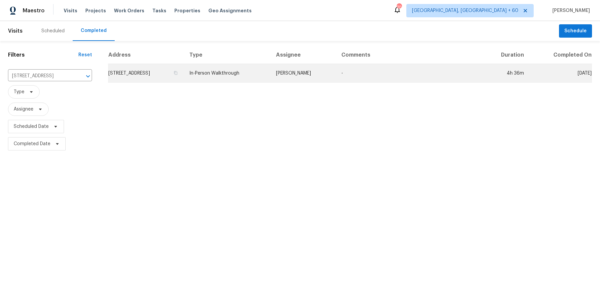
click at [161, 70] on td "[STREET_ADDRESS]" at bounding box center [146, 73] width 76 height 19
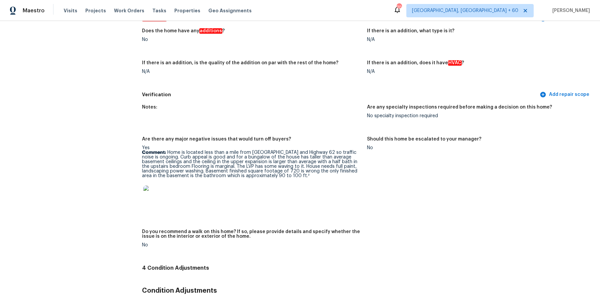
scroll to position [1577, 0]
click at [122, 6] on div "Visits Projects Work Orders Tasks Properties Geo Assignments" at bounding box center [162, 10] width 196 height 13
click at [122, 8] on span "Work Orders" at bounding box center [129, 10] width 30 height 7
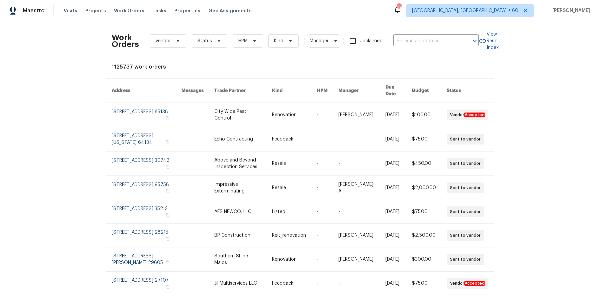
click at [432, 32] on div "Work Orders Vendor Status HPM Kind Manager Unclaimed ​" at bounding box center [295, 40] width 367 height 29
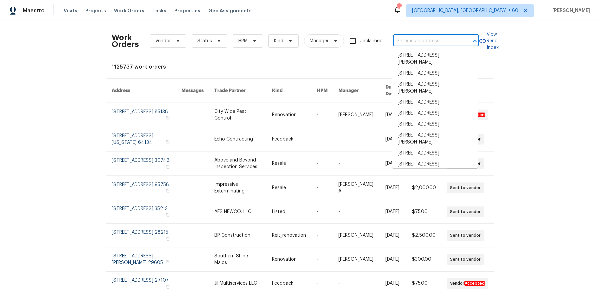
click at [432, 41] on input "text" at bounding box center [426, 41] width 67 height 10
paste input "[STREET_ADDRESS]"
type input "[STREET_ADDRESS]"
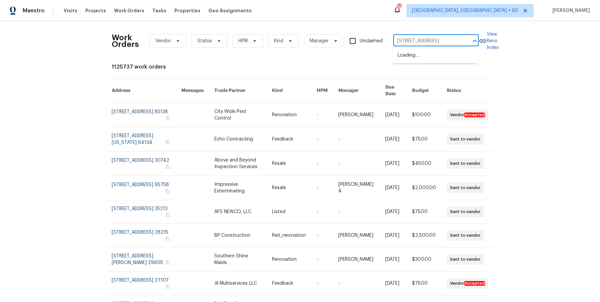
scroll to position [0, 14]
click at [431, 59] on li "[STREET_ADDRESS]" at bounding box center [434, 55] width 85 height 11
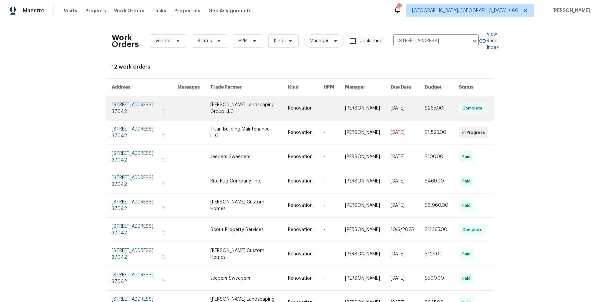
click at [390, 109] on td "[DATE]" at bounding box center [402, 108] width 34 height 24
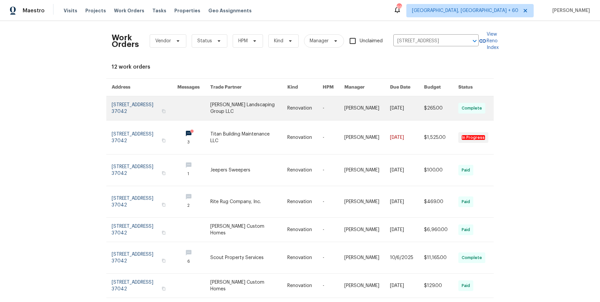
click at [374, 110] on link at bounding box center [367, 108] width 46 height 24
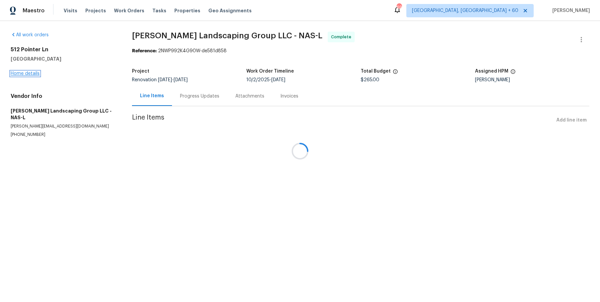
click at [29, 73] on link "Home details" at bounding box center [25, 73] width 29 height 5
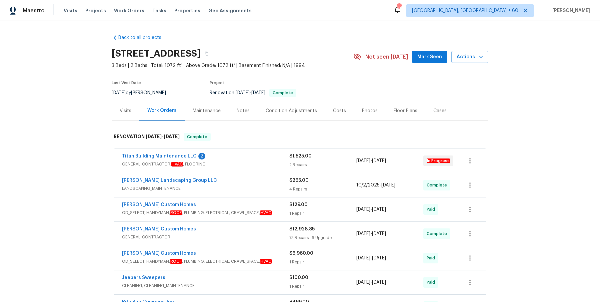
click at [503, 212] on div "Back to all projects [STREET_ADDRESS] 3 Beds | 2 Baths | Total: 1072 ft² | Abov…" at bounding box center [300, 161] width 600 height 281
click at [236, 158] on div "Titan Building Maintenance LLC 2" at bounding box center [205, 157] width 167 height 8
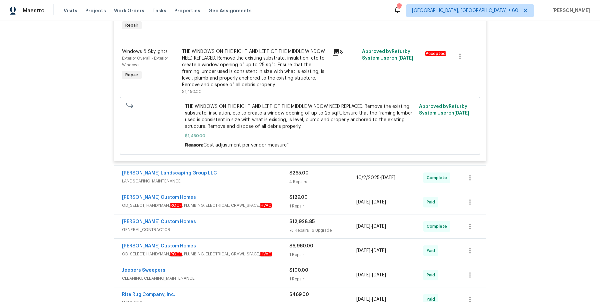
scroll to position [208, 0]
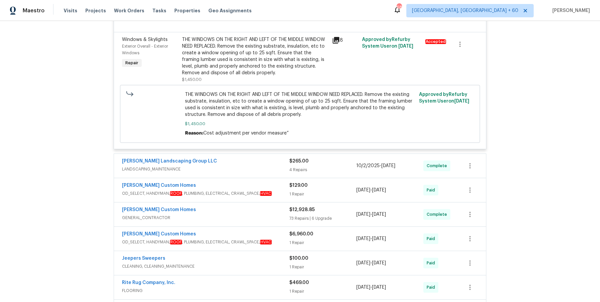
click at [248, 160] on div "[PERSON_NAME] Landscaping Group LLC" at bounding box center [205, 162] width 167 height 8
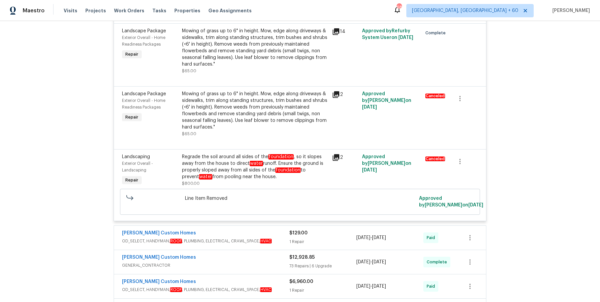
scroll to position [465, 0]
click at [318, 243] on div "1 Repair" at bounding box center [322, 241] width 67 height 7
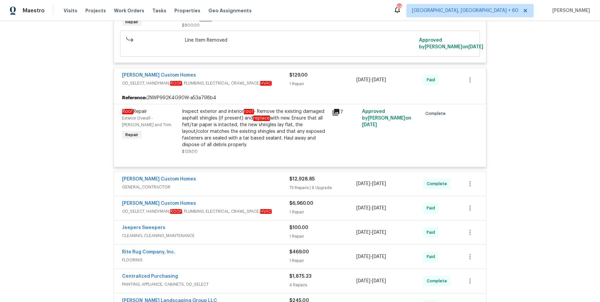
scroll to position [624, 0]
click at [275, 185] on span "GENERAL_CONTRACTOR" at bounding box center [205, 187] width 167 height 7
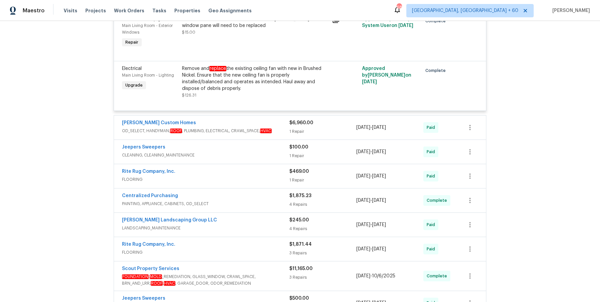
scroll to position [5019, 0]
click at [298, 116] on div "Rappa Custom Homes OD_SELECT, HANDYMAN, ROOF , PLUMBING, ELECTRICAL, CRAWL_SPAC…" at bounding box center [300, 127] width 372 height 24
click at [281, 119] on div "Rappa Custom Homes OD_SELECT, HANDYMAN, ROOF , PLUMBING, ELECTRICAL, CRAWL_SPAC…" at bounding box center [205, 126] width 167 height 15
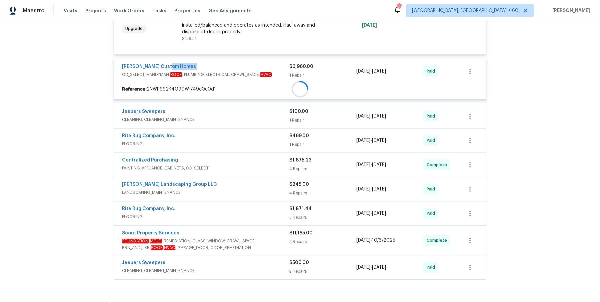
scroll to position [5086, 0]
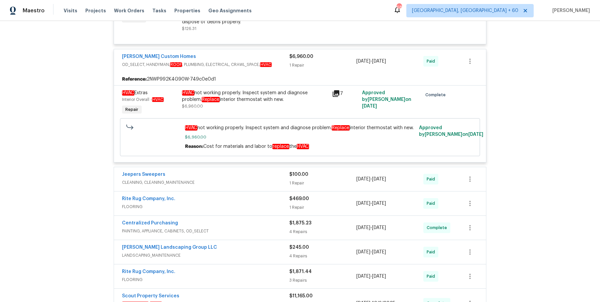
click at [260, 179] on span "CLEANING, CLEANING_MAINTENANCE" at bounding box center [205, 182] width 167 height 7
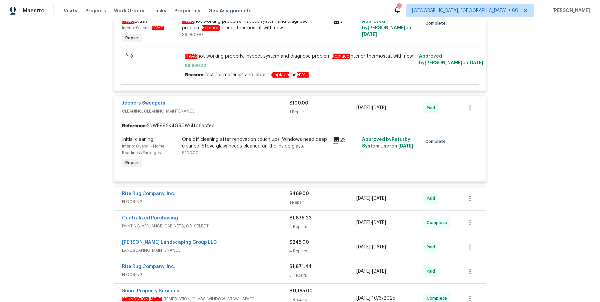
scroll to position [5160, 0]
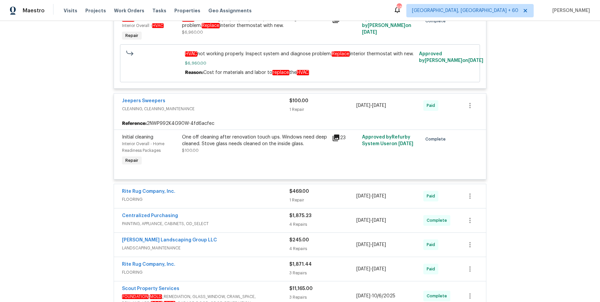
click at [264, 188] on div "Rite Rug Company, Inc." at bounding box center [205, 192] width 167 height 8
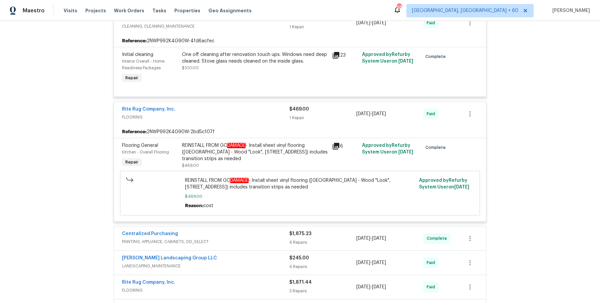
scroll to position [5270, 0]
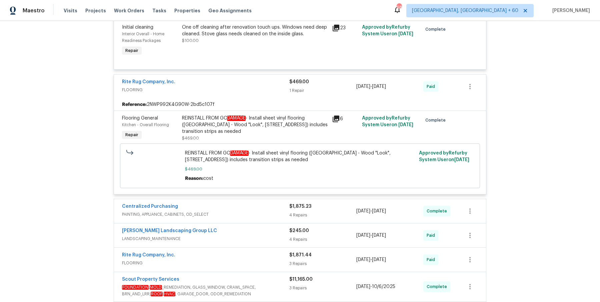
click at [267, 206] on div "Centralized Purchasing PAINTING, APPLIANCE, CABINETS, OD_SELECT $1,875.23 4 Rep…" at bounding box center [300, 211] width 372 height 24
click at [270, 203] on div "Centralized Purchasing" at bounding box center [205, 207] width 167 height 8
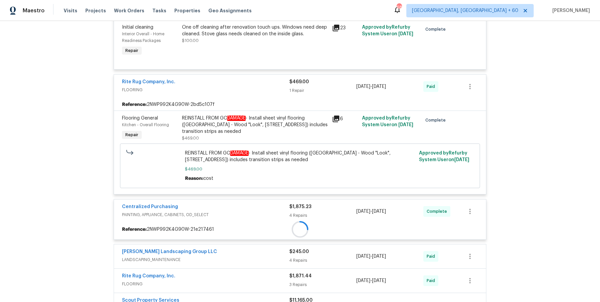
scroll to position [5312, 0]
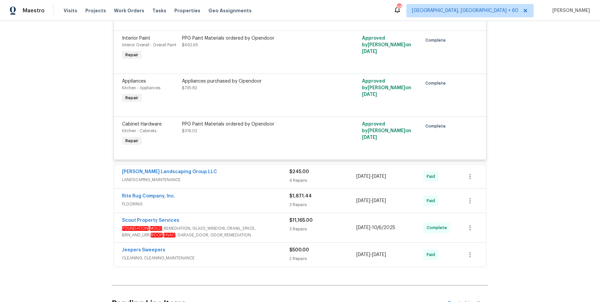
click at [270, 169] on div "Sandoval Landscaping Group LLC" at bounding box center [205, 173] width 167 height 8
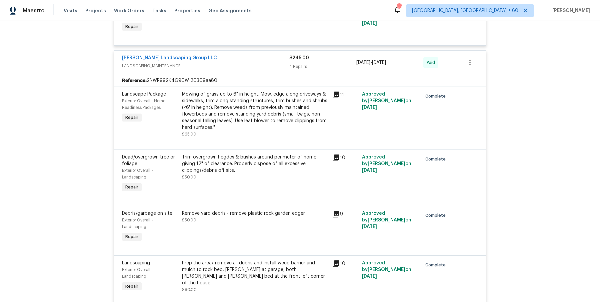
scroll to position [5736, 0]
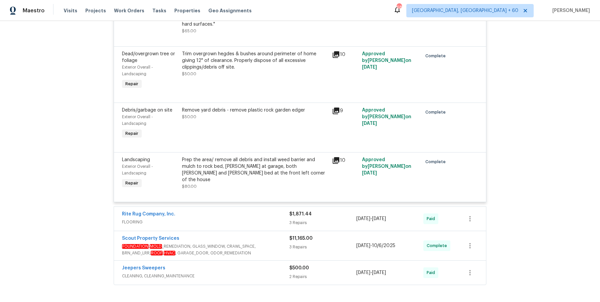
click at [275, 219] on span "FLOORING" at bounding box center [205, 222] width 167 height 7
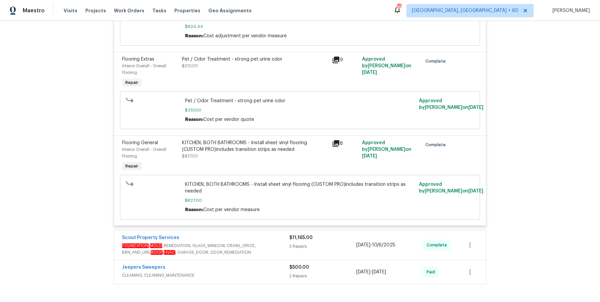
click at [266, 243] on span "FOUNDATION , MOLD _REMEDIATION, GLASS_WINDOW, CRAWL_SPACE, BRN_AND_LRR, ROOF , …" at bounding box center [205, 249] width 167 height 13
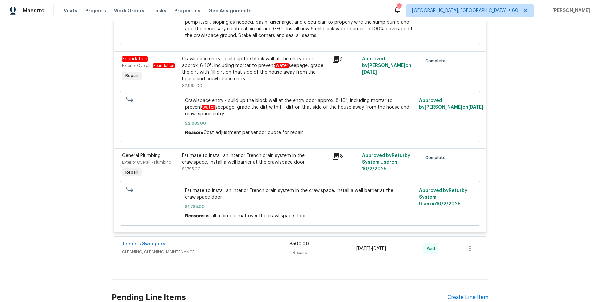
scroll to position [6412, 0]
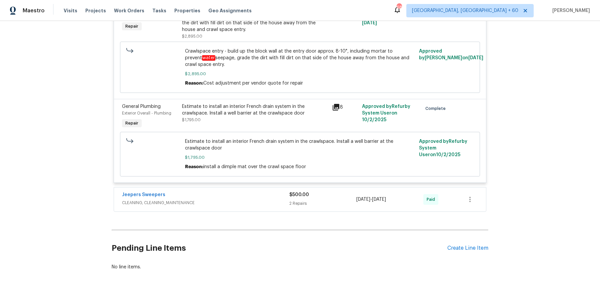
click at [282, 165] on span "install a dimple mat over the crawl space floor" at bounding box center [254, 167] width 103 height 5
click at [270, 192] on div "Jeepers Sweepers" at bounding box center [205, 196] width 167 height 8
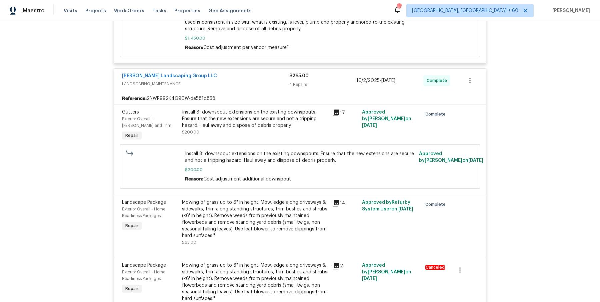
scroll to position [0, 0]
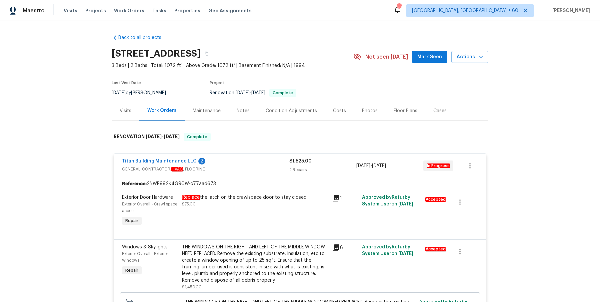
click at [278, 60] on div "512 Pointer Ln, Clarksville, TN 37042" at bounding box center [233, 53] width 242 height 17
click at [213, 49] on button "button" at bounding box center [207, 54] width 12 height 12
click at [124, 6] on div "Visits Projects Work Orders Tasks Properties Geo Assignments" at bounding box center [162, 10] width 196 height 13
click at [124, 15] on div "Visits Projects Work Orders Tasks Properties Geo Assignments" at bounding box center [162, 10] width 196 height 13
click at [124, 13] on span "Work Orders" at bounding box center [129, 10] width 30 height 7
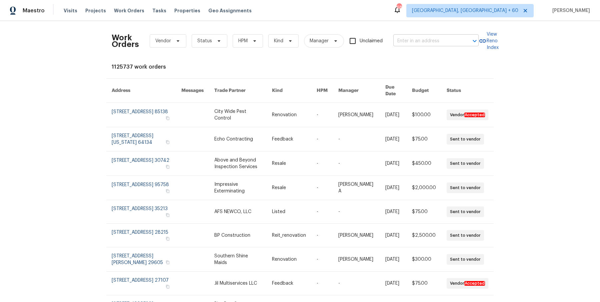
click at [449, 41] on input "text" at bounding box center [426, 41] width 67 height 10
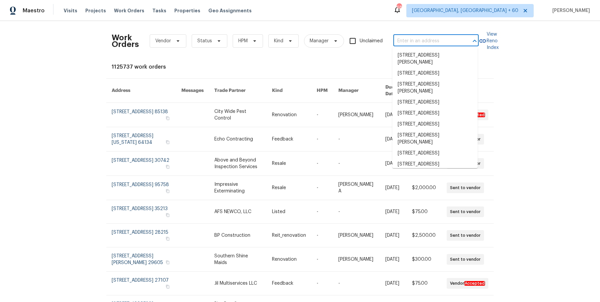
paste input "2060 Covered Bridge Ct Rock Hill, SC 29732"
type input "2060 Covered Bridge Ct Rock Hill, SC 29732"
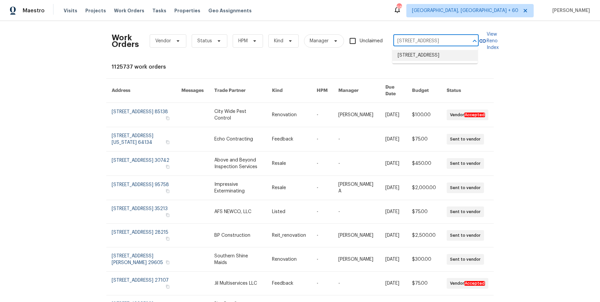
click at [447, 57] on li "2060 Covered Bridge Ct, Rock Hill, SC 29732" at bounding box center [434, 55] width 85 height 11
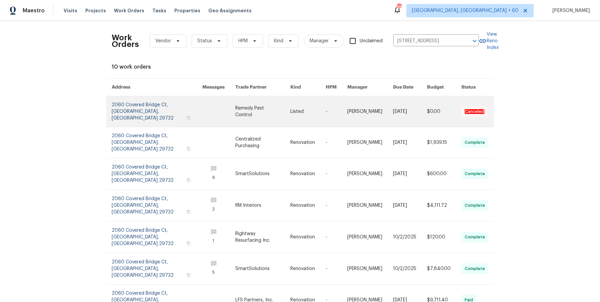
click at [370, 108] on link at bounding box center [370, 111] width 46 height 31
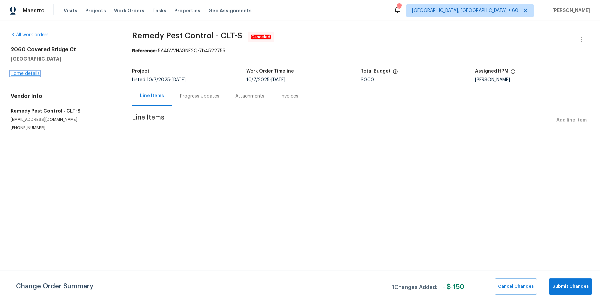
click at [32, 71] on link "Home details" at bounding box center [25, 73] width 29 height 5
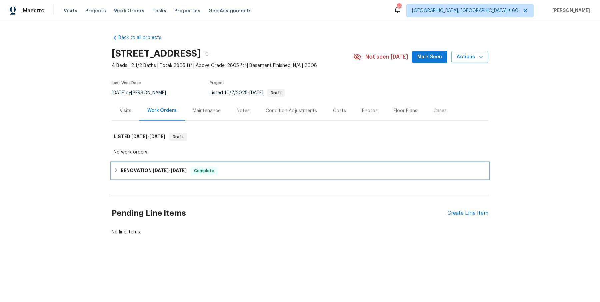
click at [134, 168] on h6 "RENOVATION 9/25/25 - 10/23/25" at bounding box center [154, 171] width 66 height 8
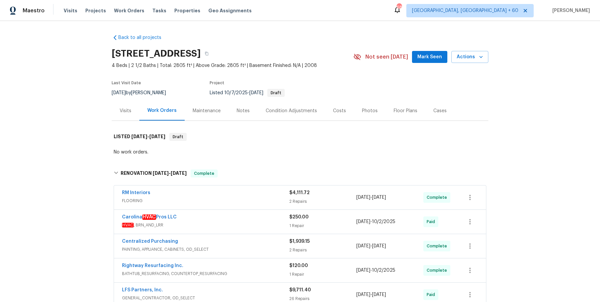
click at [173, 195] on div "RM Interiors" at bounding box center [205, 194] width 167 height 8
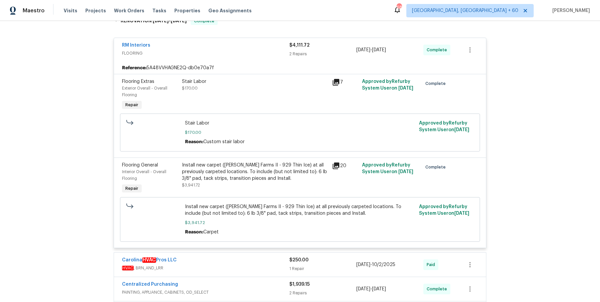
click at [228, 265] on span "HVAC , BRN_AND_LRR" at bounding box center [205, 268] width 167 height 7
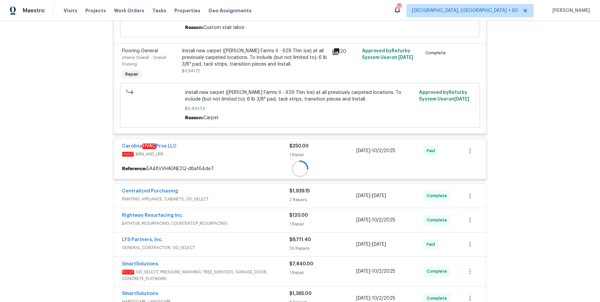
scroll to position [281, 0]
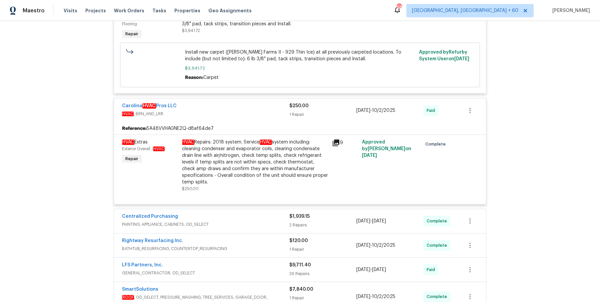
click at [244, 218] on div "Centralized Purchasing" at bounding box center [205, 217] width 167 height 8
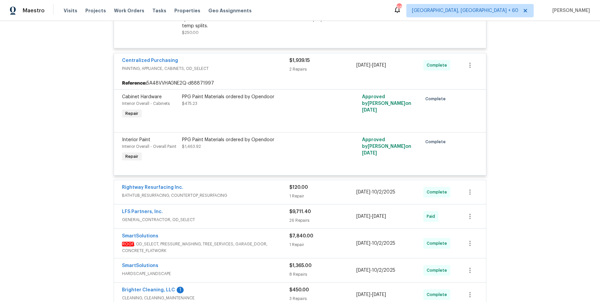
scroll to position [461, 0]
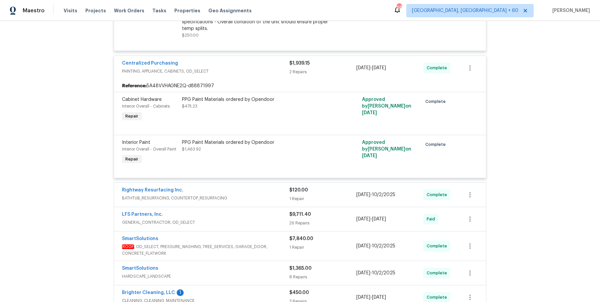
click at [238, 203] on div "Rightway Resurfacing Inc. BATHTUB_RESURFACING, COUNTERTOP_RESURFACING $120.00 1…" at bounding box center [300, 195] width 372 height 24
click at [242, 193] on div "Rightway Resurfacing Inc." at bounding box center [205, 191] width 167 height 8
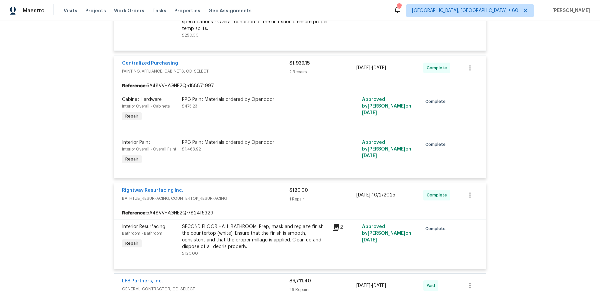
scroll to position [667, 0]
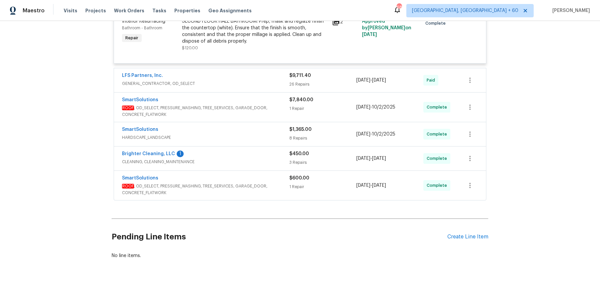
click at [261, 85] on span "GENERAL_CONTRACTOR, OD_SELECT" at bounding box center [205, 83] width 167 height 7
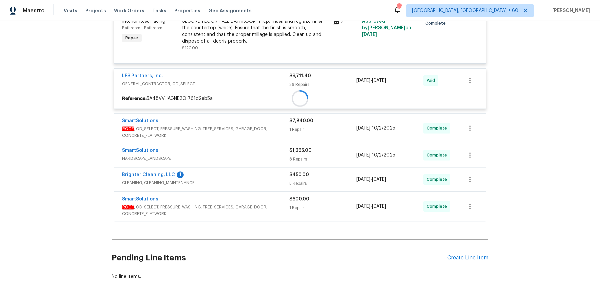
scroll to position [688, 0]
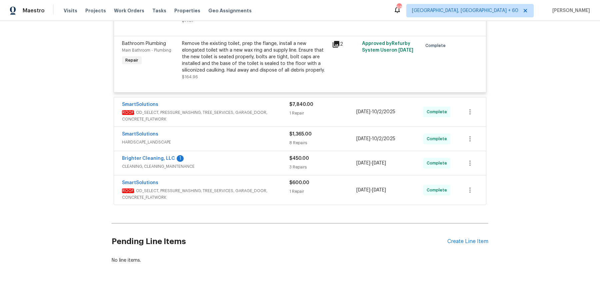
click at [276, 101] on div "SmartSolutions" at bounding box center [205, 105] width 167 height 8
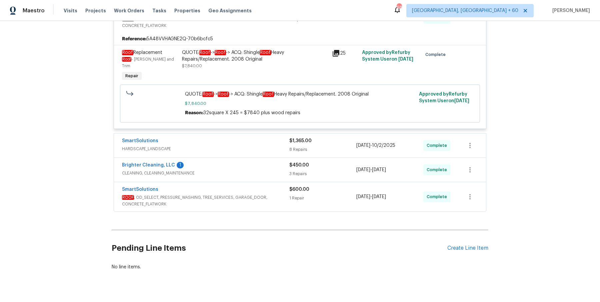
click at [271, 146] on span "HARDSCAPE_LANDSCAPE" at bounding box center [205, 149] width 167 height 7
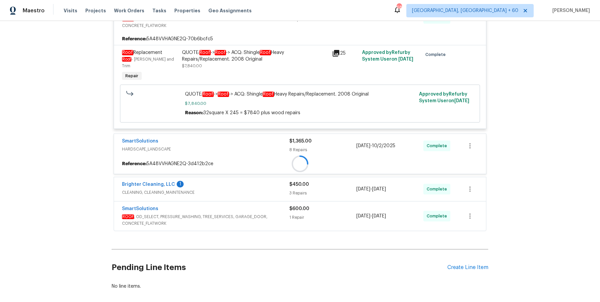
scroll to position [2397, 0]
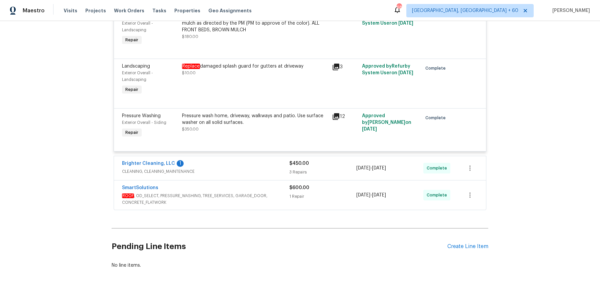
click at [277, 168] on span "CLEANING, CLEANING_MAINTENANCE" at bounding box center [205, 171] width 167 height 7
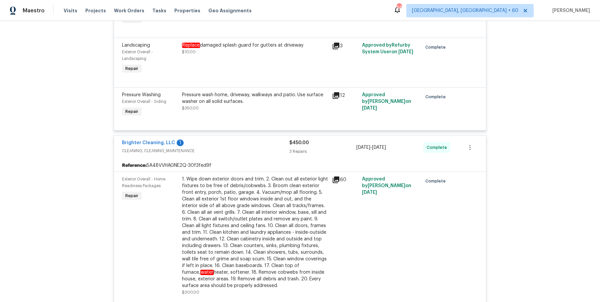
scroll to position [3051, 0]
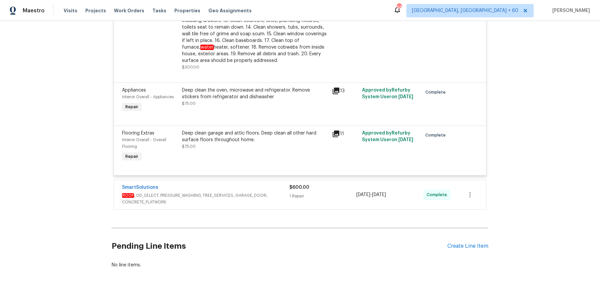
click at [272, 192] on span "ROOF , OD_SELECT, PRESSURE_WASHING, TREE_SERVICES, GARAGE_DOOR, CONCRETE_FLATWO…" at bounding box center [205, 198] width 167 height 13
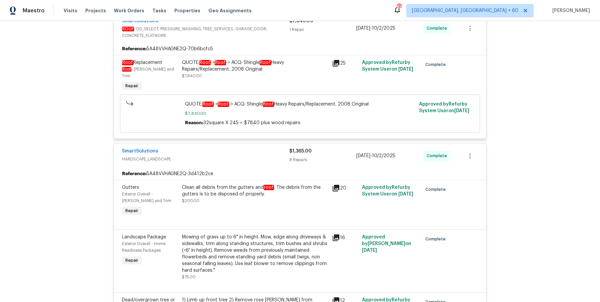
scroll to position [2356, 0]
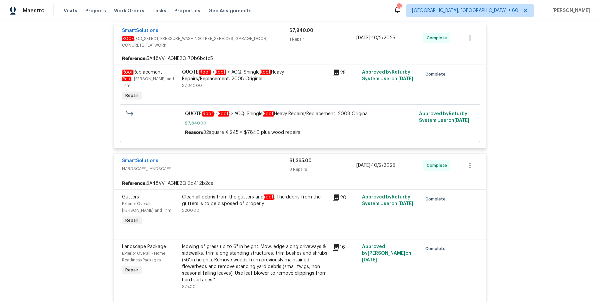
click at [242, 69] on div "QUOTE: Roof -> Roof -> ACQ: Shingle Roof Heavy Repairs/Replacement. 2008 Origin…" at bounding box center [255, 75] width 146 height 13
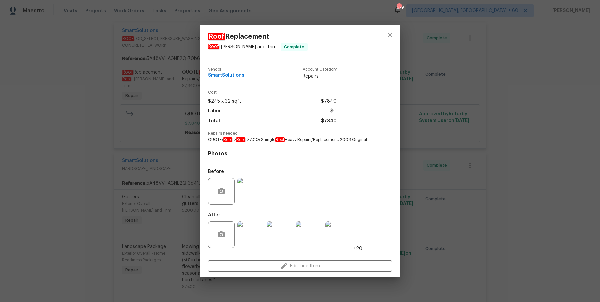
drag, startPoint x: 453, startPoint y: 96, endPoint x: 453, endPoint y: 101, distance: 4.7
click at [453, 97] on div "Roof Replacement Roof - Eaves and Trim Complete Vendor SmartSolutions Account C…" at bounding box center [300, 151] width 600 height 302
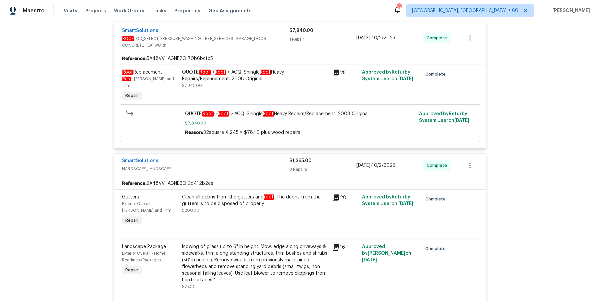
click at [266, 79] on div "QUOTE: Roof -> Roof -> ACQ: Shingle Roof Heavy Repairs/Replacement. 2008 Origin…" at bounding box center [255, 79] width 146 height 20
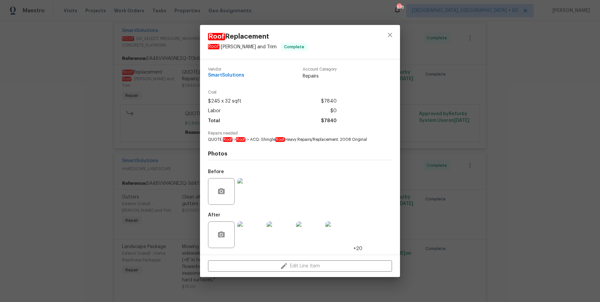
click at [110, 169] on div "Roof Replacement Roof - Eaves and Trim Complete Vendor SmartSolutions Account C…" at bounding box center [300, 151] width 600 height 302
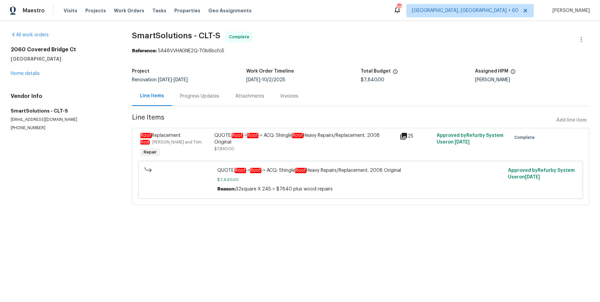
click at [211, 93] on div "Progress Updates" at bounding box center [199, 96] width 39 height 7
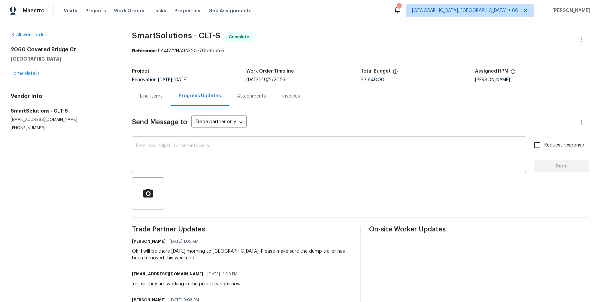
scroll to position [401, 0]
